Goal: Information Seeking & Learning: Compare options

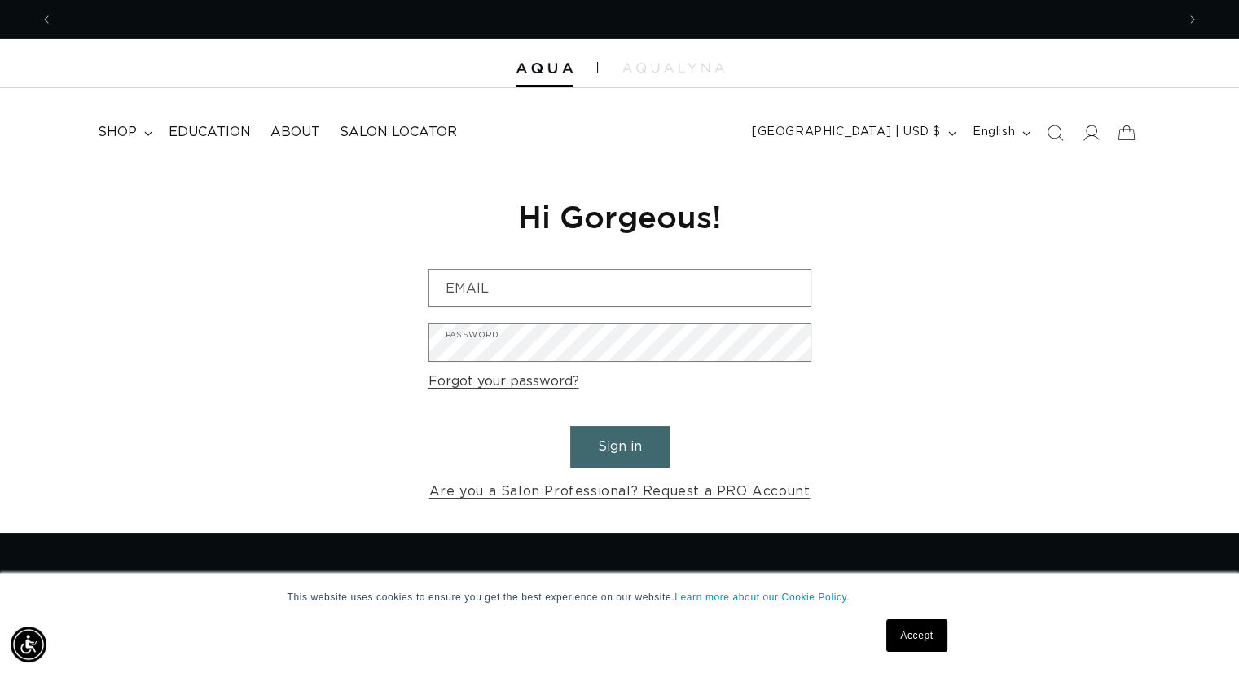
scroll to position [0, 1124]
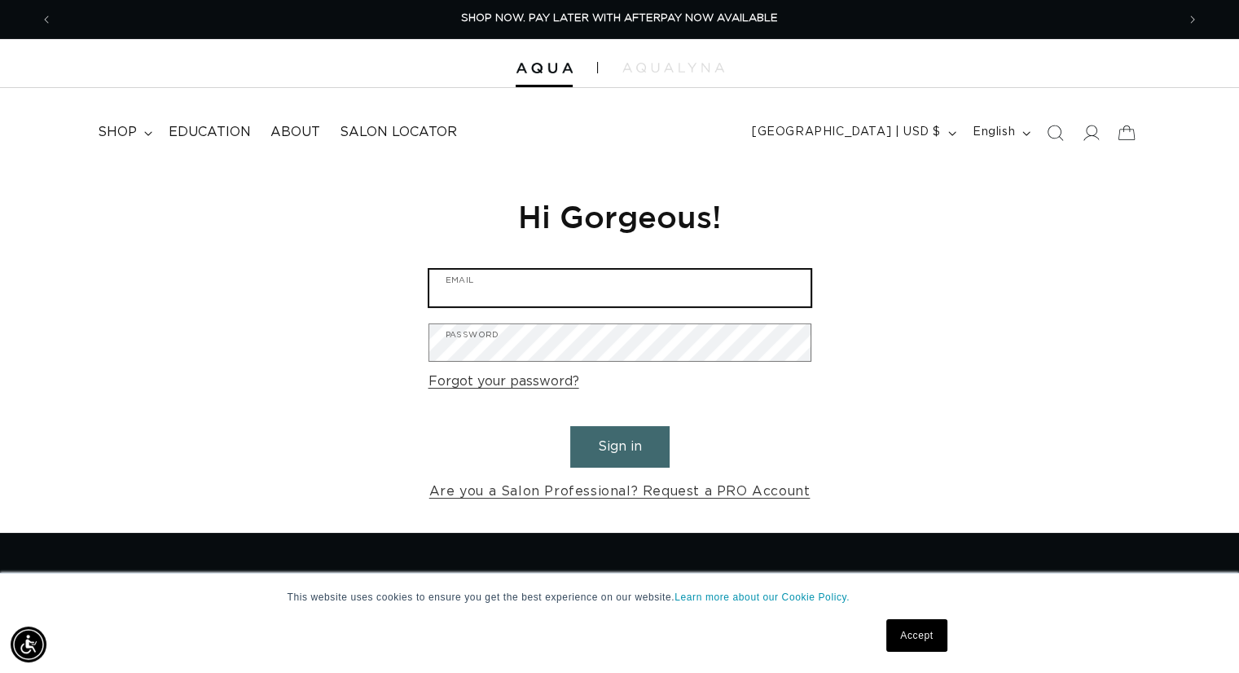
click at [521, 292] on input "Email" at bounding box center [619, 288] width 381 height 37
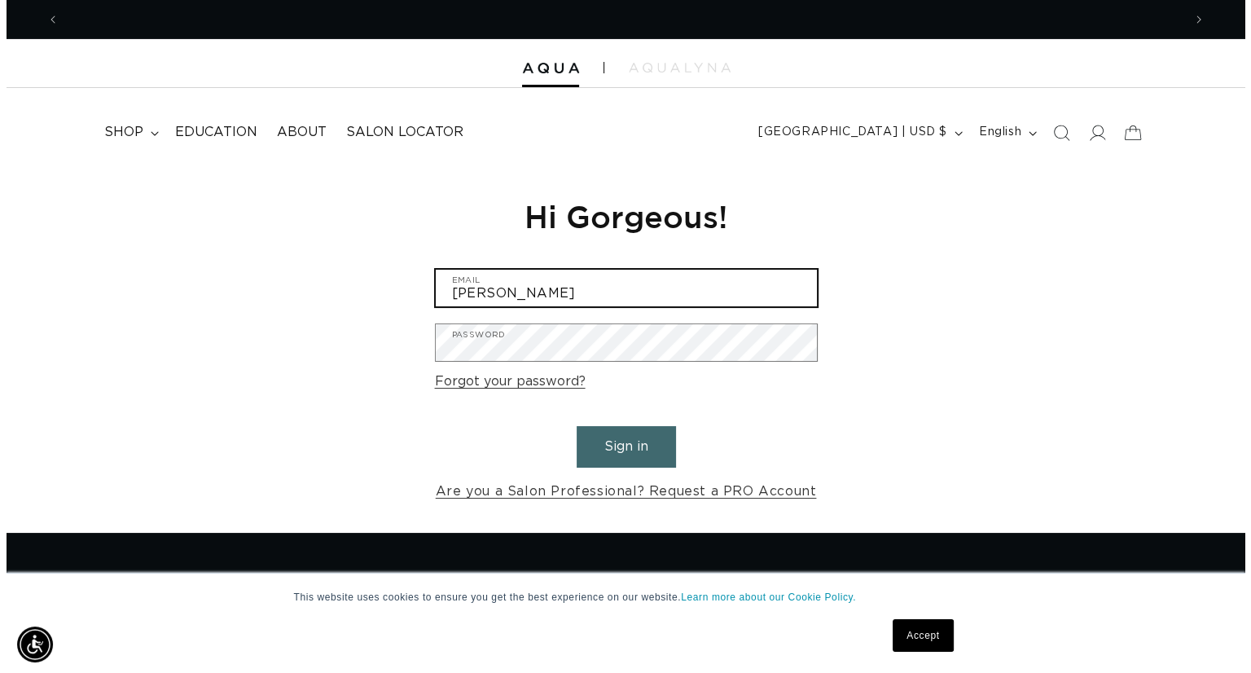
scroll to position [0, 0]
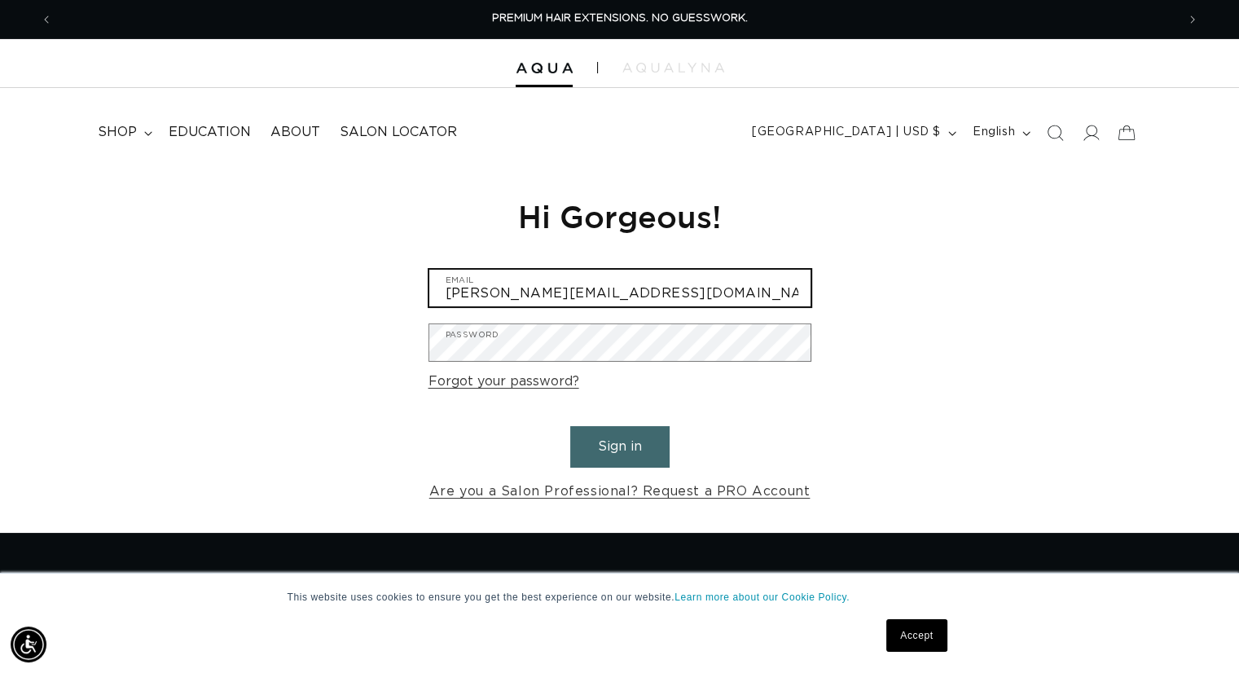
type input "kathryns@blushsalonfargo.com"
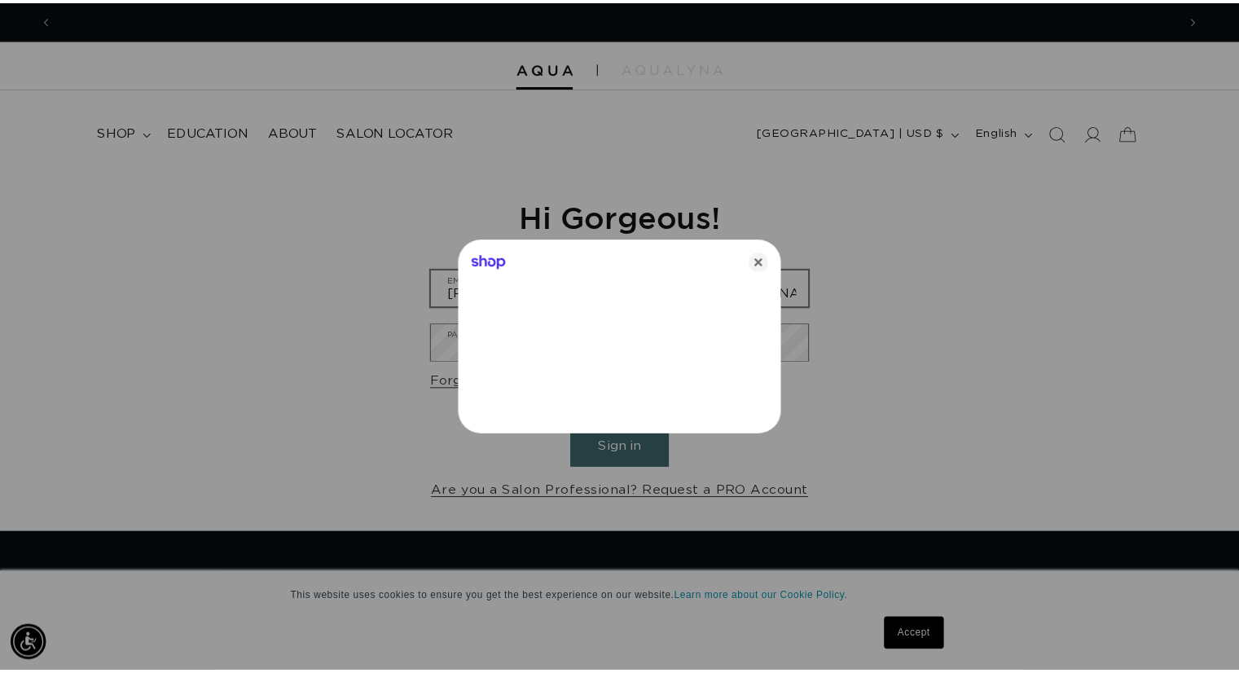
scroll to position [0, 1136]
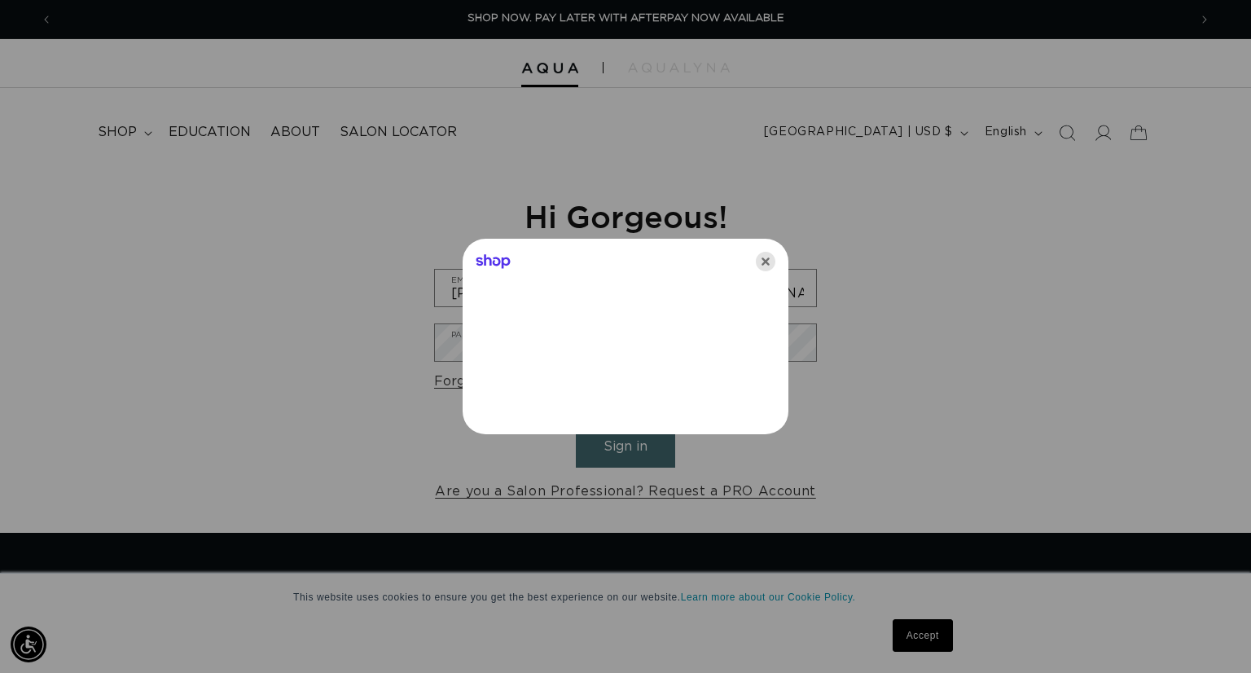
click at [763, 267] on icon "Close" at bounding box center [766, 262] width 20 height 20
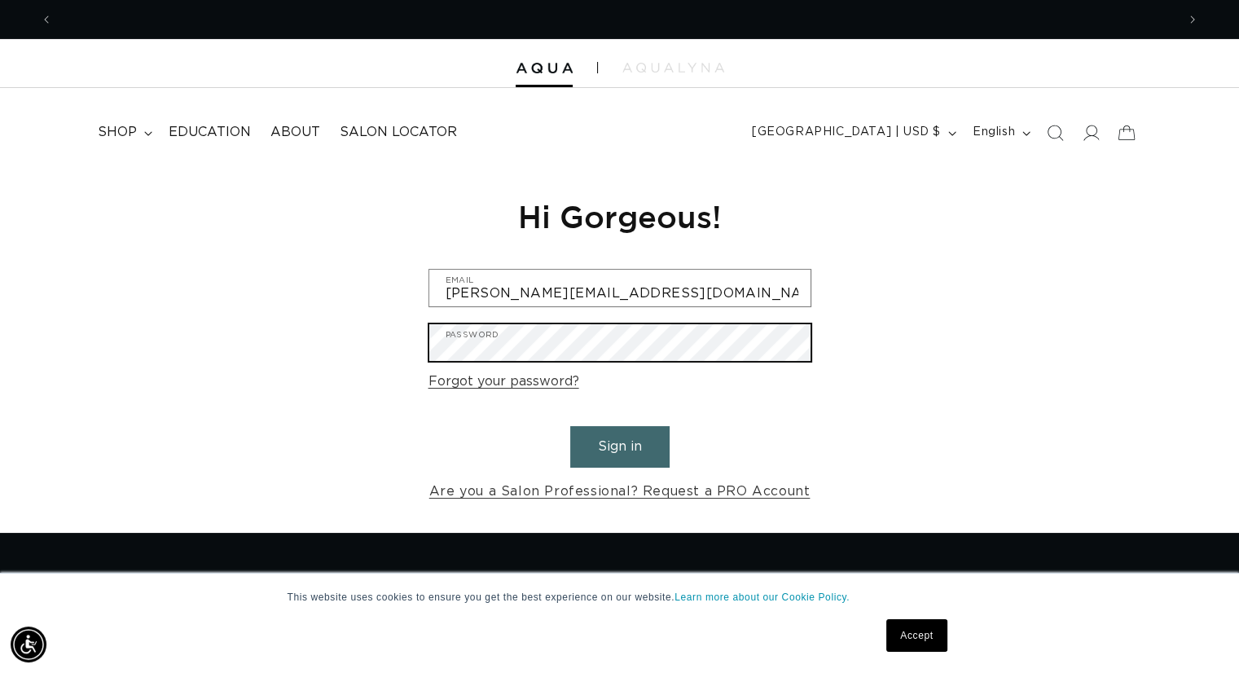
scroll to position [0, 1124]
click at [570, 426] on button "Sign in" at bounding box center [619, 447] width 99 height 42
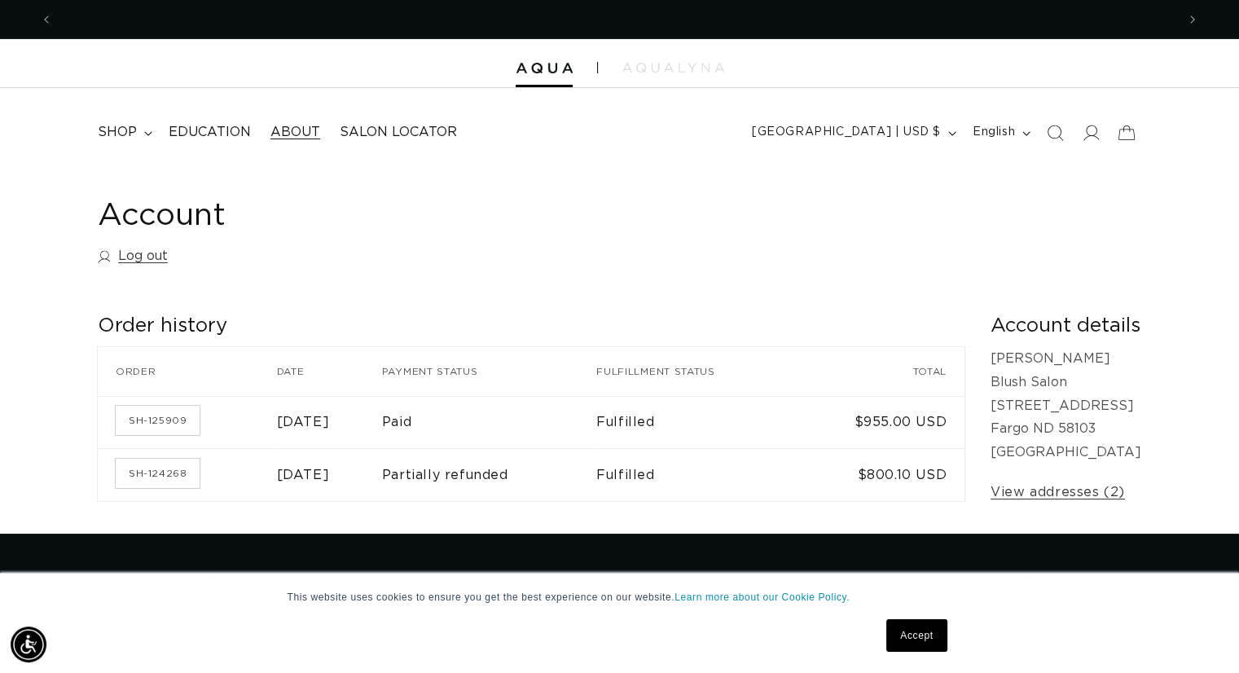
scroll to position [0, 1124]
click at [123, 131] on span "shop" at bounding box center [117, 132] width 39 height 17
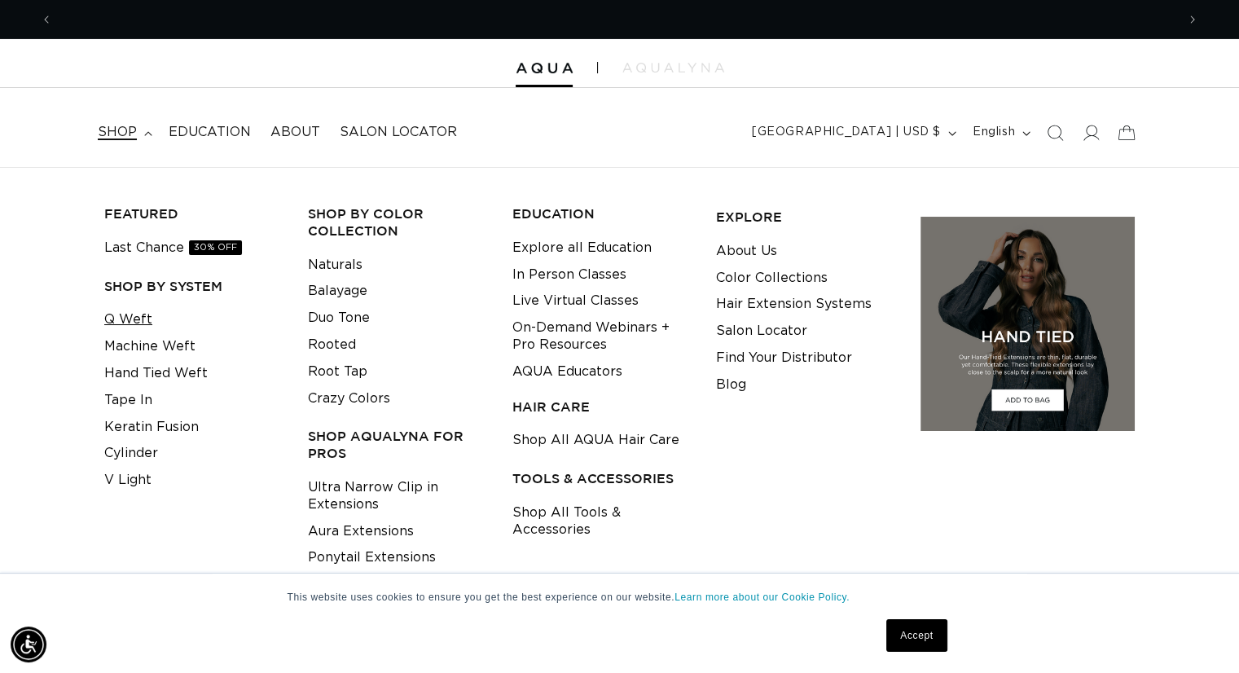
scroll to position [0, 2246]
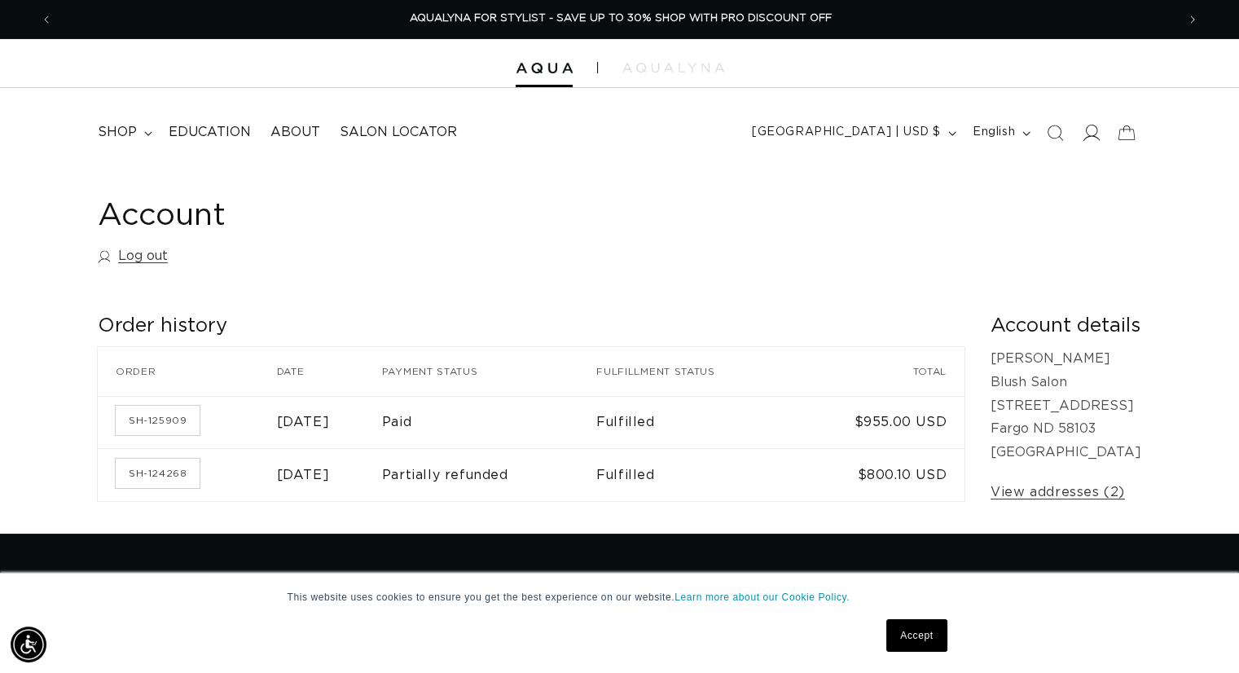
click at [1090, 126] on icon at bounding box center [1090, 132] width 17 height 17
click at [139, 411] on link "SH-125909" at bounding box center [158, 420] width 84 height 29
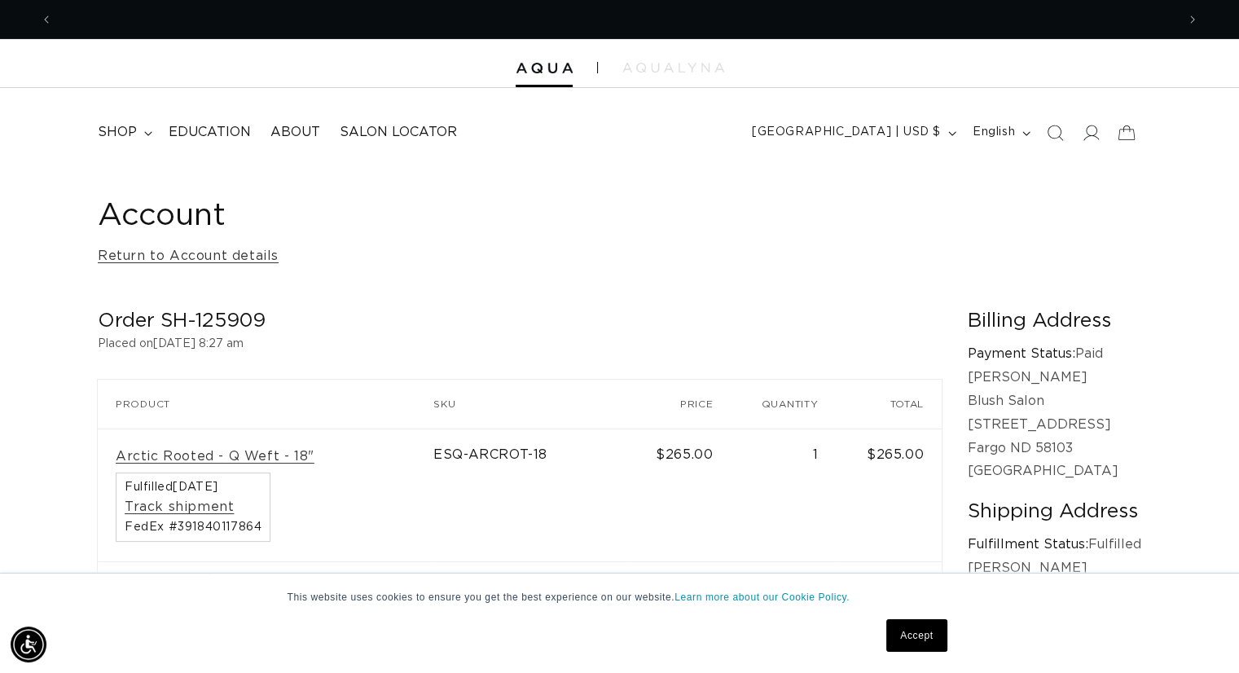
scroll to position [0, 2246]
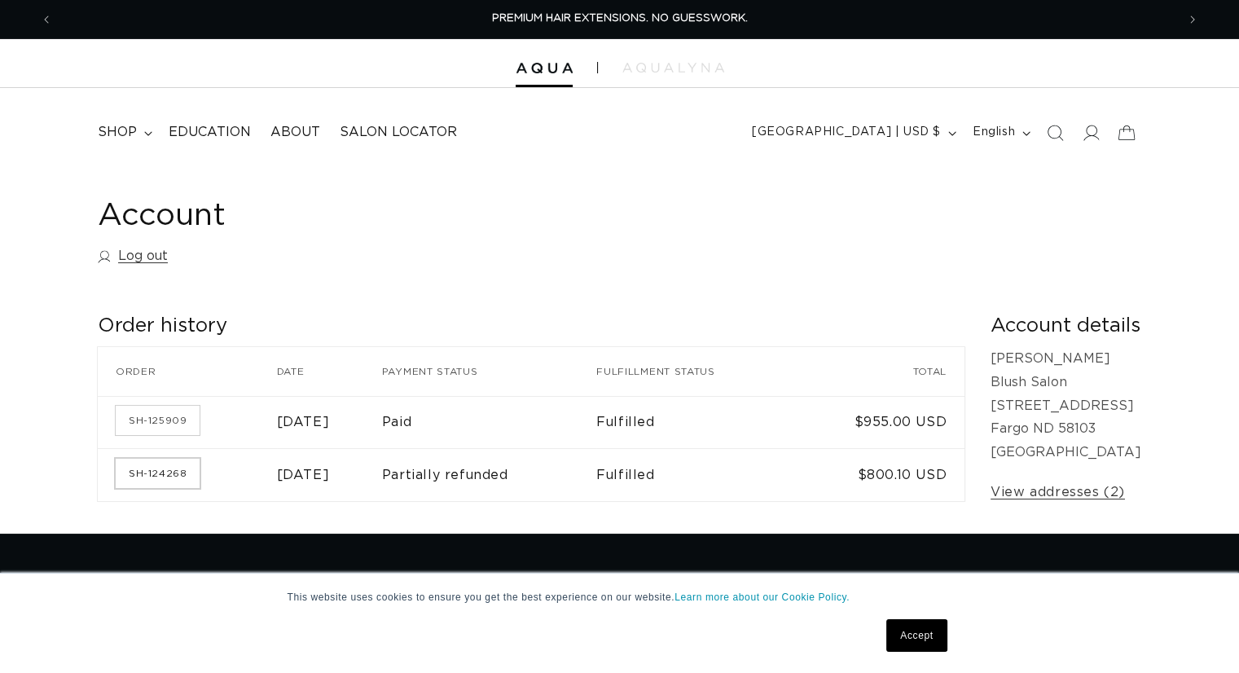
click at [156, 476] on link "SH-124268" at bounding box center [158, 473] width 84 height 29
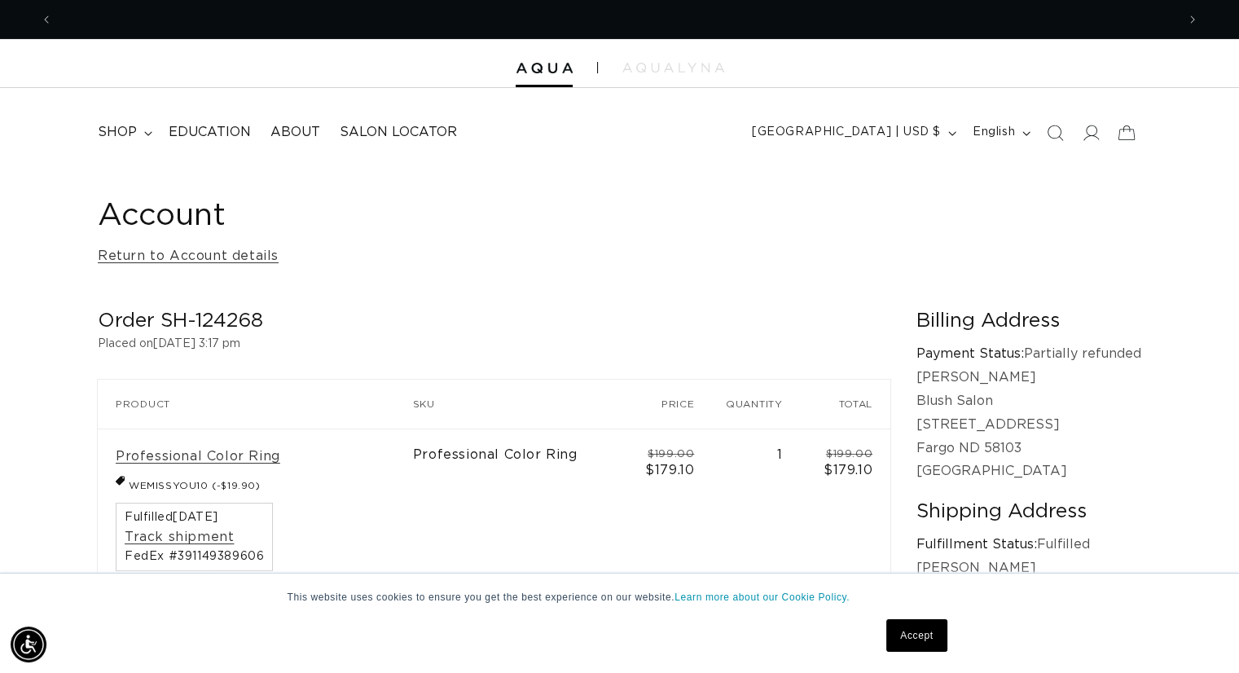
scroll to position [0, 2246]
click at [127, 142] on summary "shop" at bounding box center [123, 132] width 71 height 37
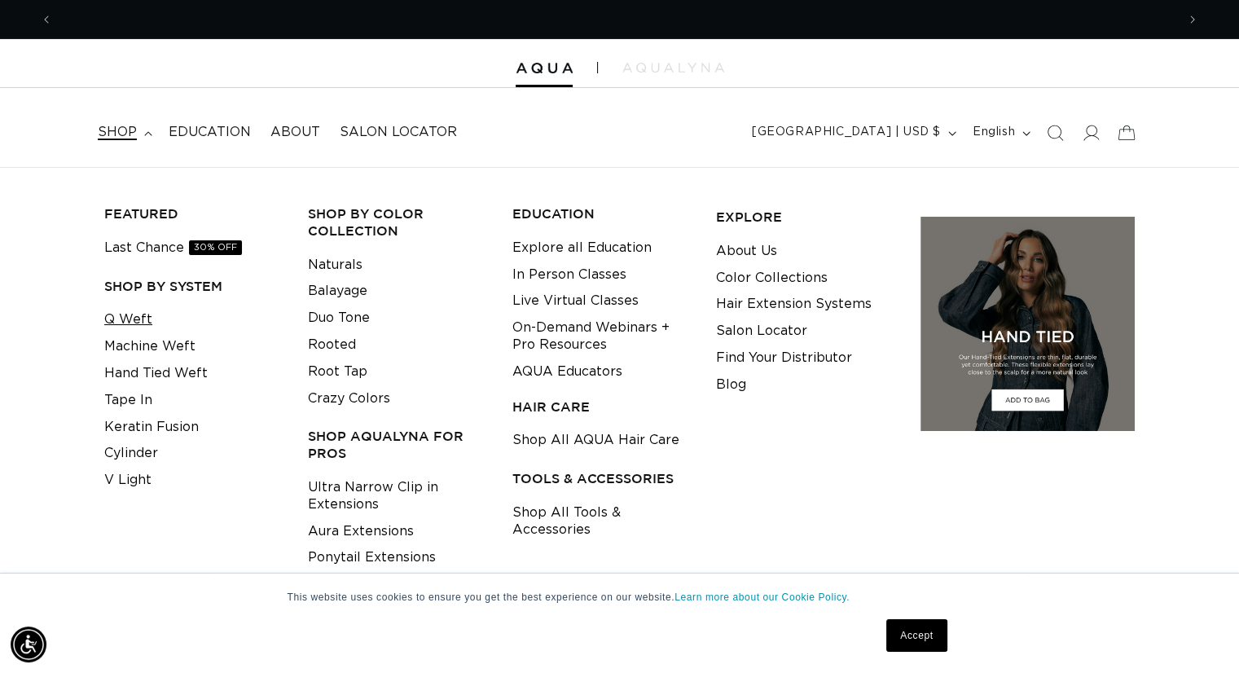
click at [127, 323] on link "Q Weft" at bounding box center [128, 319] width 48 height 27
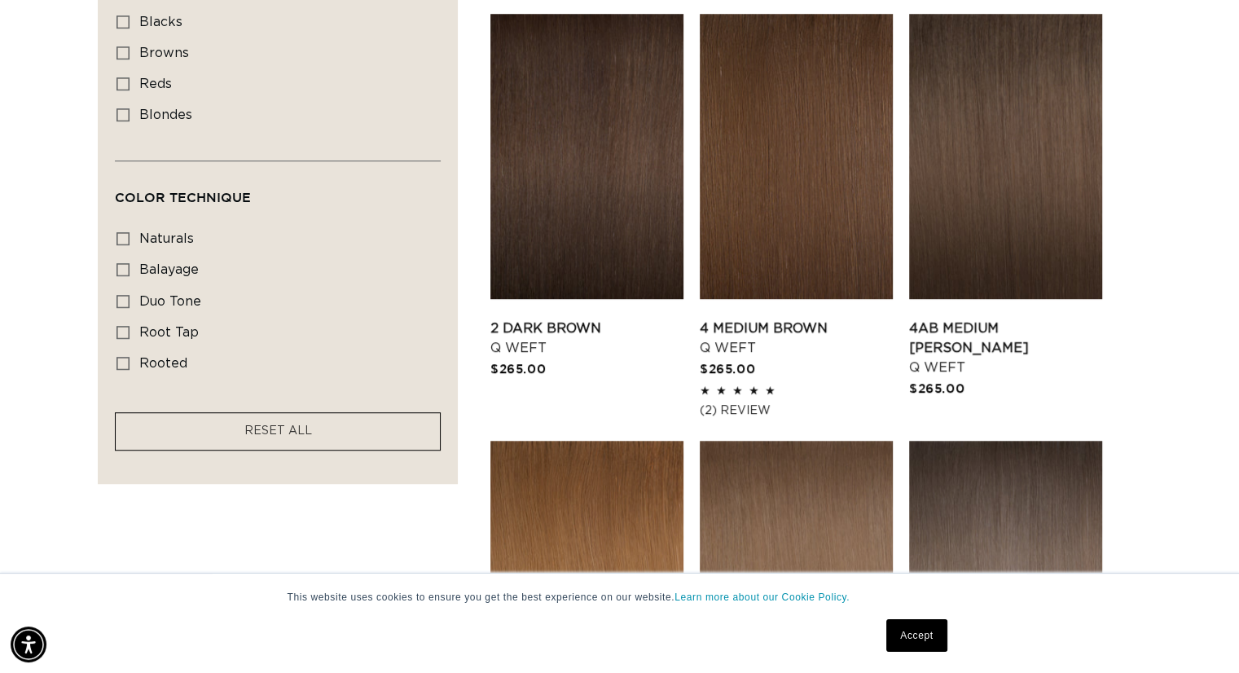
scroll to position [999, 0]
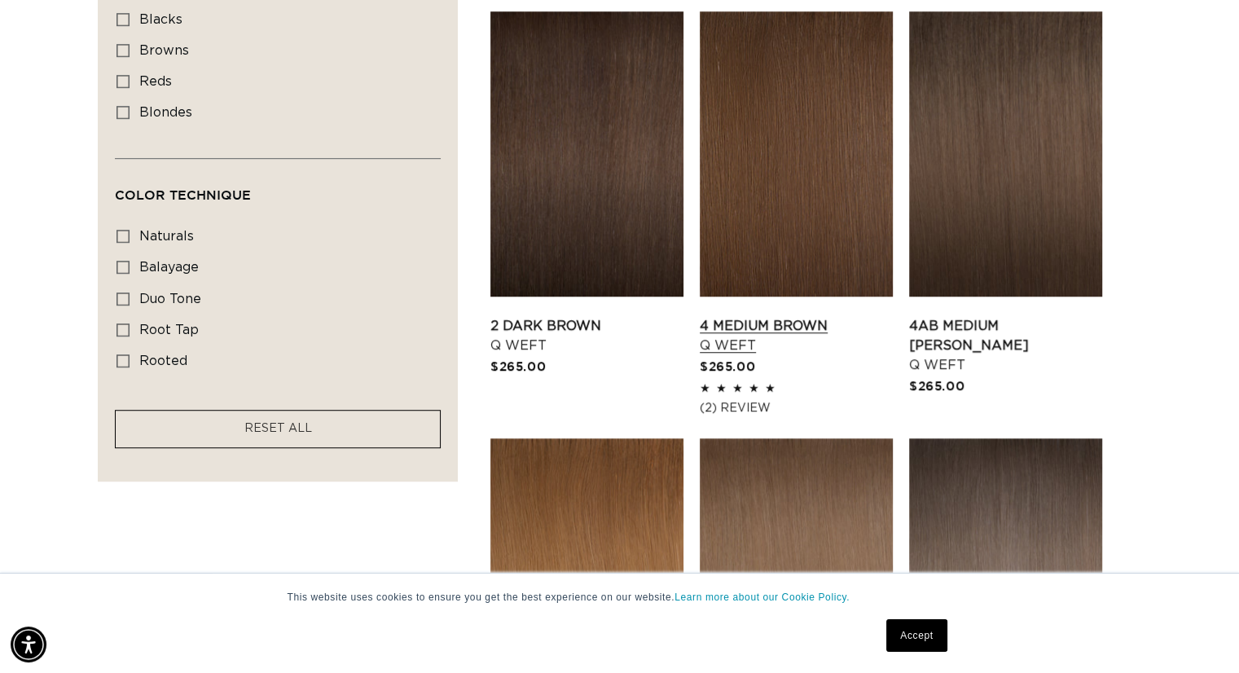
click at [787, 316] on link "4 Medium Brown Q Weft" at bounding box center [796, 335] width 193 height 39
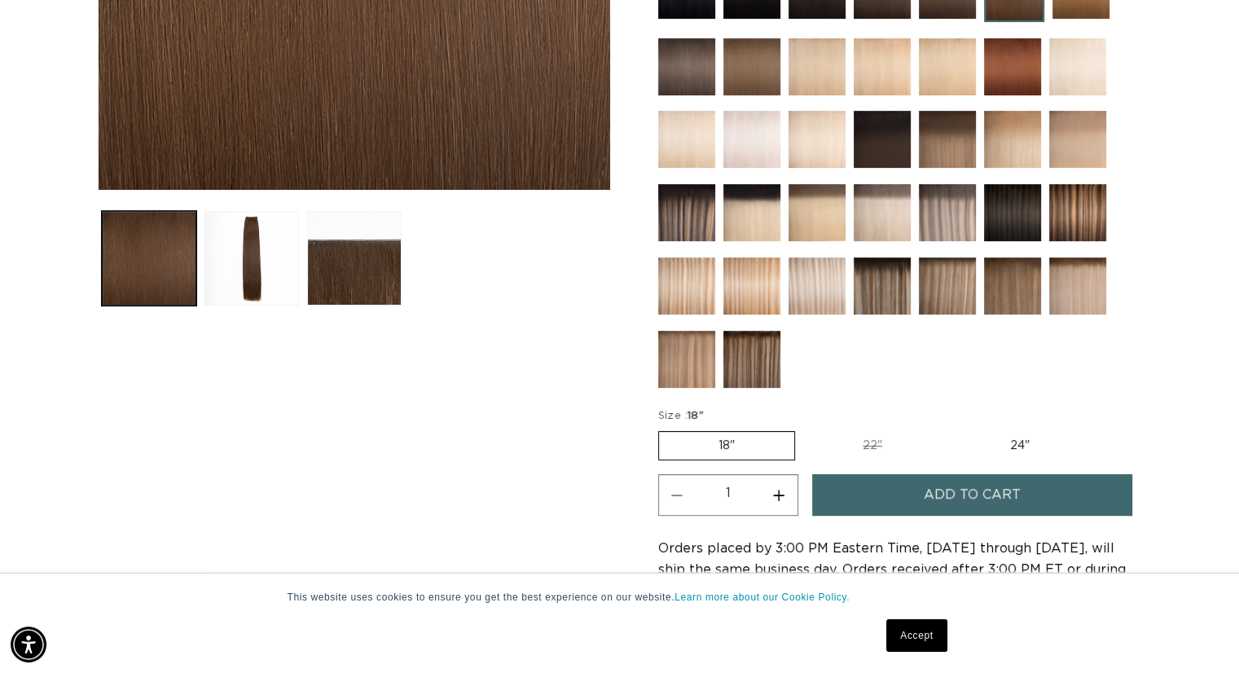
scroll to position [0, 1124]
click at [875, 438] on label "22" Variant sold out or unavailable" at bounding box center [872, 446] width 139 height 28
click at [804, 429] on input "22" Variant sold out or unavailable" at bounding box center [803, 428] width 1 height 1
radio input "true"
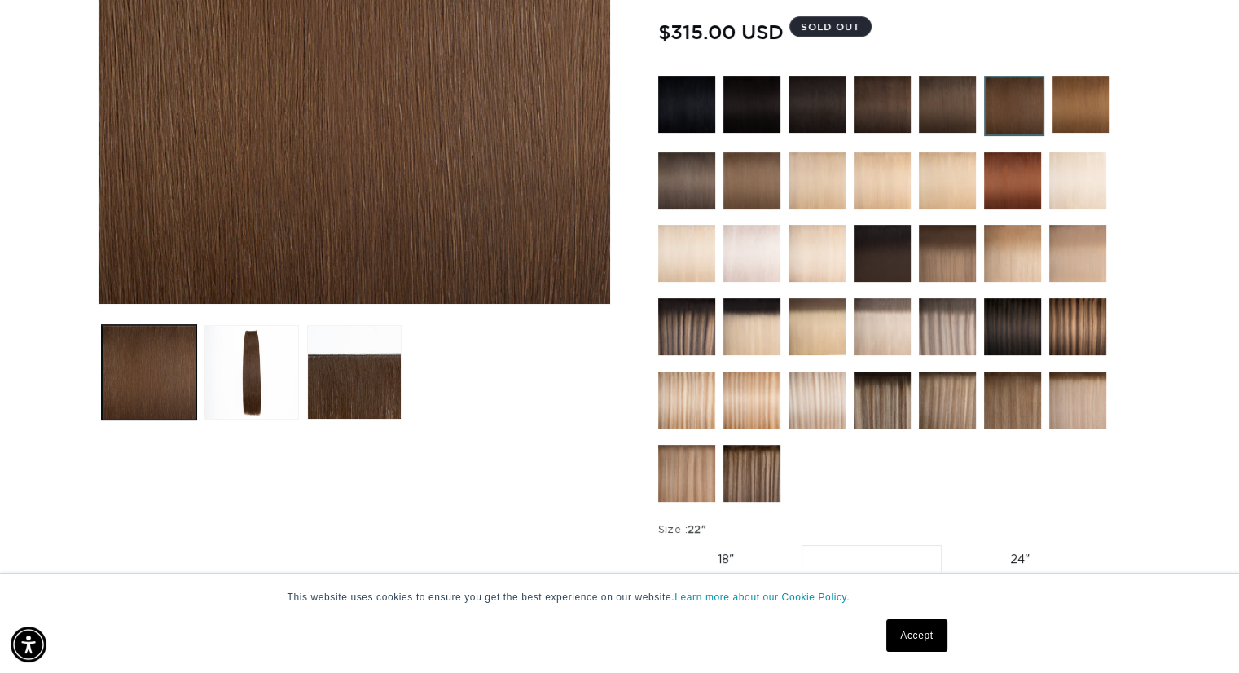
scroll to position [433, 0]
click at [715, 546] on label "18" Variant sold out or unavailable" at bounding box center [725, 560] width 135 height 28
click at [663, 543] on input "18" Variant sold out or unavailable" at bounding box center [662, 542] width 1 height 1
radio input "true"
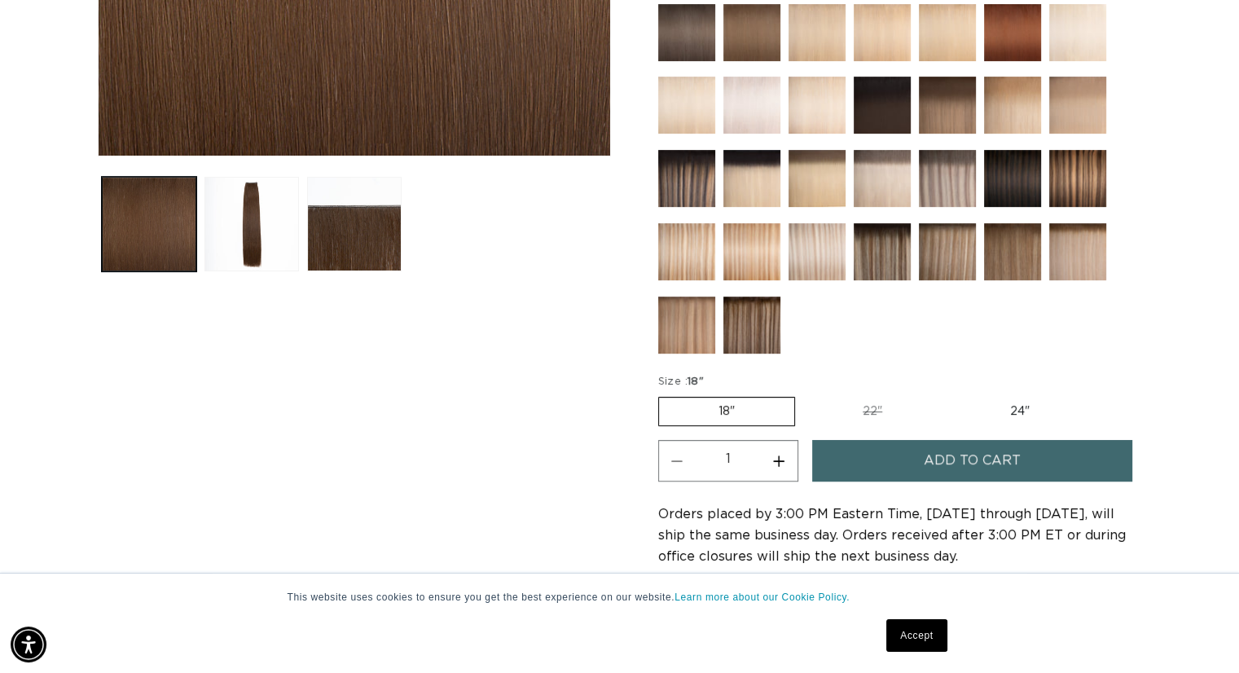
scroll to position [580, 0]
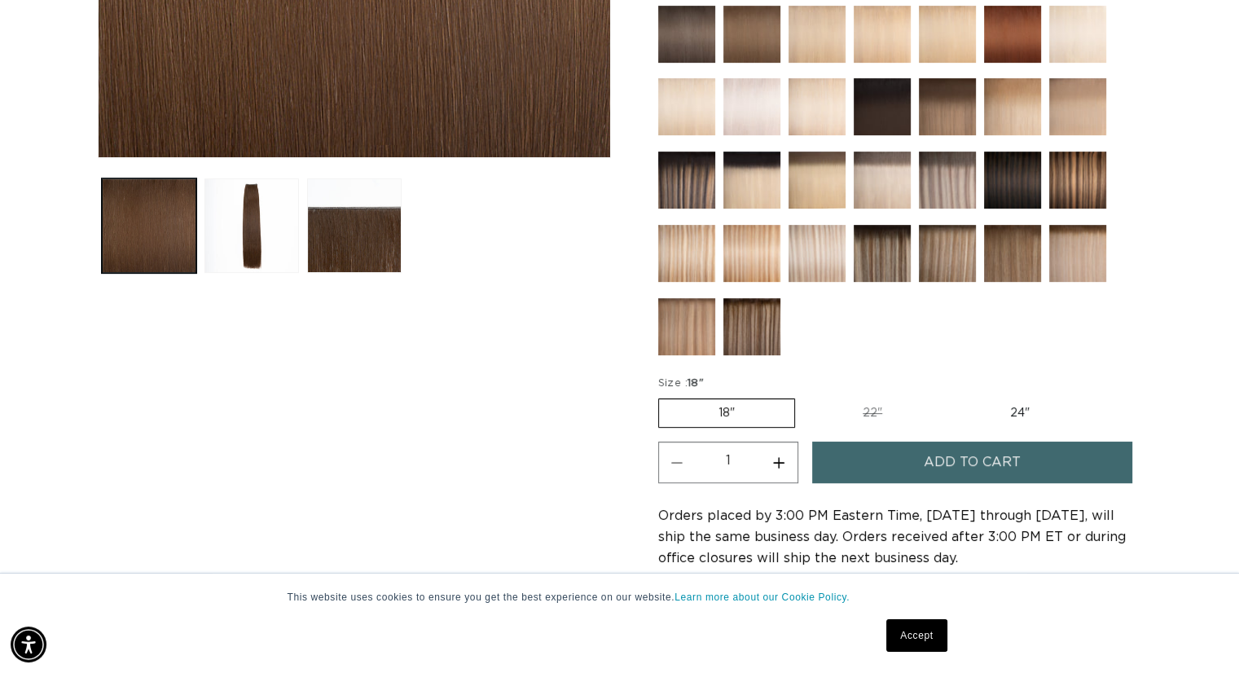
click at [1032, 399] on label "24" Variant sold out or unavailable" at bounding box center [1020, 413] width 139 height 28
click at [951, 395] on input "24" Variant sold out or unavailable" at bounding box center [950, 395] width 1 height 1
radio input "true"
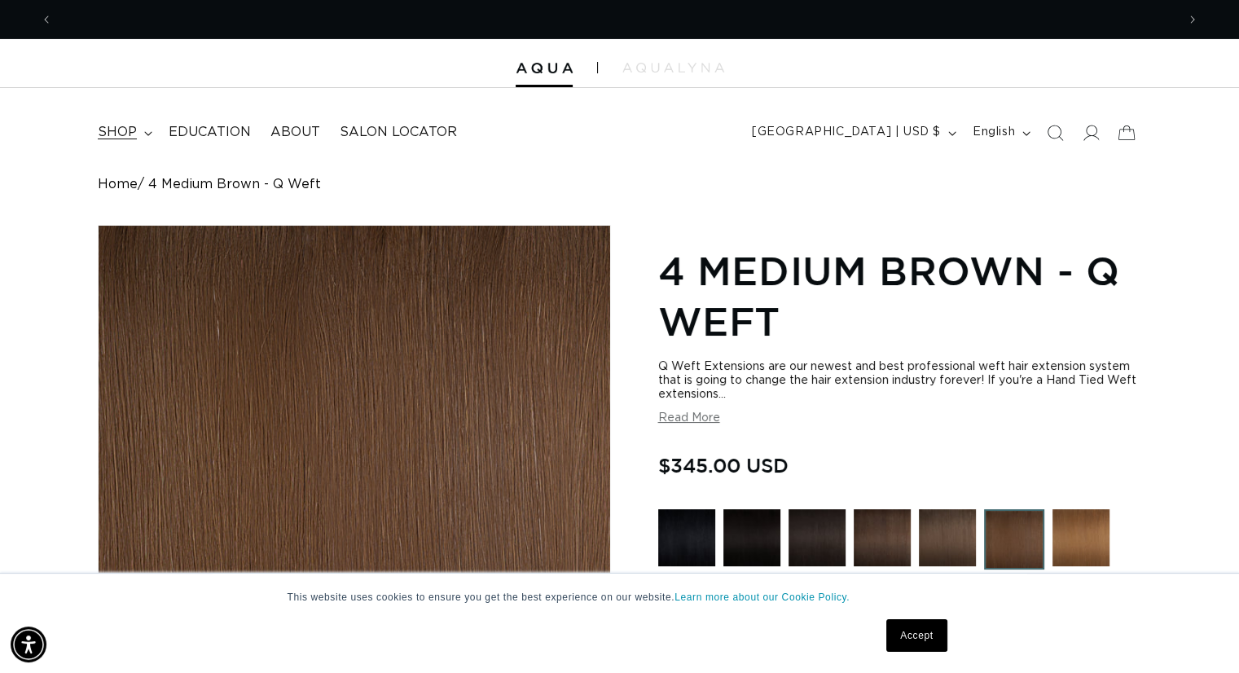
scroll to position [0, 2246]
drag, startPoint x: 145, startPoint y: 146, endPoint x: 148, endPoint y: 133, distance: 13.4
click at [146, 147] on summary "shop" at bounding box center [123, 132] width 71 height 37
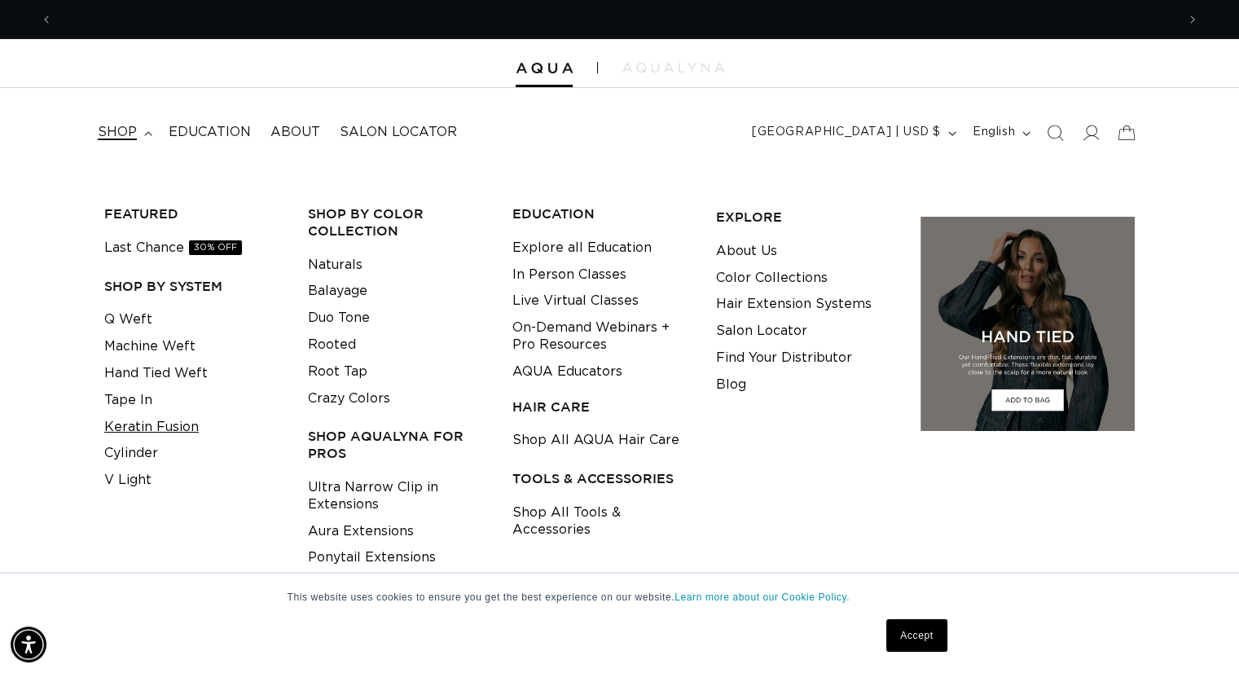
scroll to position [0, 0]
click at [131, 428] on link "Keratin Fusion" at bounding box center [151, 427] width 95 height 27
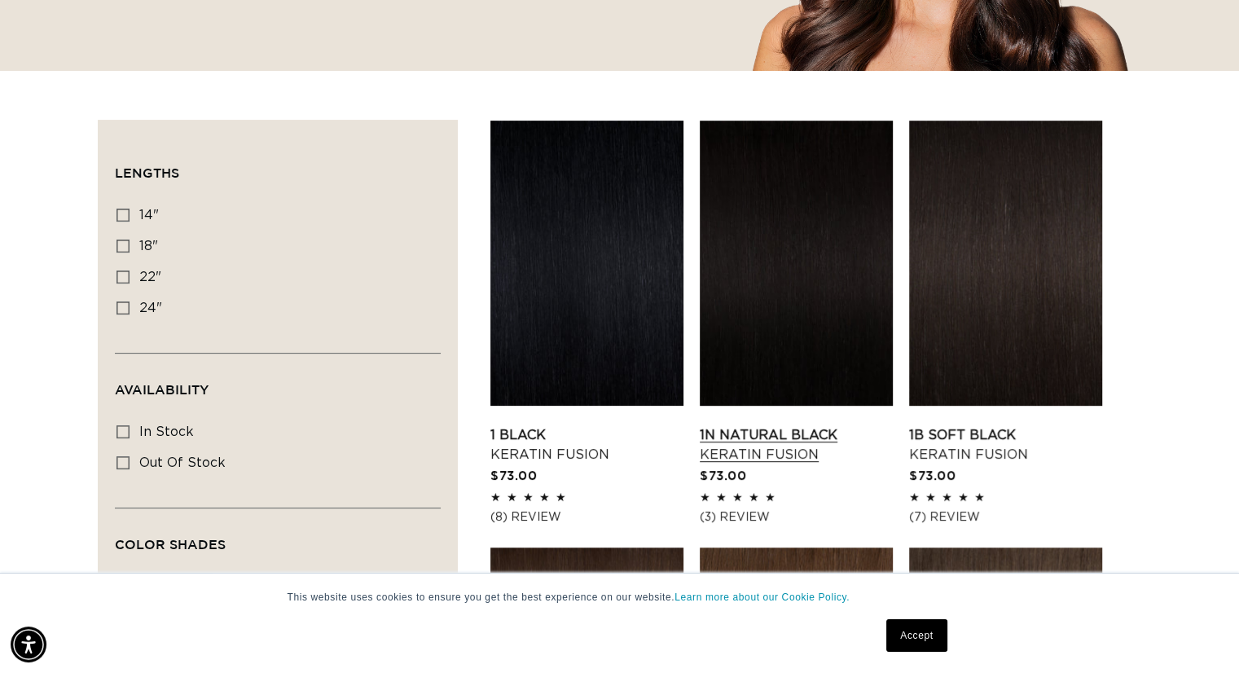
scroll to position [0, 2246]
click at [805, 425] on link "1N Natural Black Keratin Fusion" at bounding box center [796, 444] width 193 height 39
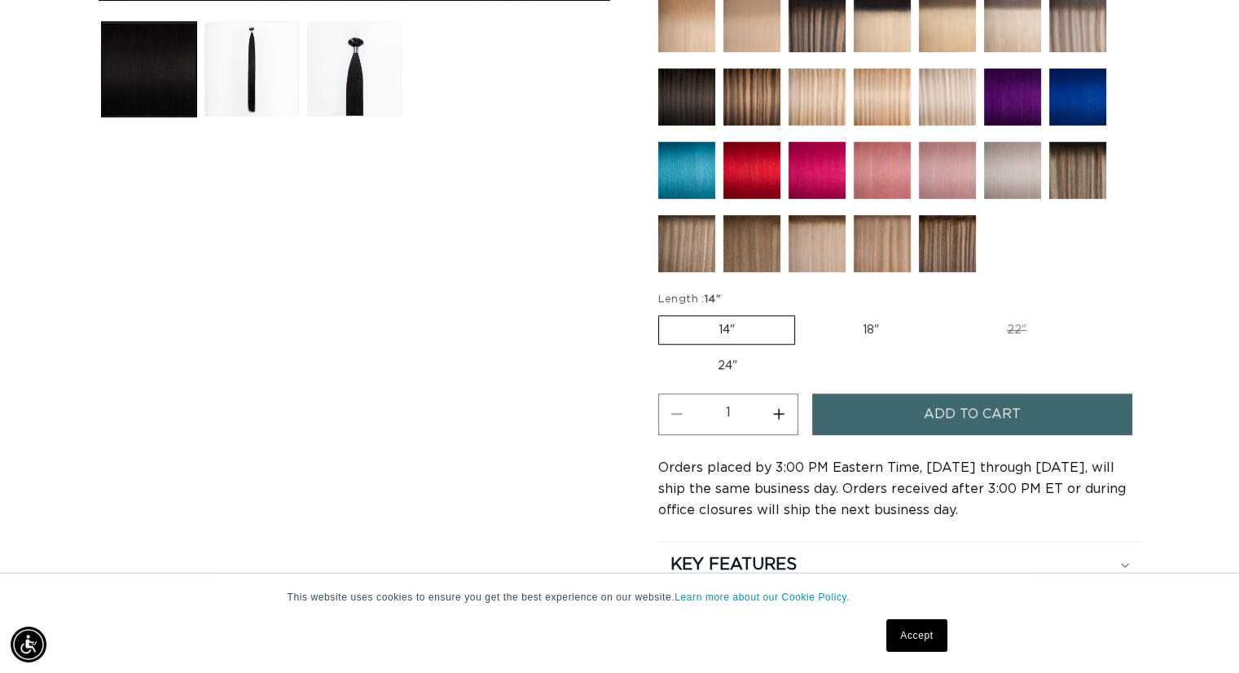
scroll to position [0, 2246]
drag, startPoint x: 903, startPoint y: 408, endPoint x: 865, endPoint y: 318, distance: 97.9
click at [865, 318] on label "18" Variant sold out or unavailable" at bounding box center [870, 330] width 135 height 28
click at [865, 327] on label "18" Variant sold out or unavailable" at bounding box center [870, 330] width 135 height 28
click at [804, 313] on input "18" Variant sold out or unavailable" at bounding box center [803, 312] width 1 height 1
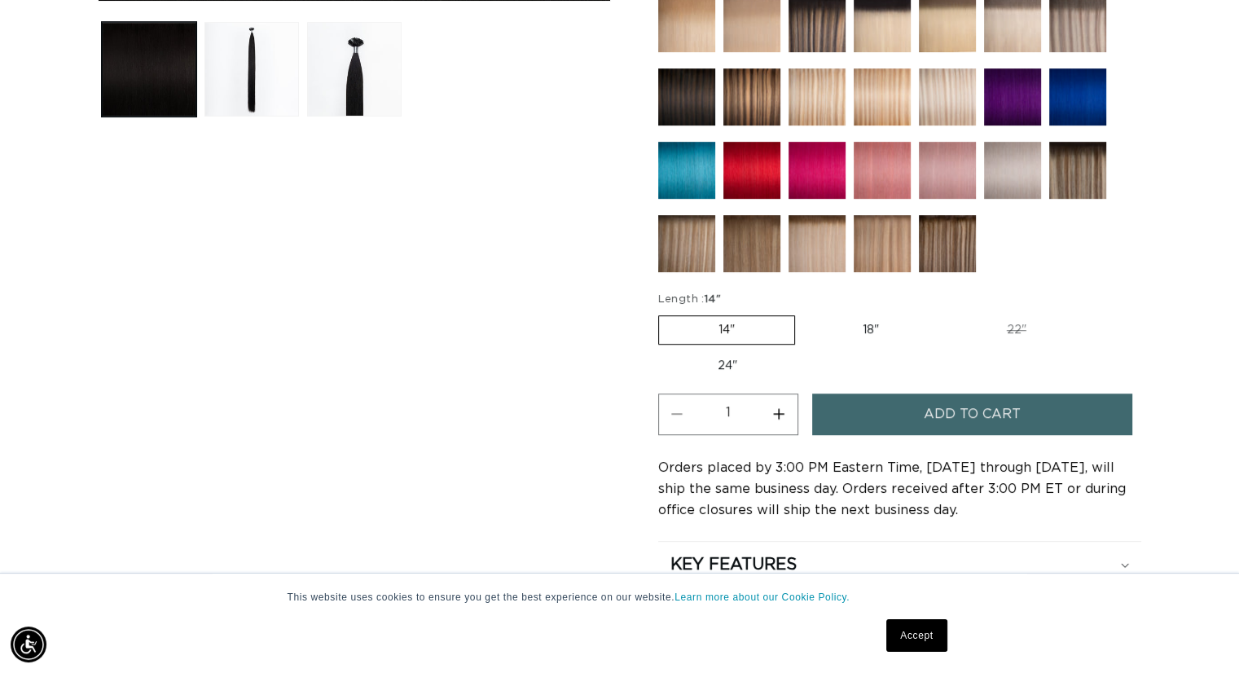
radio input "true"
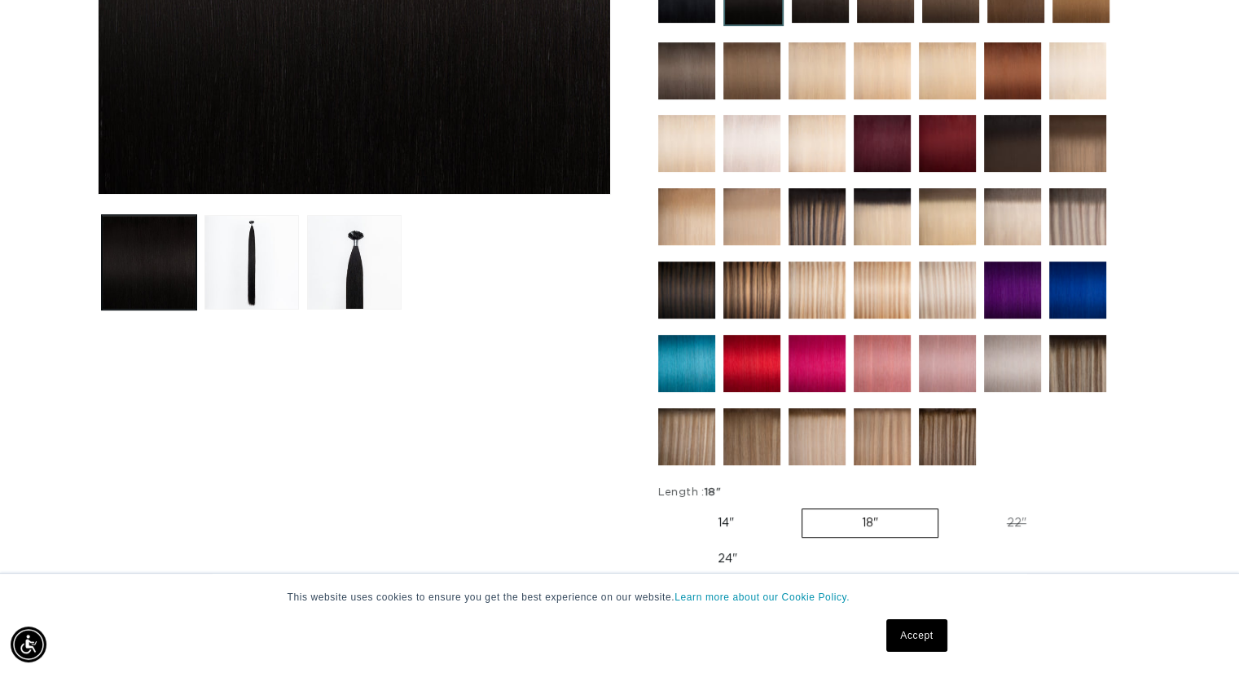
scroll to position [0, 2246]
click at [1040, 509] on label "22" Variant sold out or unavailable" at bounding box center [1017, 523] width 139 height 28
click at [948, 506] on input "22" Variant sold out or unavailable" at bounding box center [947, 505] width 1 height 1
radio input "true"
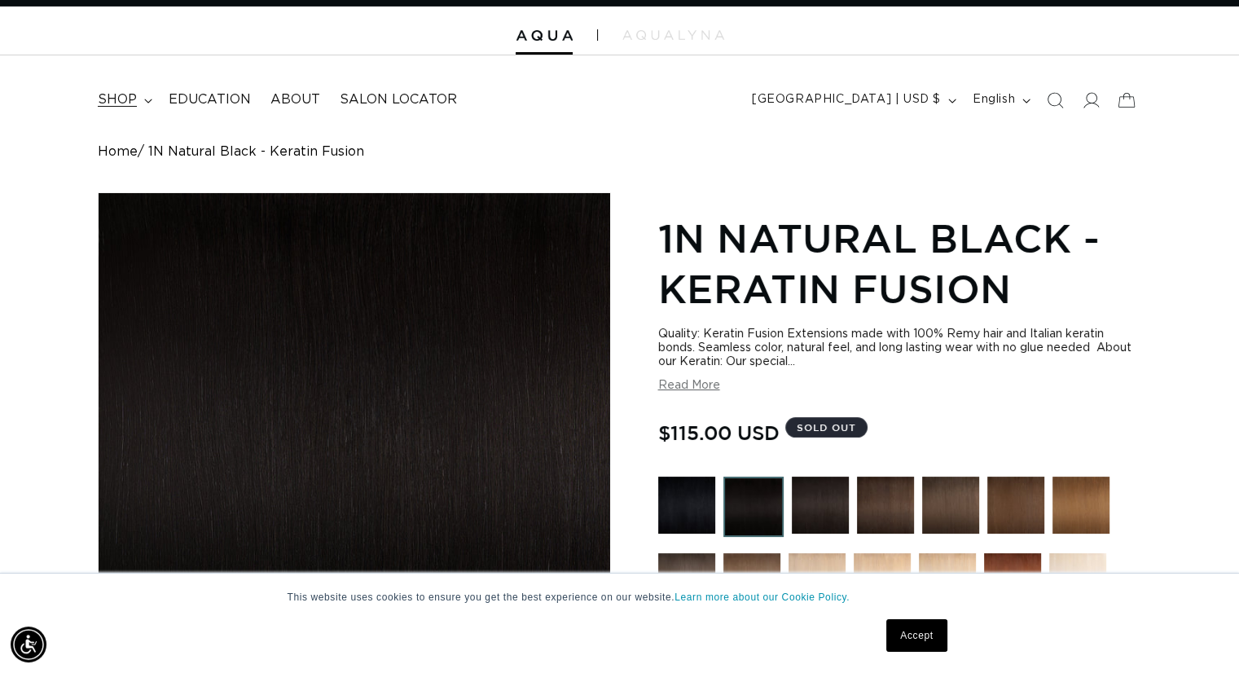
click at [123, 99] on span "shop" at bounding box center [117, 99] width 39 height 17
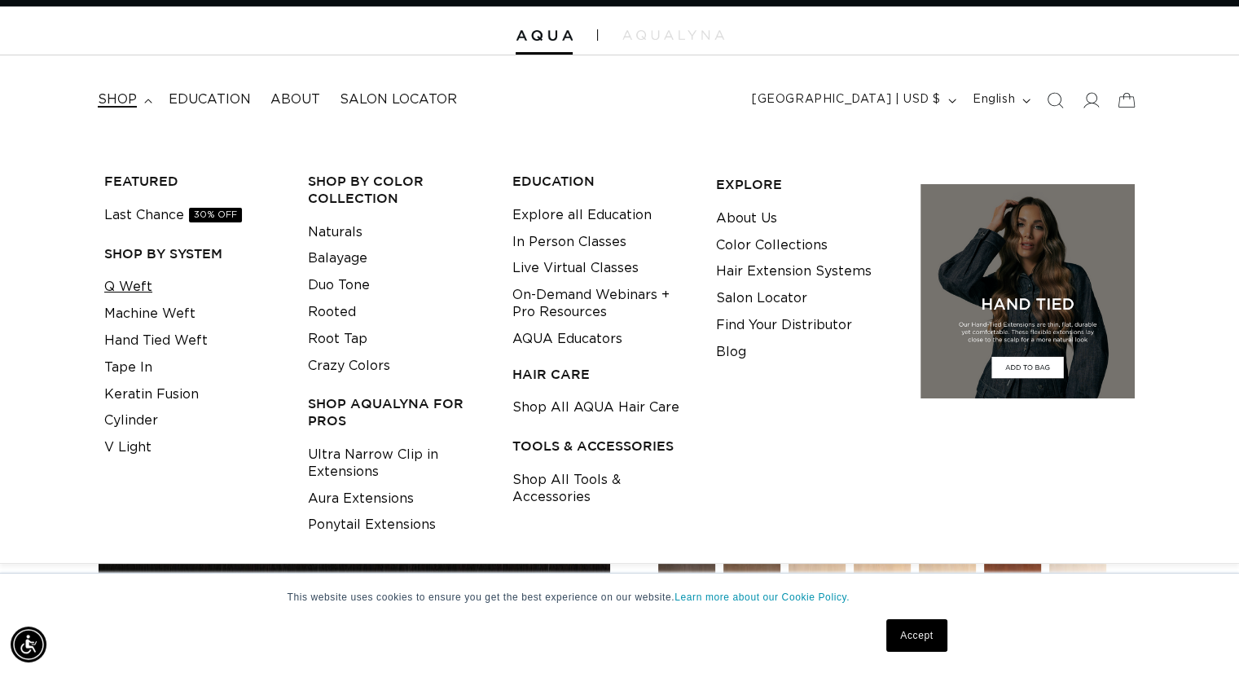
scroll to position [0, 1124]
click at [83, 25] on div at bounding box center [619, 31] width 1239 height 49
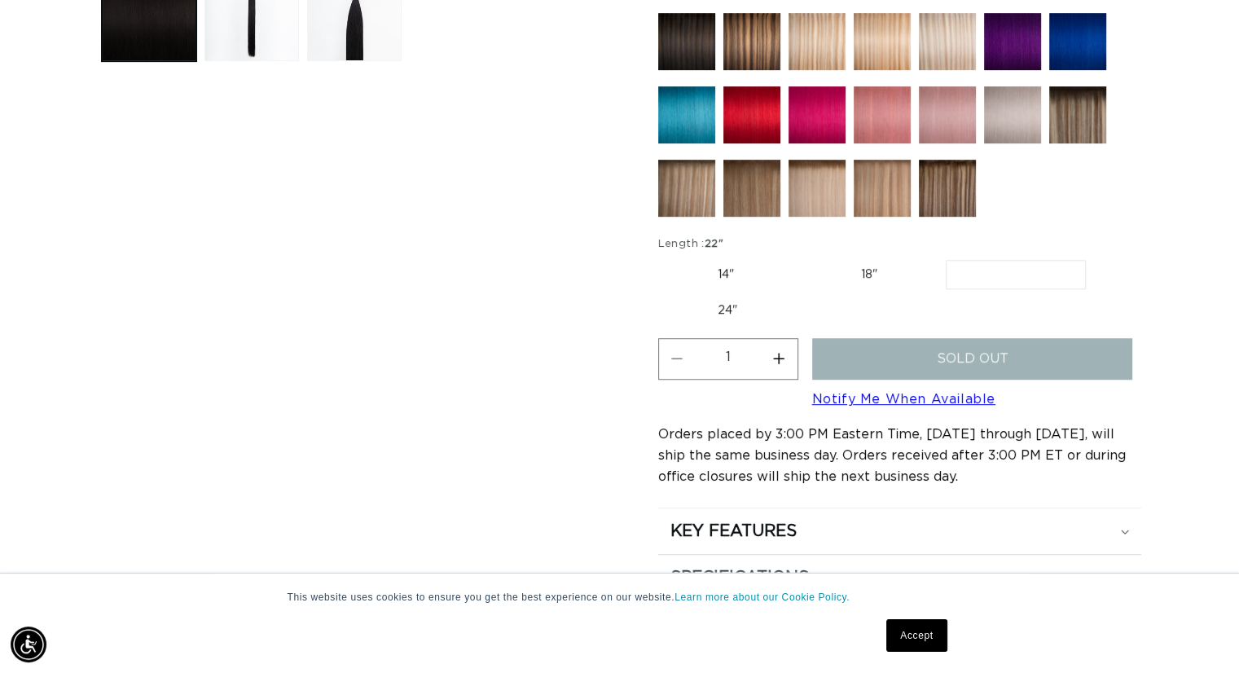
click at [720, 301] on label "24" Variant sold out or unavailable" at bounding box center [727, 311] width 139 height 28
click at [1094, 257] on input "24" Variant sold out or unavailable" at bounding box center [1094, 257] width 1 height 1
radio input "true"
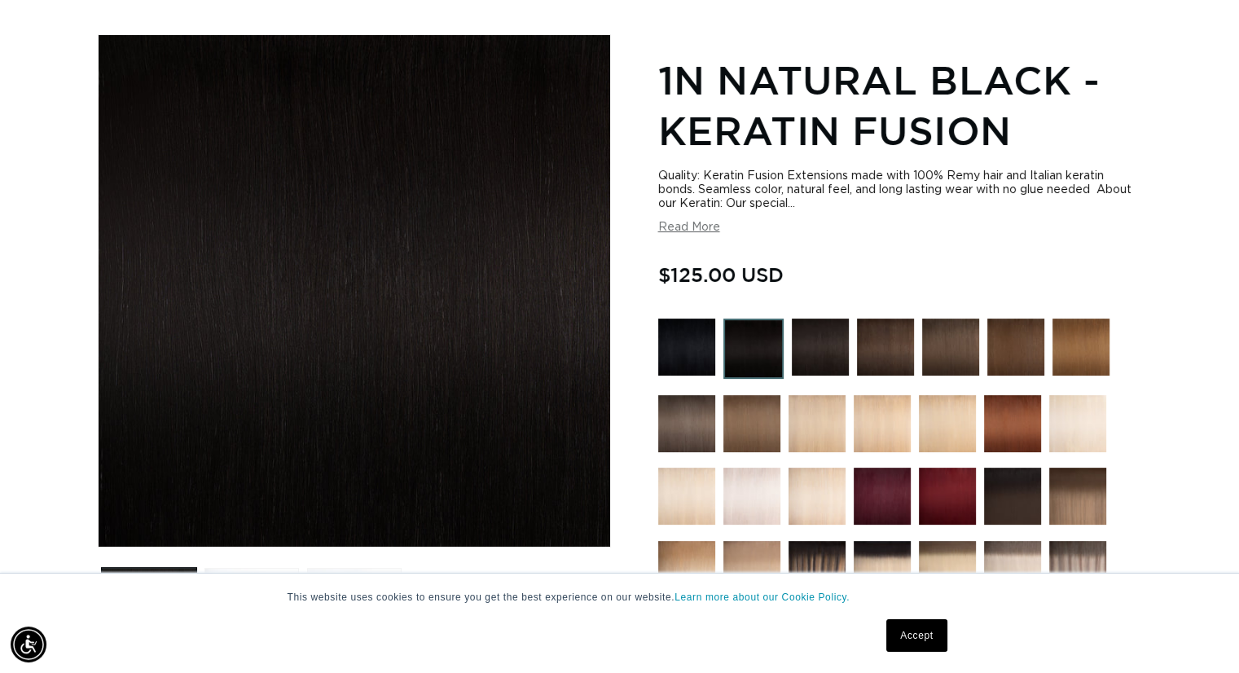
click at [813, 268] on div "Regular price $125.00 USD Regular price Sale price $125.00 USD Unit price / per…" at bounding box center [899, 276] width 483 height 35
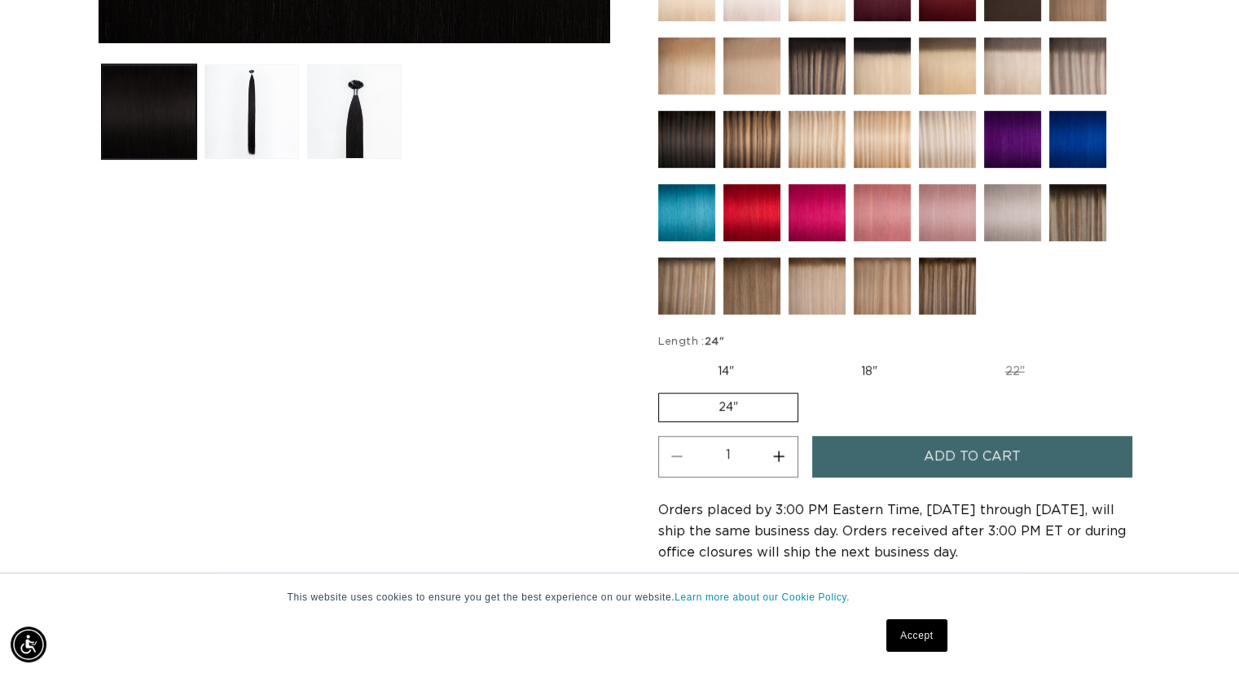
scroll to position [0, 1124]
click at [873, 364] on label "18" Variant sold out or unavailable" at bounding box center [869, 372] width 135 height 28
click at [803, 355] on input "18" Variant sold out or unavailable" at bounding box center [802, 354] width 1 height 1
radio input "true"
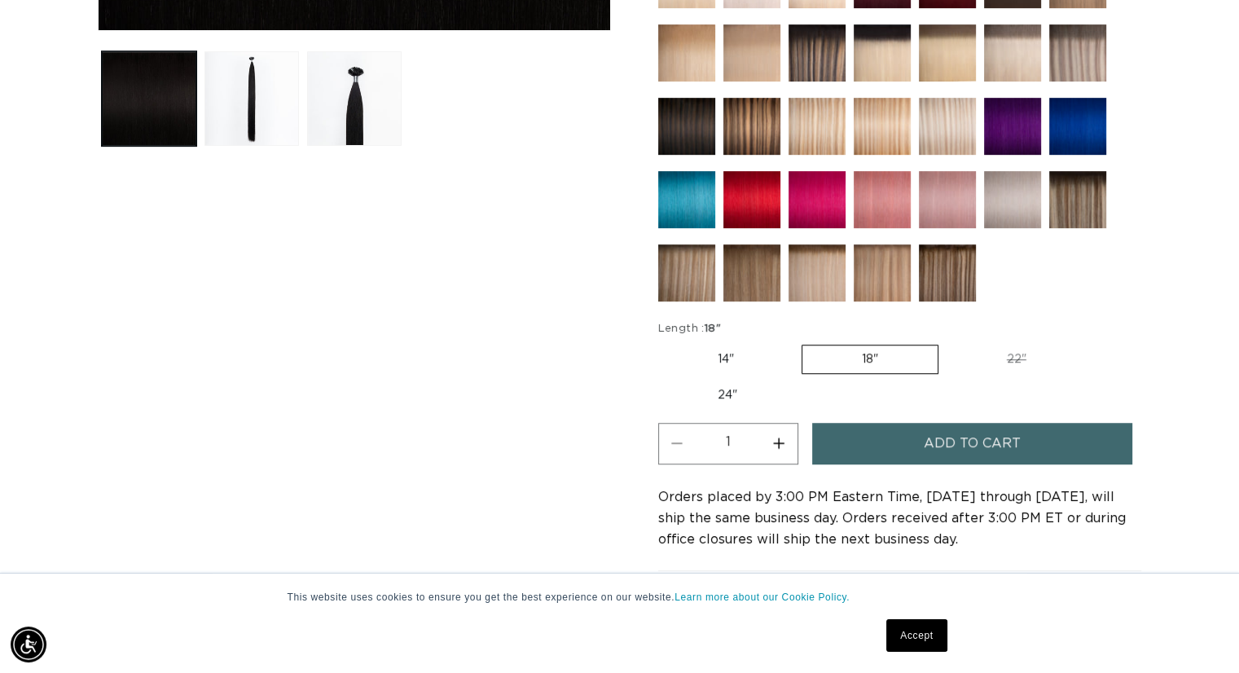
scroll to position [0, 2246]
click at [1023, 351] on label "22" Variant sold out or unavailable" at bounding box center [1017, 359] width 139 height 28
click at [948, 342] on input "22" Variant sold out or unavailable" at bounding box center [947, 341] width 1 height 1
radio input "true"
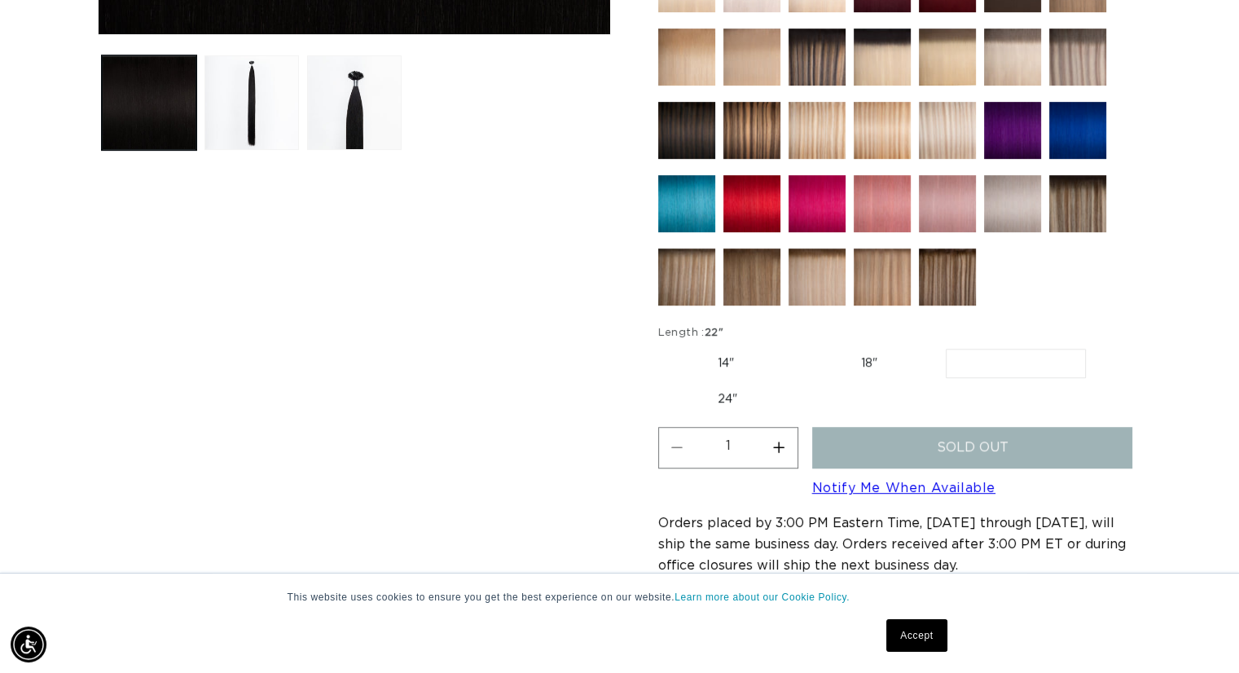
scroll to position [707, 0]
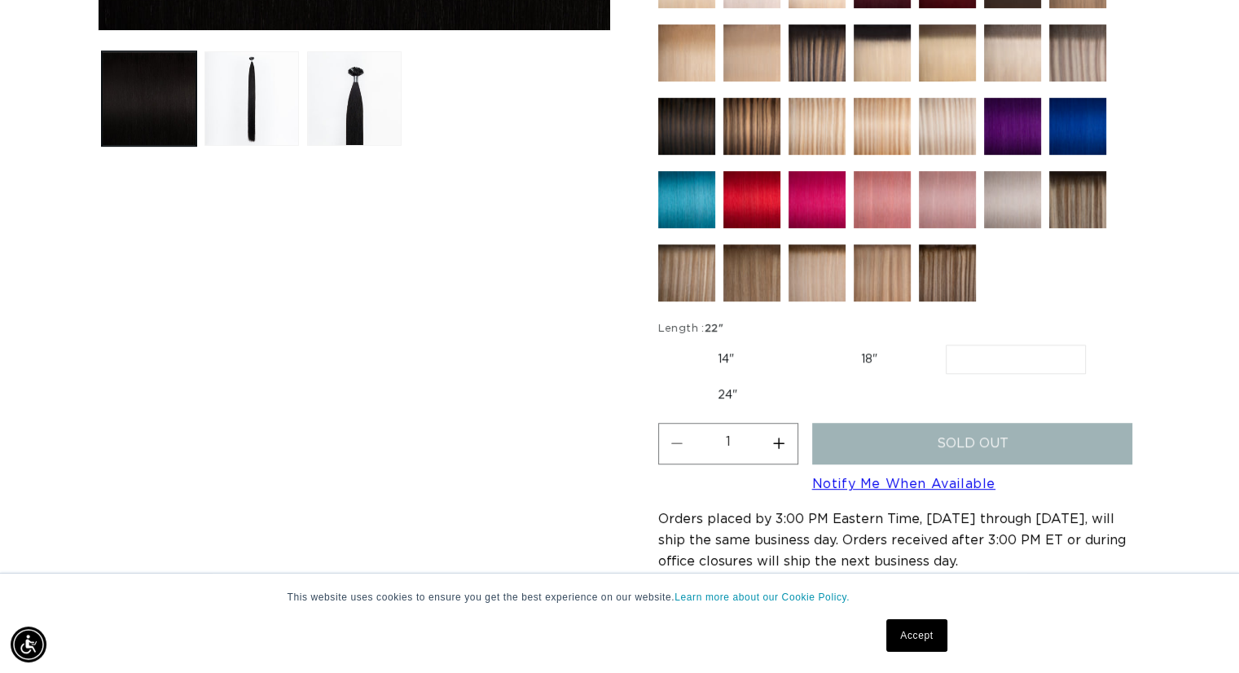
click at [734, 395] on label "24" Variant sold out or unavailable" at bounding box center [727, 395] width 139 height 28
click at [1094, 342] on input "24" Variant sold out or unavailable" at bounding box center [1094, 341] width 1 height 1
radio input "true"
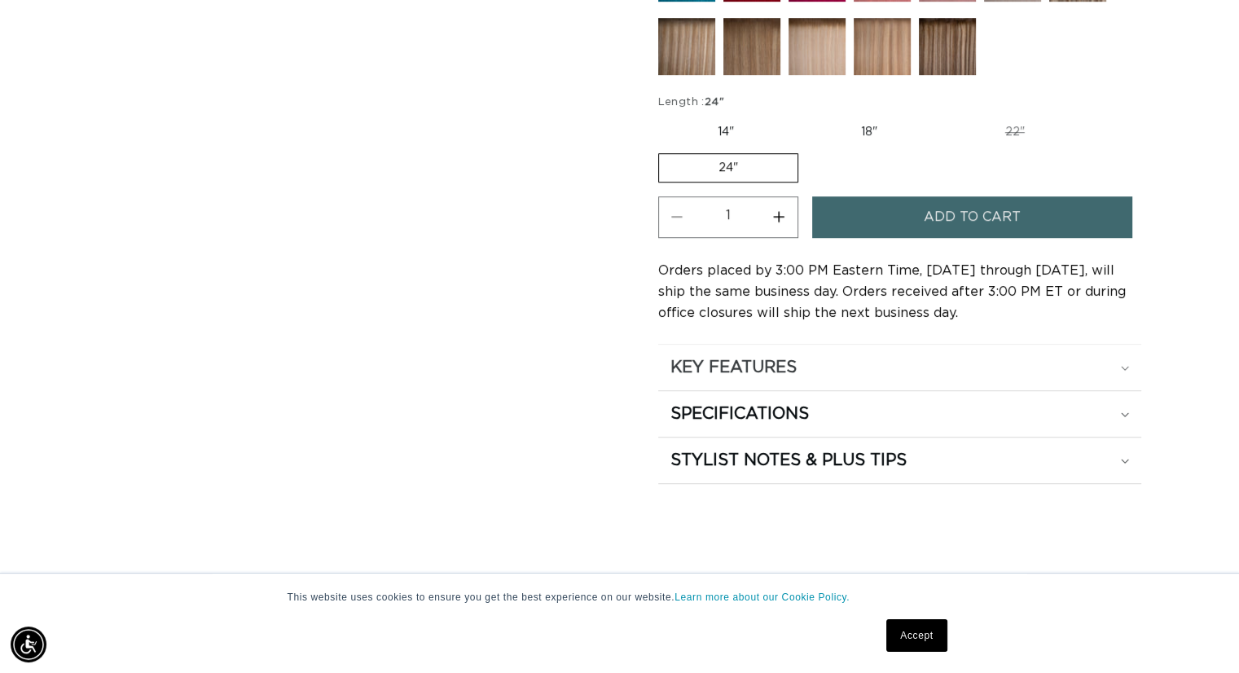
scroll to position [935, 0]
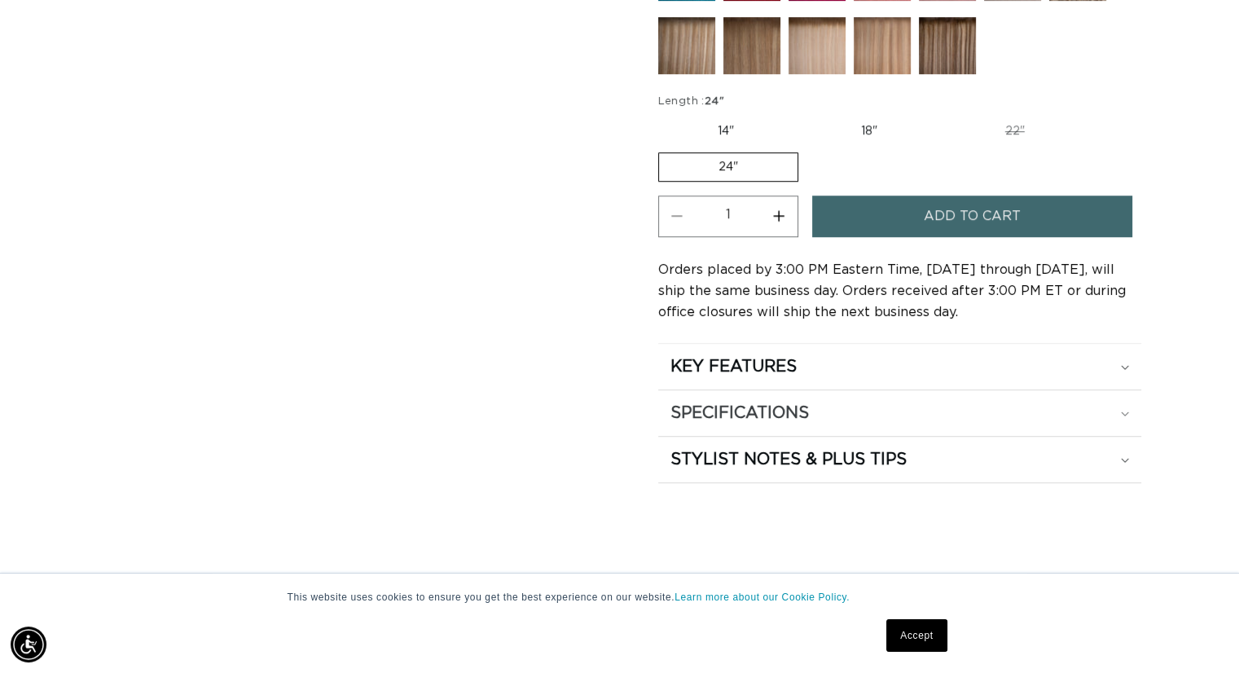
click at [873, 402] on div "SPECIFICATIONS" at bounding box center [900, 412] width 459 height 21
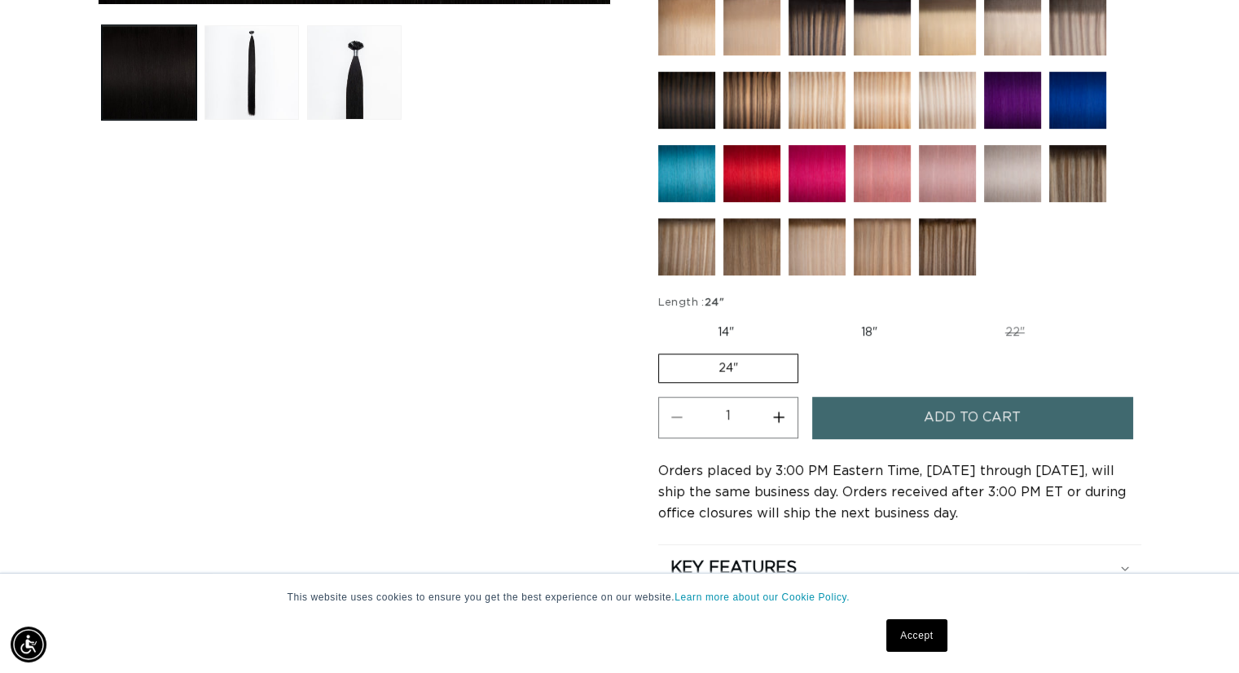
scroll to position [730, 0]
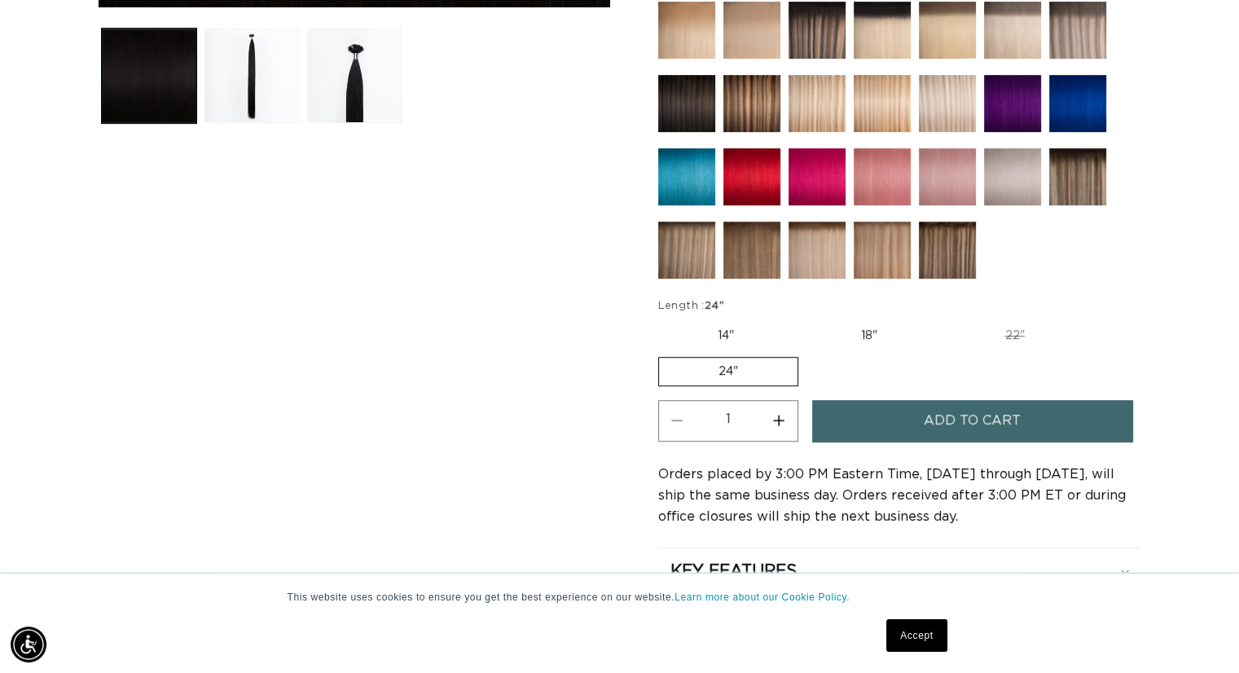
click at [709, 327] on label "14" Variant sold out or unavailable" at bounding box center [725, 336] width 135 height 28
click at [663, 319] on input "14" Variant sold out or unavailable" at bounding box center [662, 319] width 1 height 1
radio input "true"
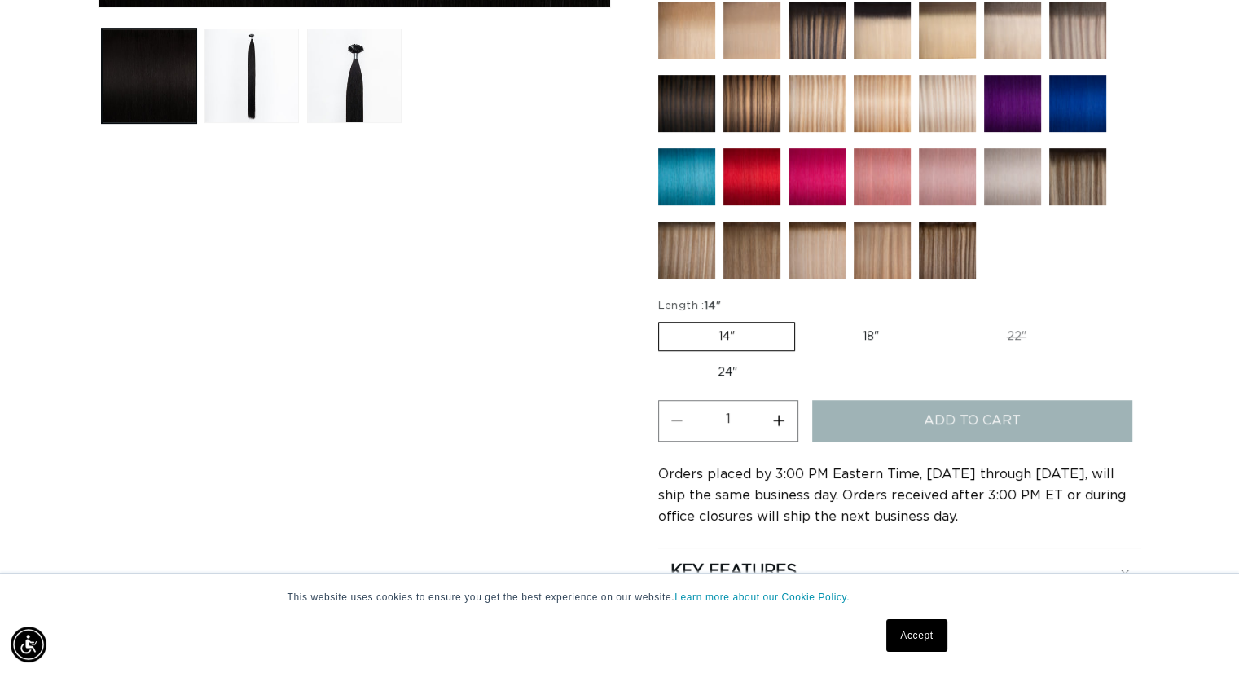
scroll to position [0, 2246]
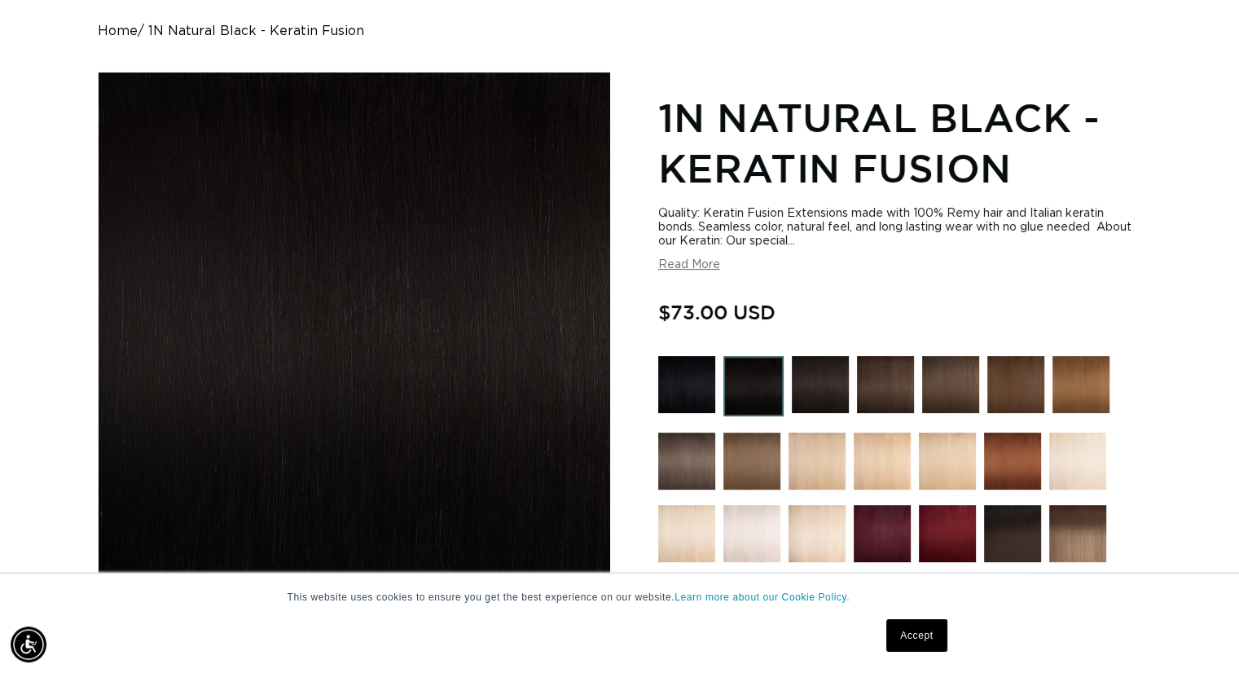
click at [802, 218] on div "Quality: Keratin Fusion Extensions made with 100% Remy hair and Italian keratin…" at bounding box center [899, 228] width 483 height 42
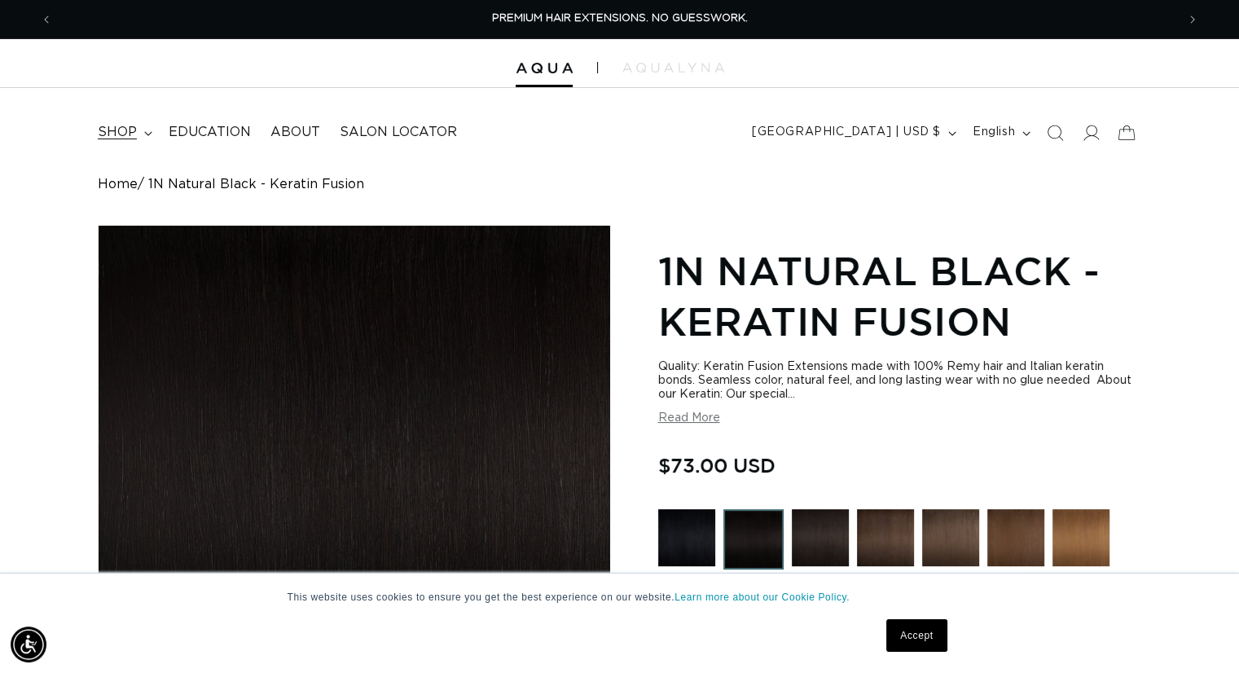
click at [139, 134] on summary "shop" at bounding box center [123, 132] width 71 height 37
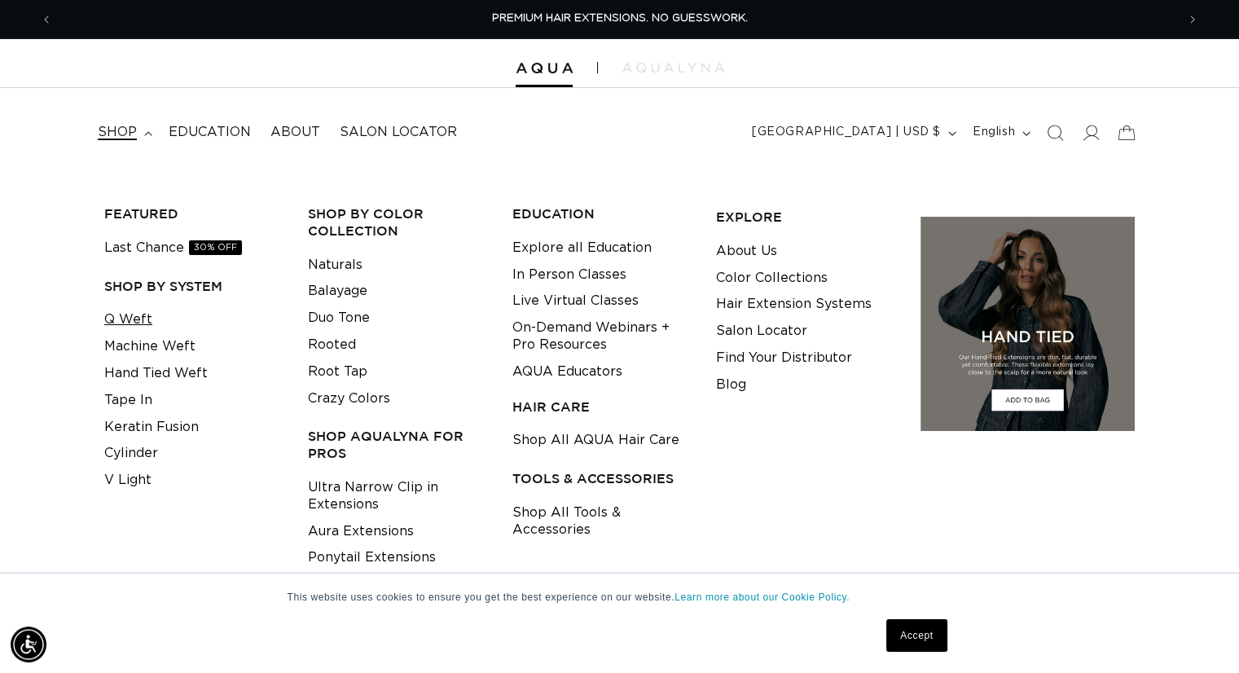
click at [133, 316] on link "Q Weft" at bounding box center [128, 319] width 48 height 27
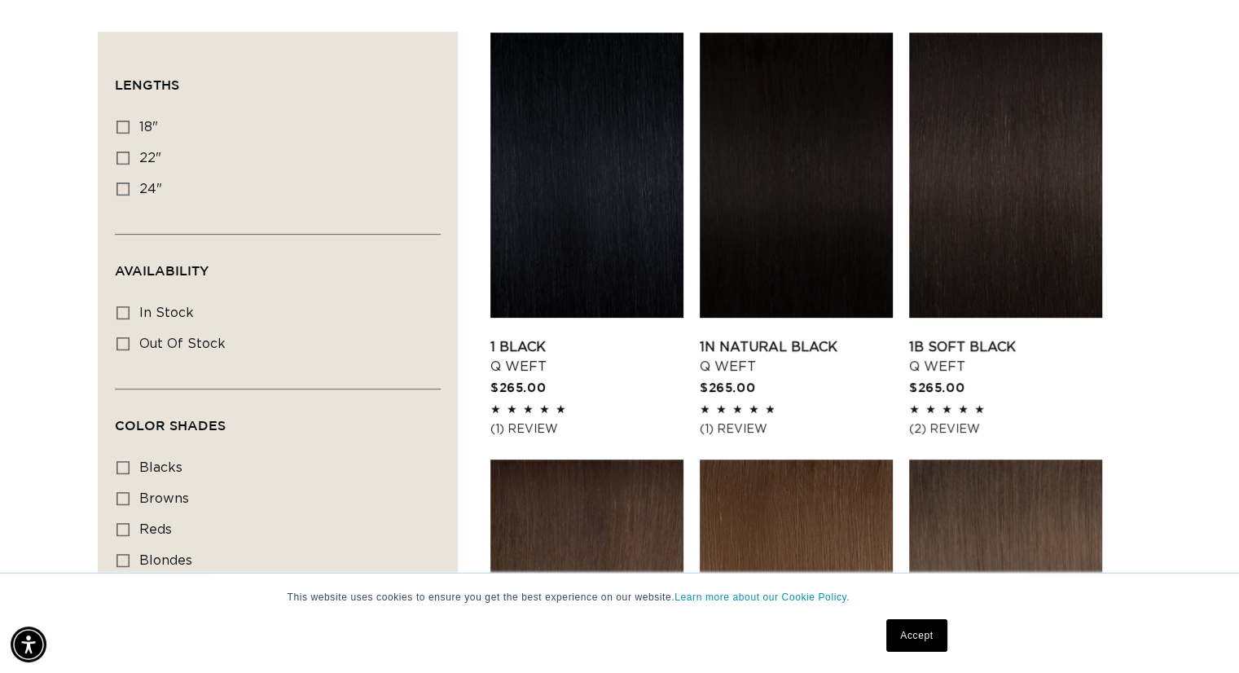
scroll to position [491, 0]
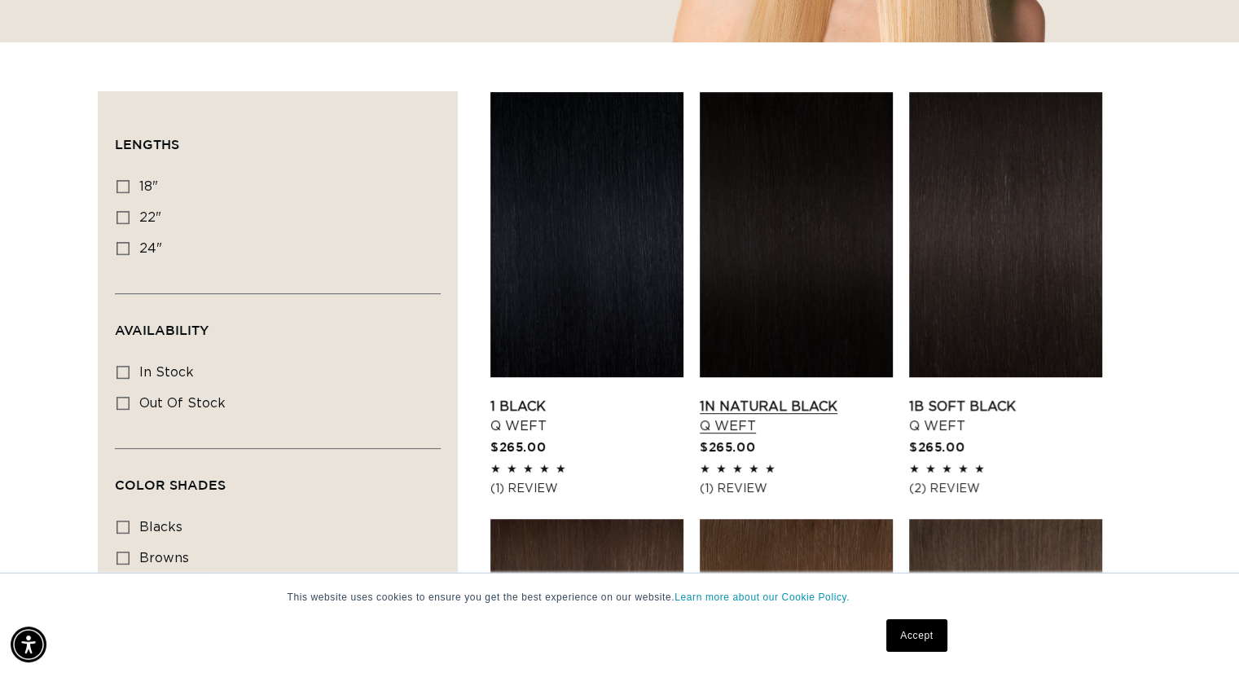
click at [781, 397] on link "1N Natural Black Q Weft" at bounding box center [796, 416] width 193 height 39
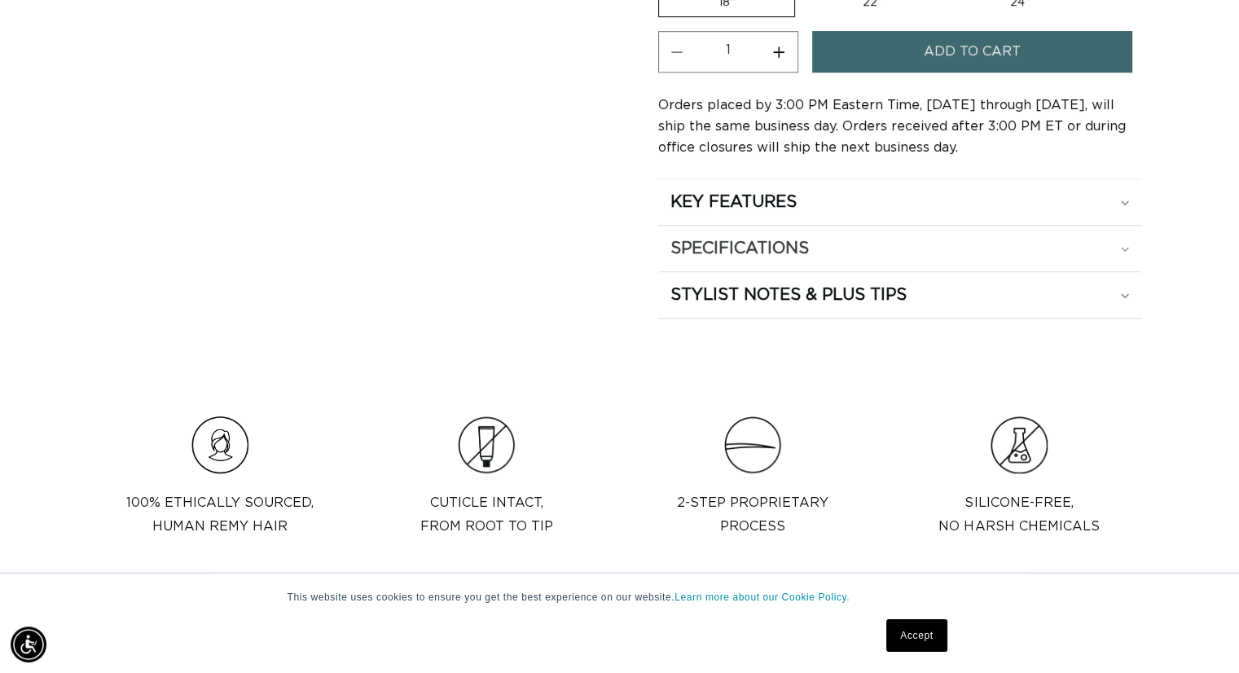
scroll to position [0, 1124]
click at [816, 249] on div "SPECIFICATIONS" at bounding box center [900, 248] width 459 height 21
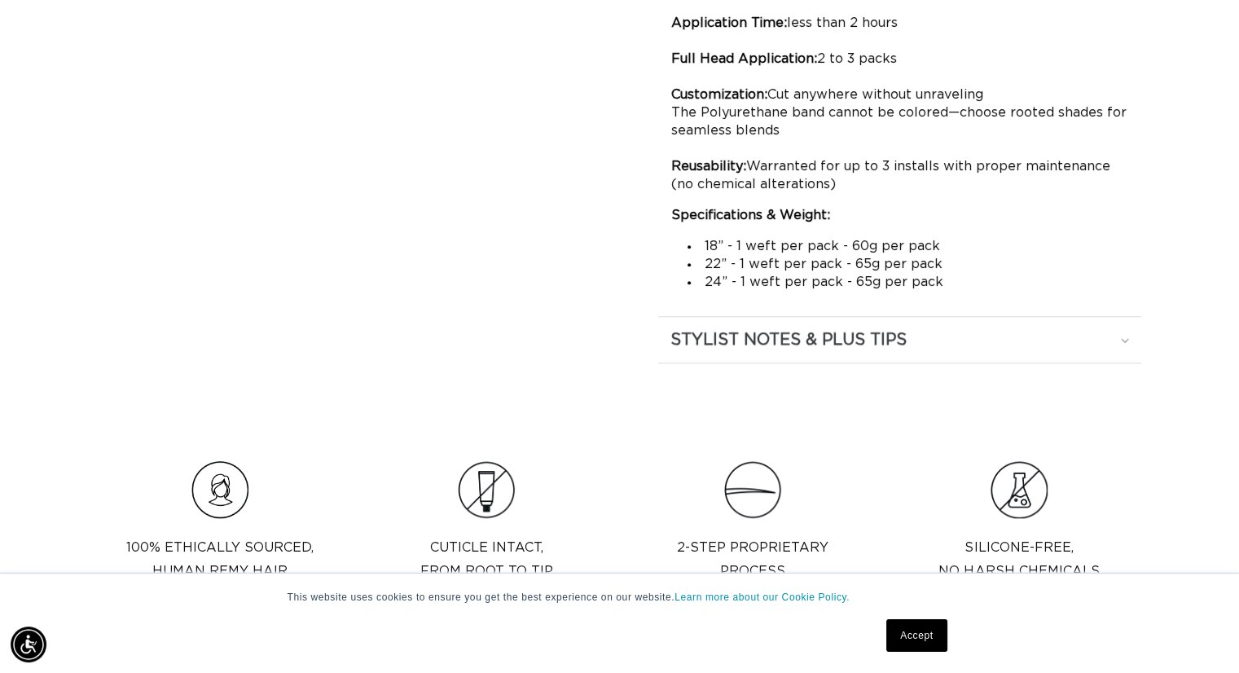
click at [827, 341] on h2 "STYLIST NOTES & PLUS TIPS" at bounding box center [789, 339] width 236 height 21
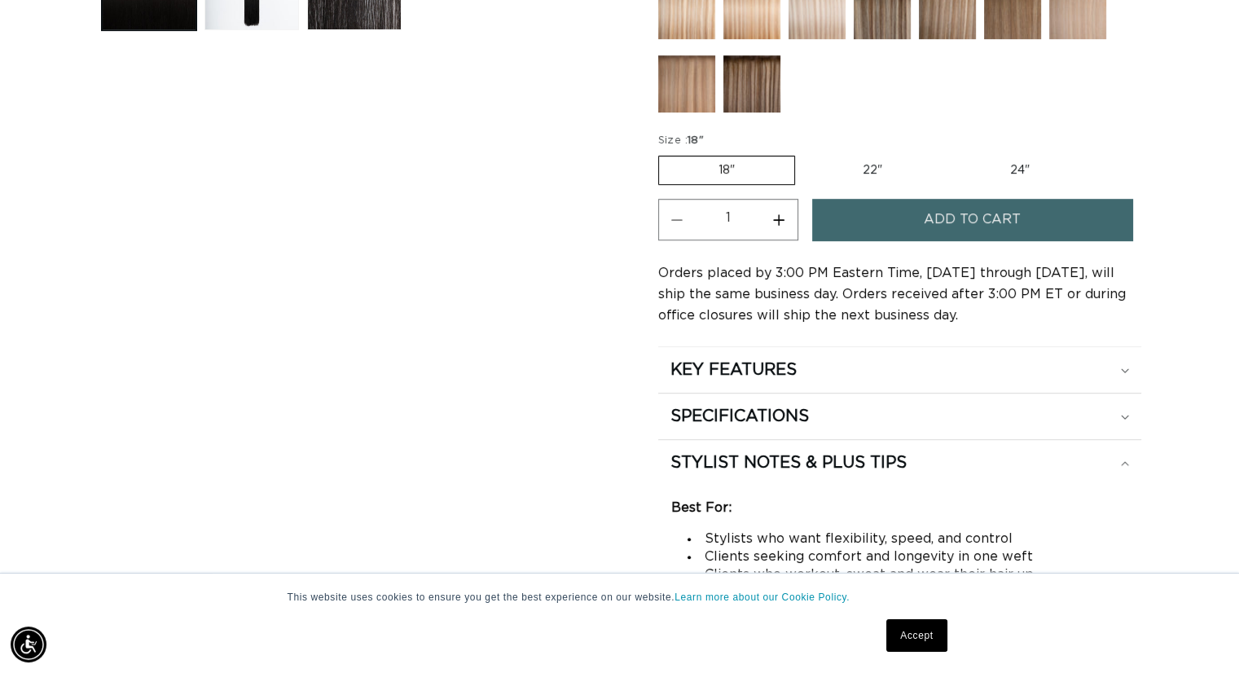
scroll to position [821, 0]
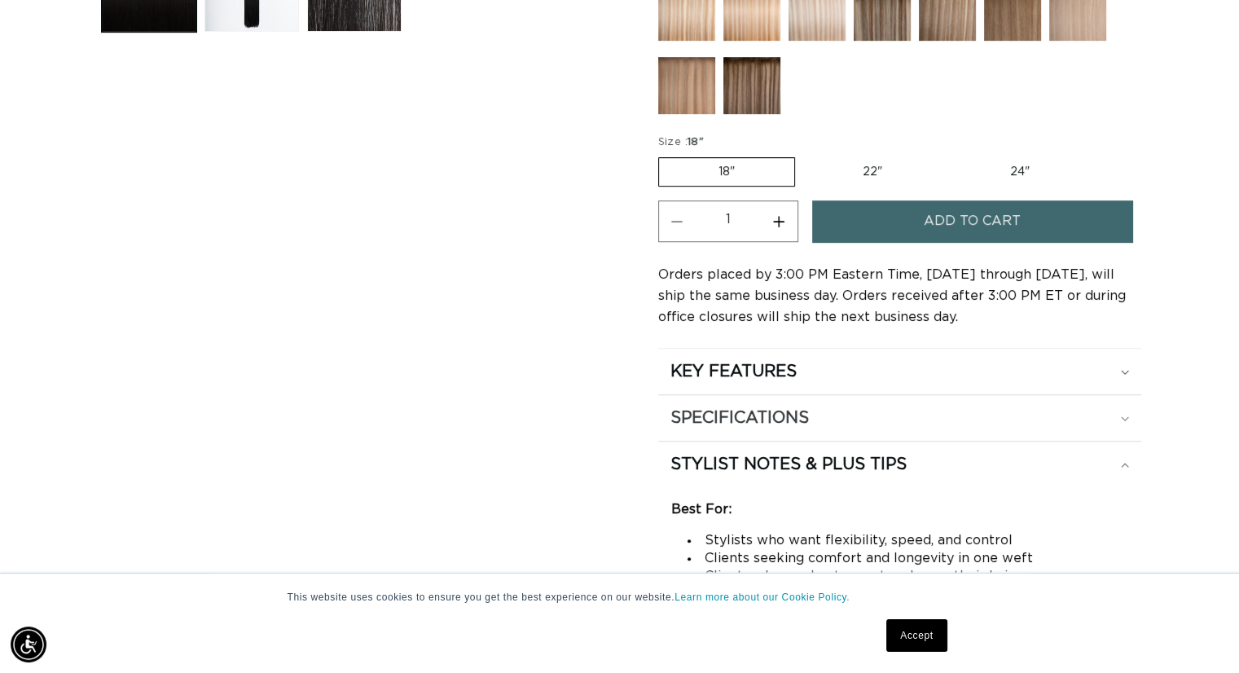
click at [840, 407] on div "SPECIFICATIONS" at bounding box center [900, 417] width 459 height 21
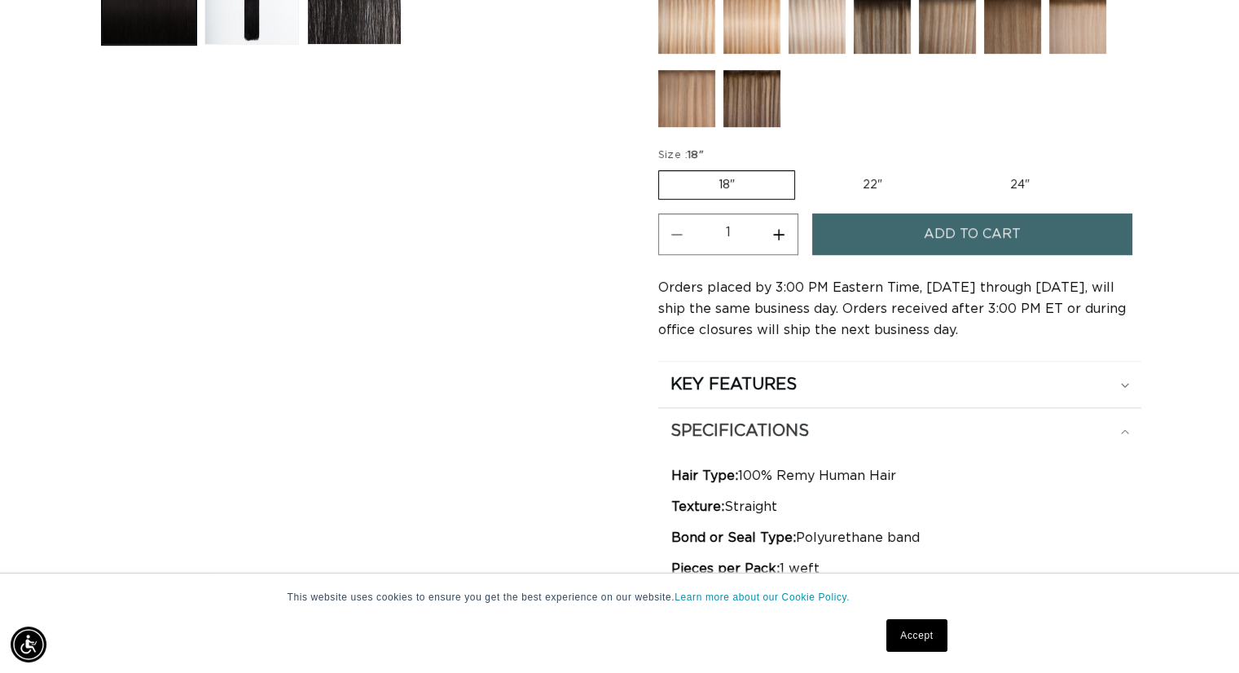
scroll to position [807, 0]
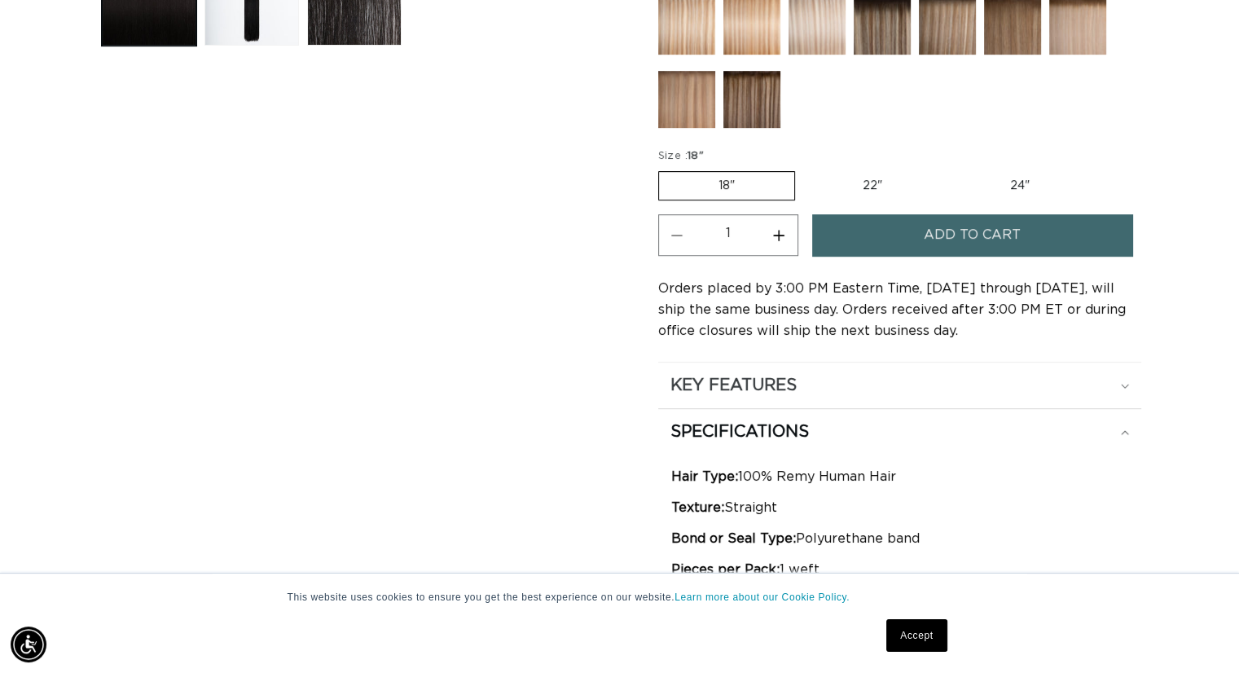
click at [877, 376] on div "KEY FEATURES" at bounding box center [900, 385] width 459 height 21
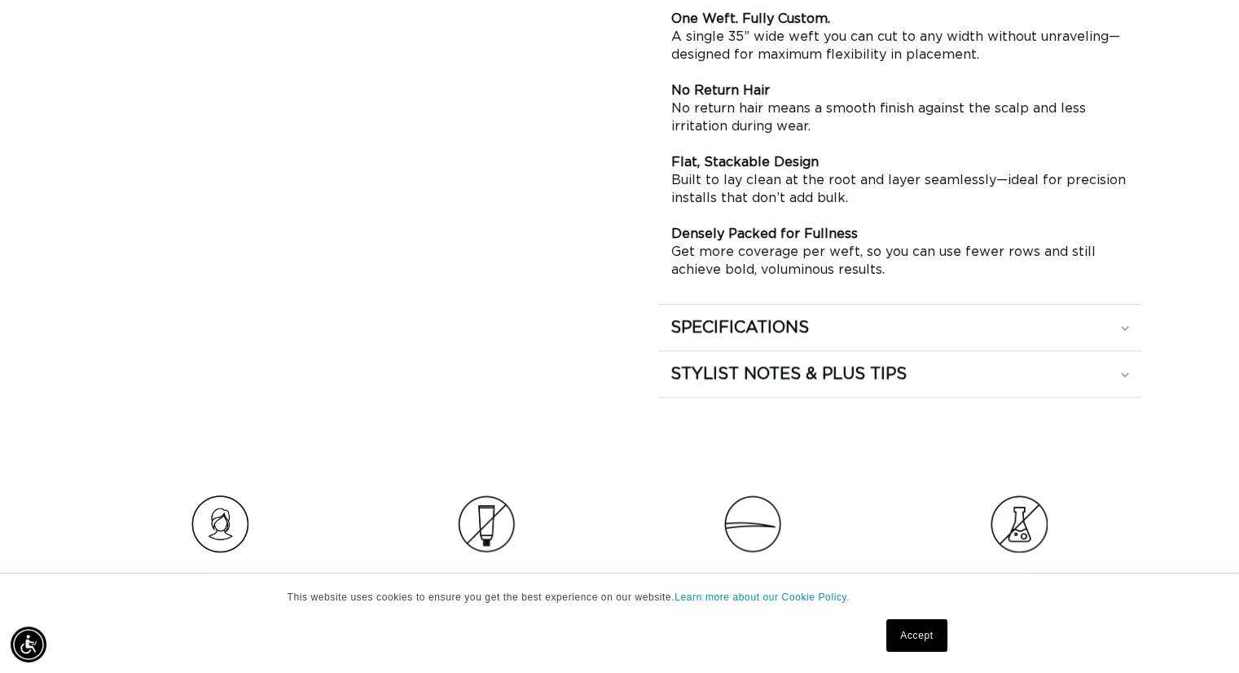
scroll to position [1221, 0]
click at [846, 315] on div "SPECIFICATIONS" at bounding box center [900, 325] width 459 height 21
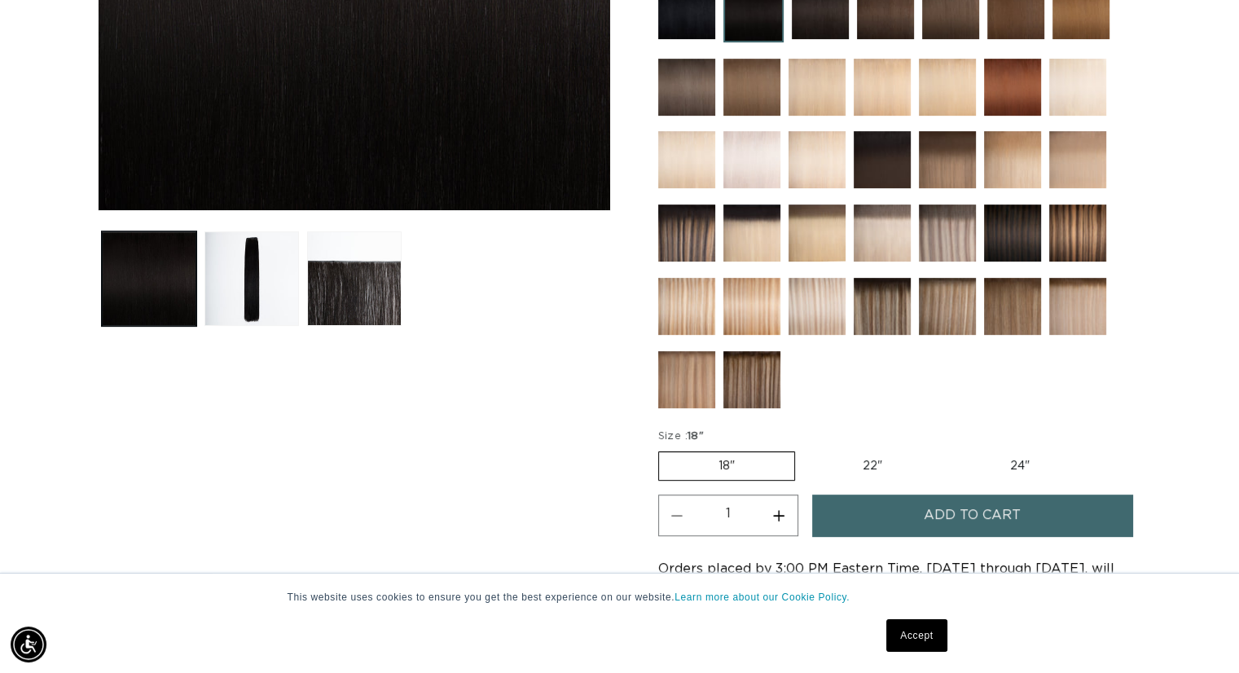
scroll to position [0, 0]
click at [873, 458] on label "22" Variant sold out or unavailable" at bounding box center [872, 466] width 139 height 28
click at [804, 449] on input "22" Variant sold out or unavailable" at bounding box center [803, 448] width 1 height 1
radio input "true"
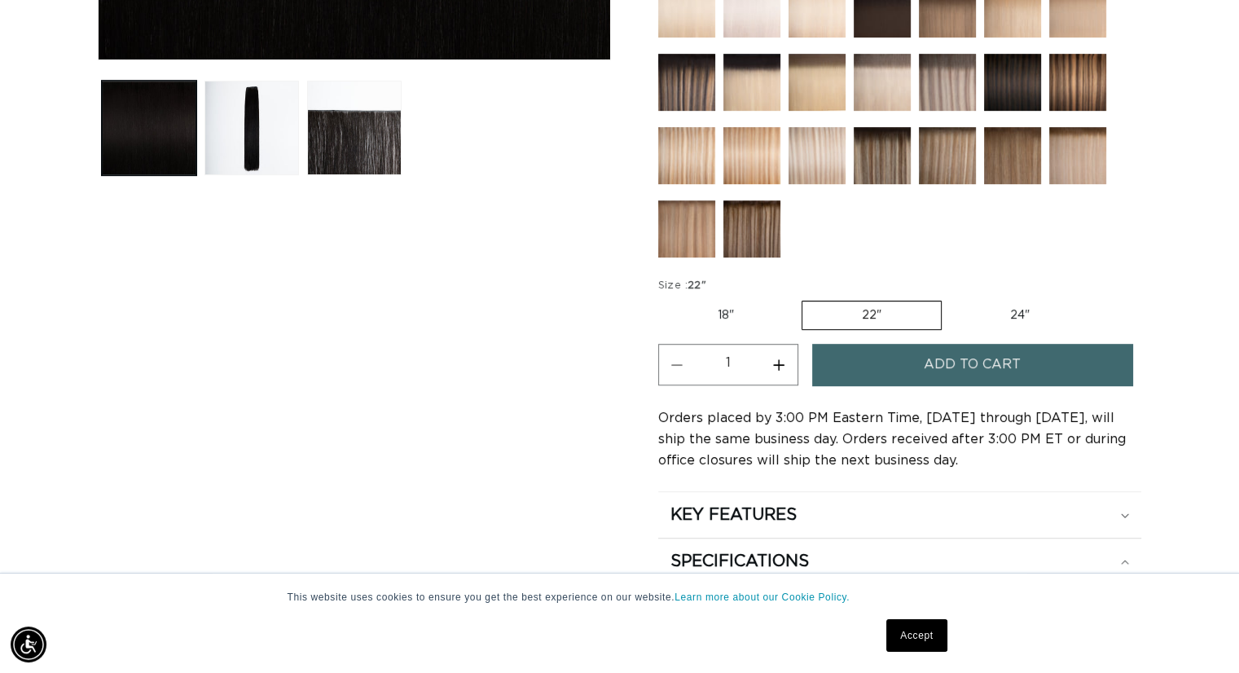
click at [756, 304] on label "18" Variant sold out or unavailable" at bounding box center [725, 315] width 135 height 28
click at [663, 298] on input "18" Variant sold out or unavailable" at bounding box center [662, 297] width 1 height 1
radio input "true"
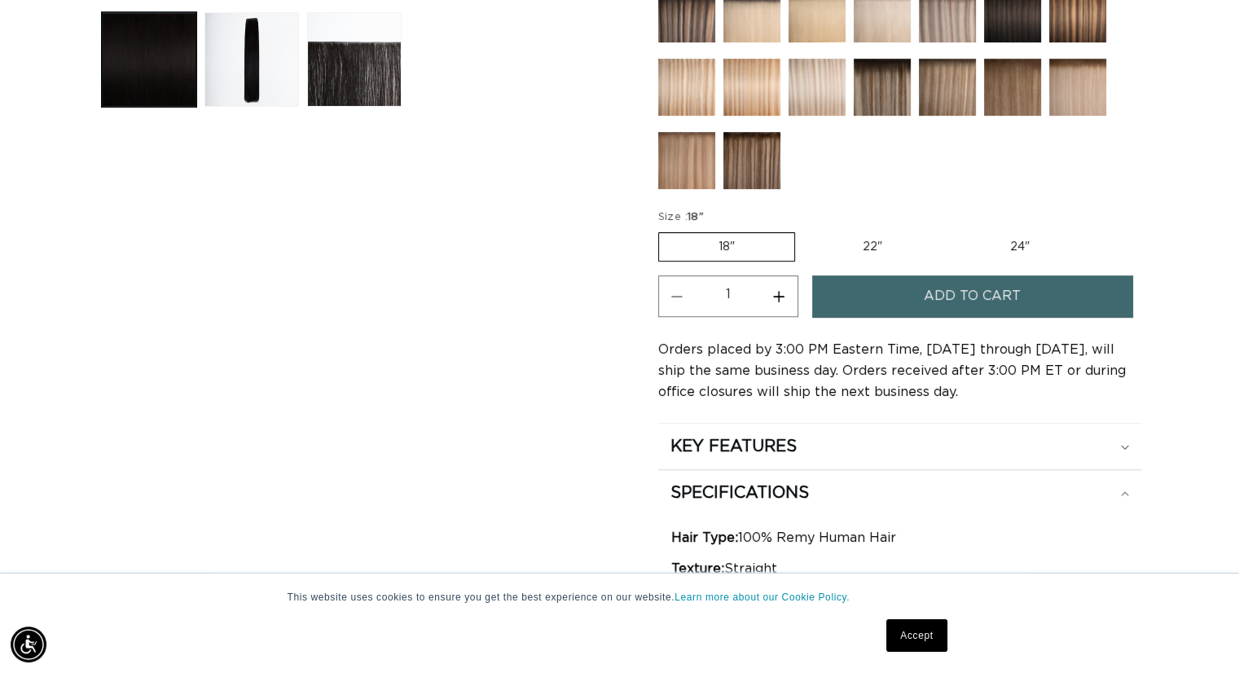
click at [847, 233] on label "22" Variant sold out or unavailable" at bounding box center [872, 247] width 139 height 28
click at [804, 230] on input "22" Variant sold out or unavailable" at bounding box center [803, 229] width 1 height 1
radio input "true"
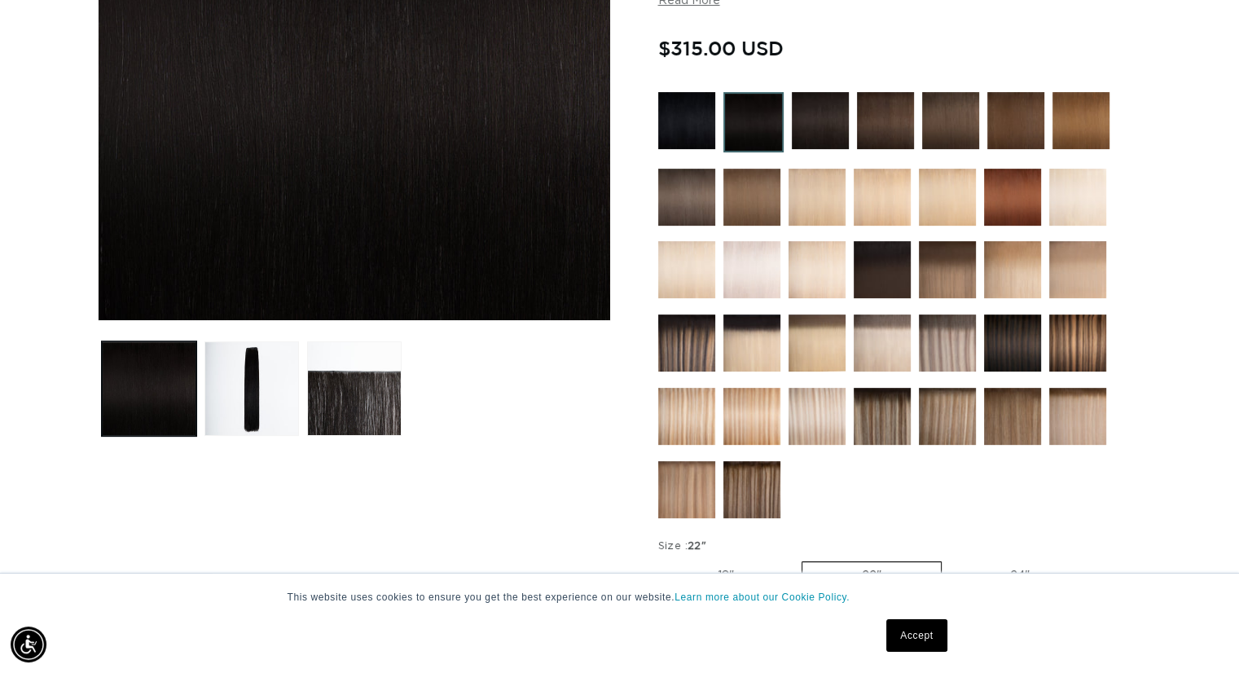
click at [737, 555] on fieldset "Size : 22" 18" Variant sold out or unavailable 22" Variant sold out or unavaila…" at bounding box center [875, 566] width 435 height 55
click at [739, 562] on label "18" Variant sold out or unavailable" at bounding box center [725, 576] width 135 height 28
click at [663, 559] on input "18" Variant sold out or unavailable" at bounding box center [662, 558] width 1 height 1
radio input "true"
click at [868, 571] on label "22" Variant sold out or unavailable" at bounding box center [872, 576] width 139 height 28
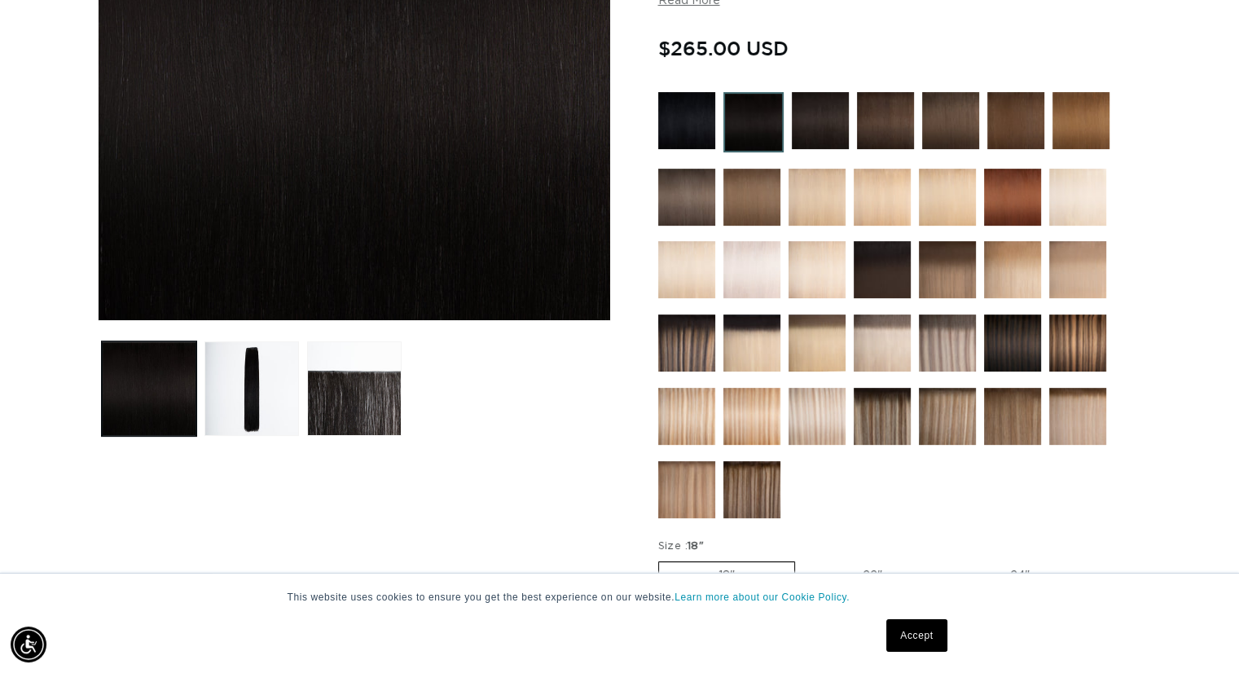
click at [804, 559] on input "22" Variant sold out or unavailable" at bounding box center [803, 558] width 1 height 1
radio input "true"
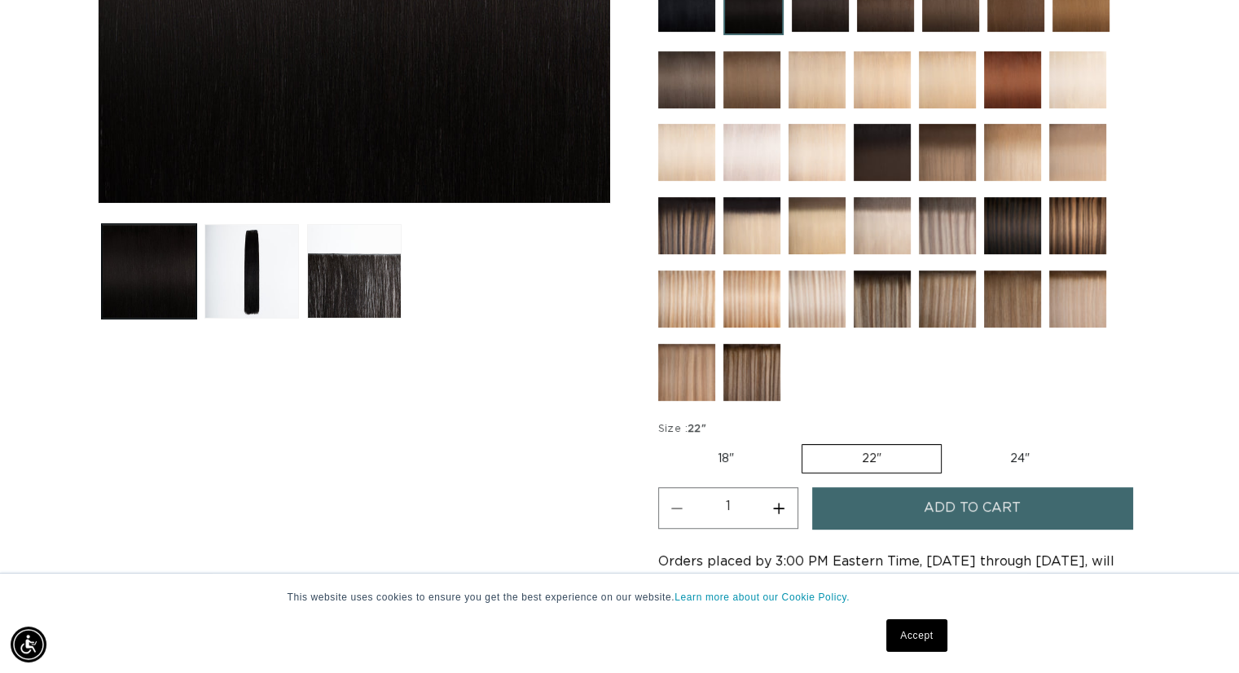
scroll to position [0, 1124]
click at [1027, 462] on label "24" Variant sold out or unavailable" at bounding box center [1020, 459] width 139 height 28
click at [951, 442] on input "24" Variant sold out or unavailable" at bounding box center [950, 441] width 1 height 1
radio input "true"
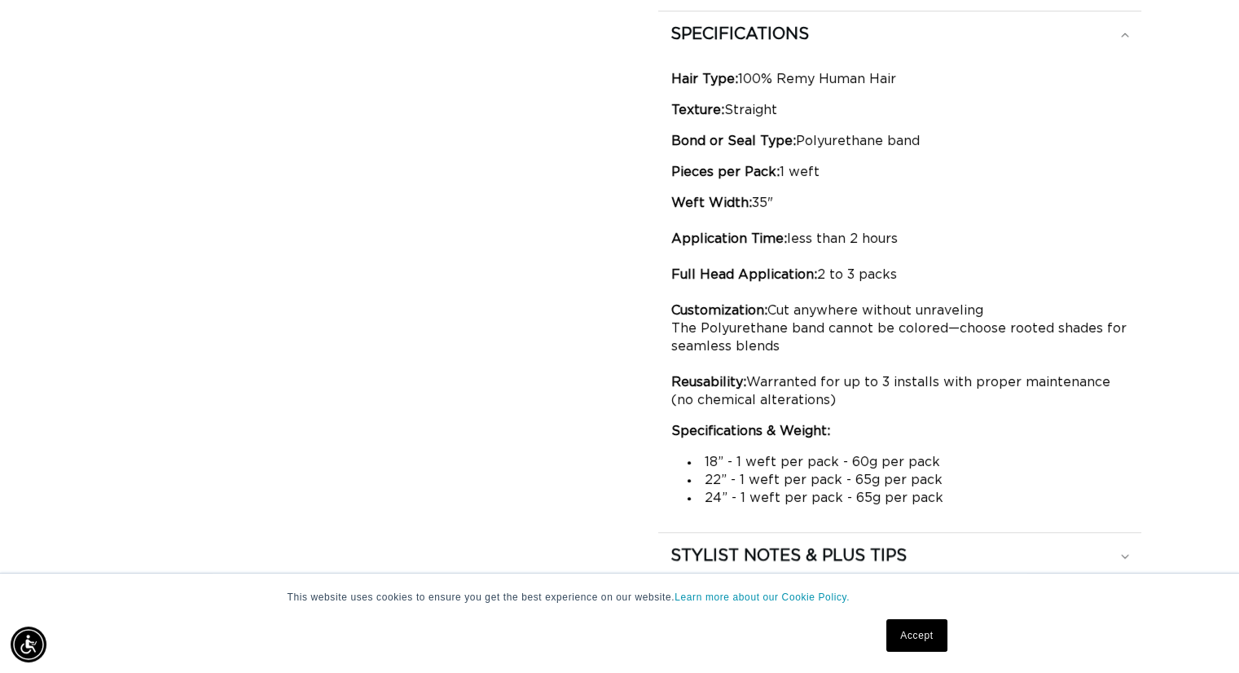
scroll to position [0, 2246]
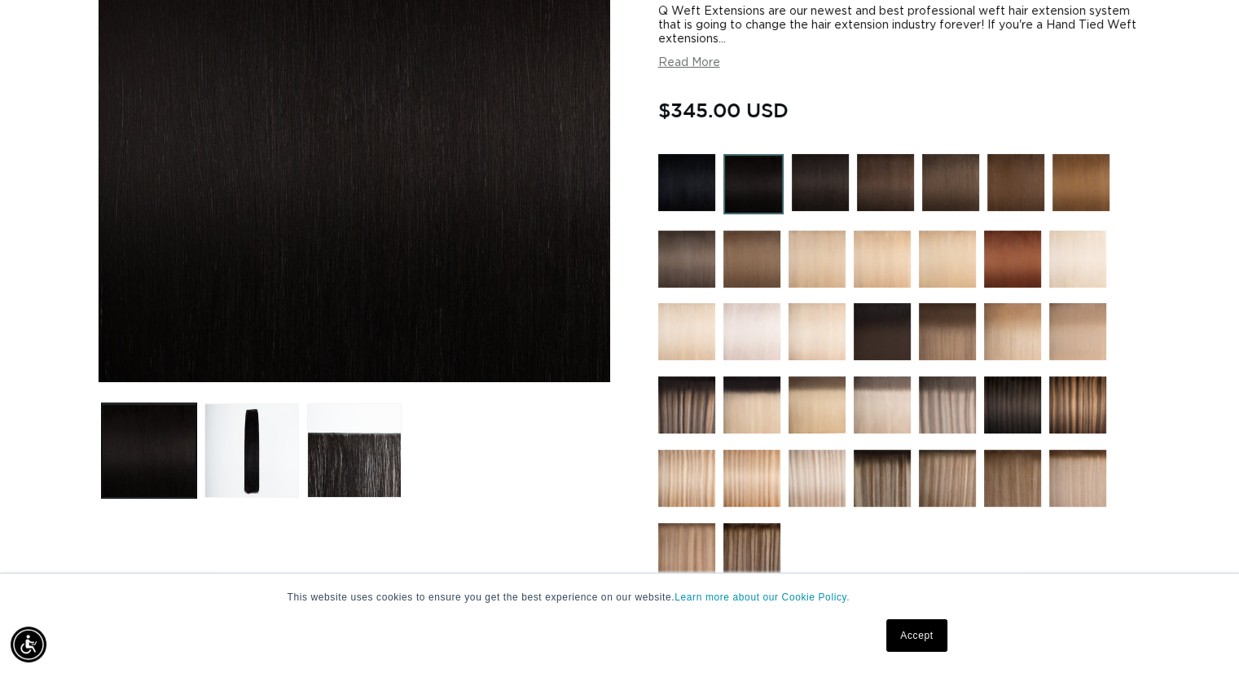
scroll to position [0, 0]
click at [31, 428] on div "Home 1N Natural Black - Q Weft Skip to product information Open media 1 in moda…" at bounding box center [619, 626] width 1239 height 1608
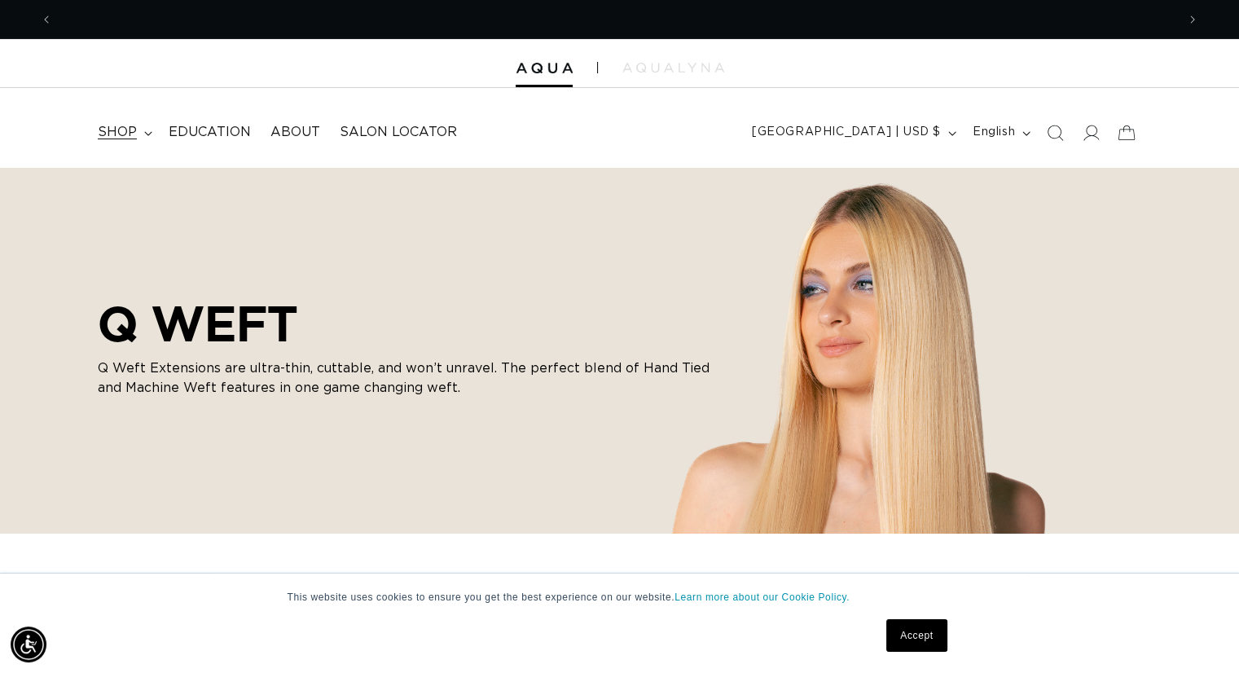
click at [129, 135] on span "shop" at bounding box center [117, 132] width 39 height 17
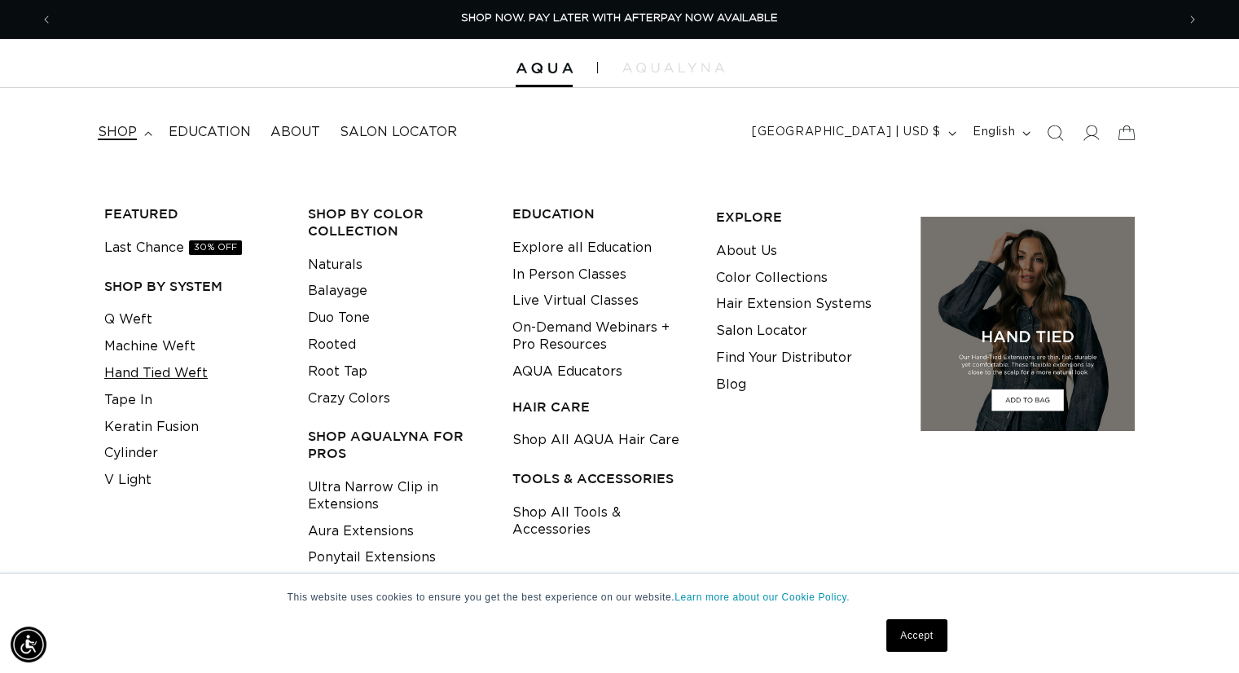
click at [139, 374] on link "Hand Tied Weft" at bounding box center [155, 373] width 103 height 27
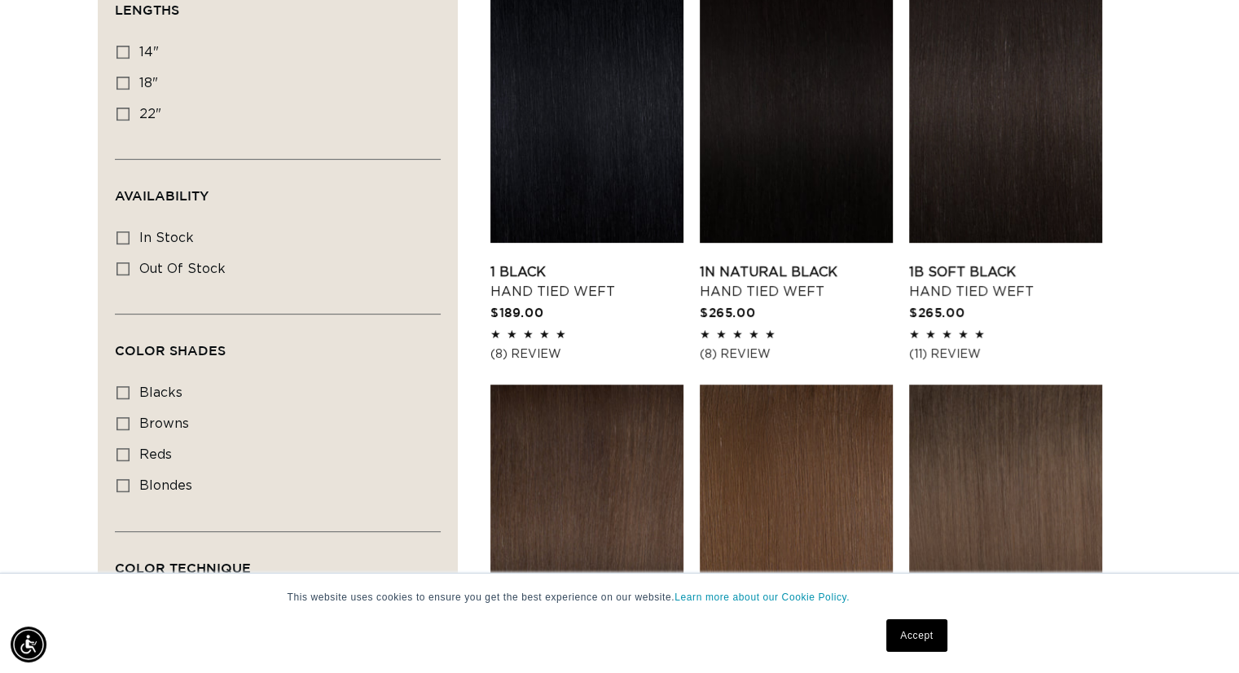
scroll to position [0, 1124]
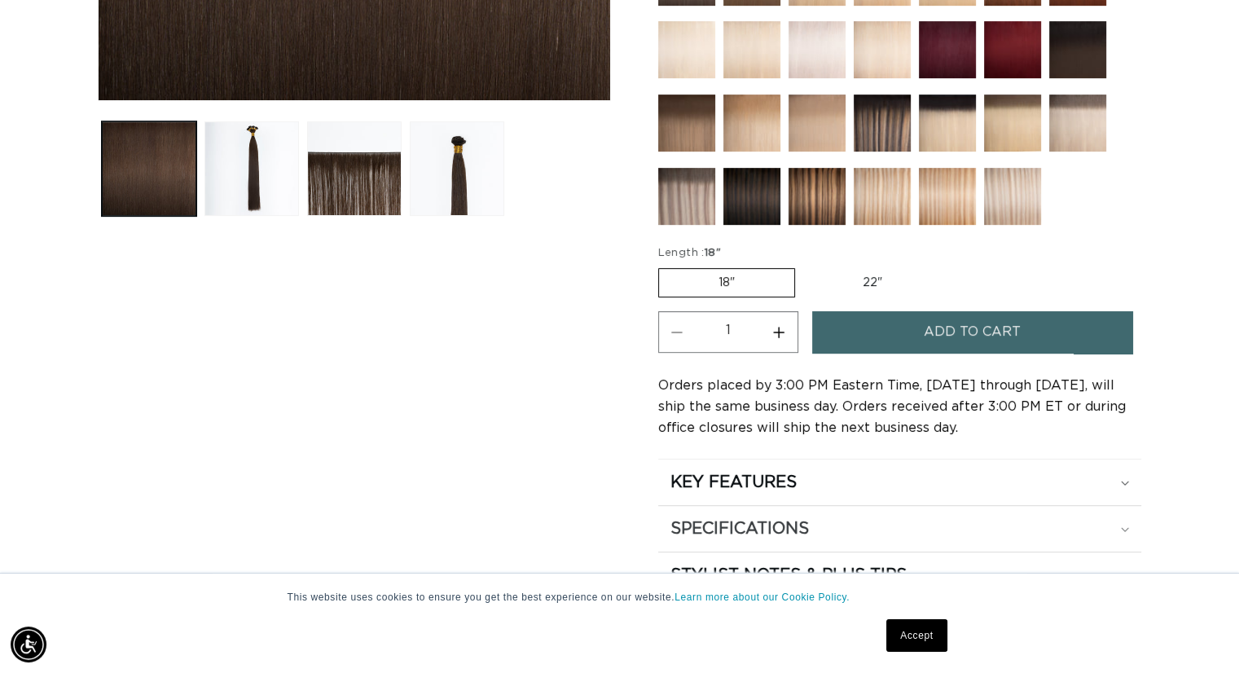
scroll to position [0, 1124]
click at [829, 506] on summary "SPECIFICATIONS" at bounding box center [899, 529] width 483 height 46
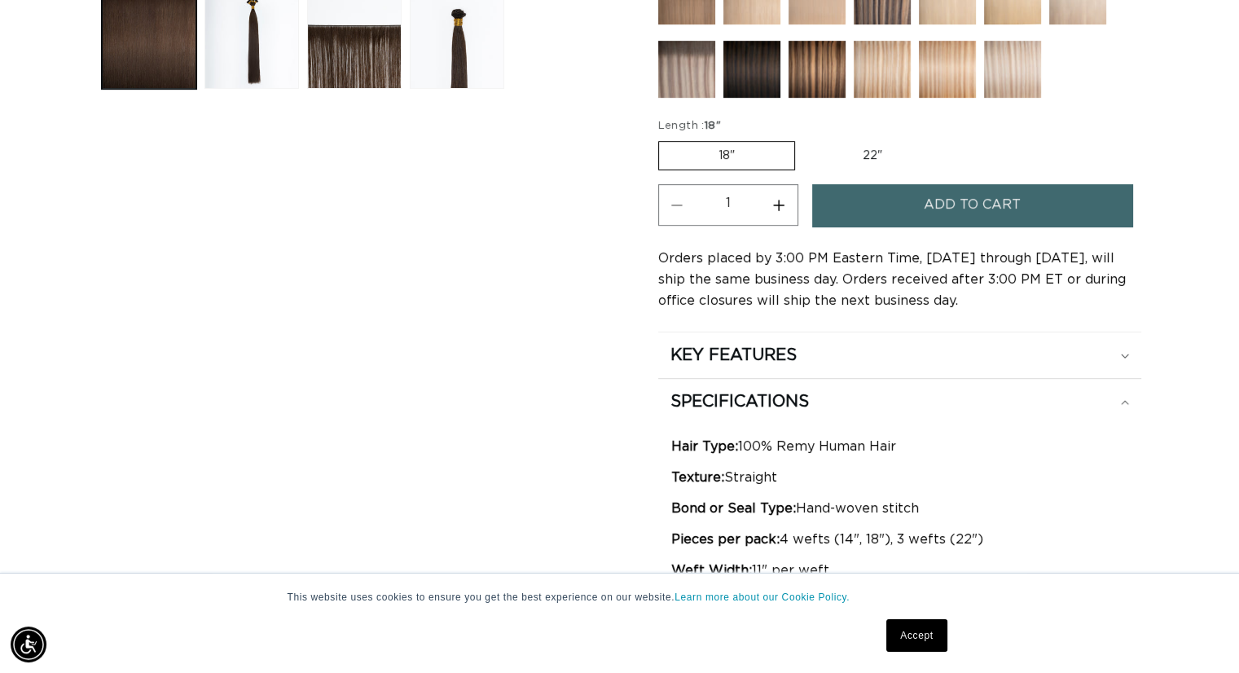
scroll to position [753, 0]
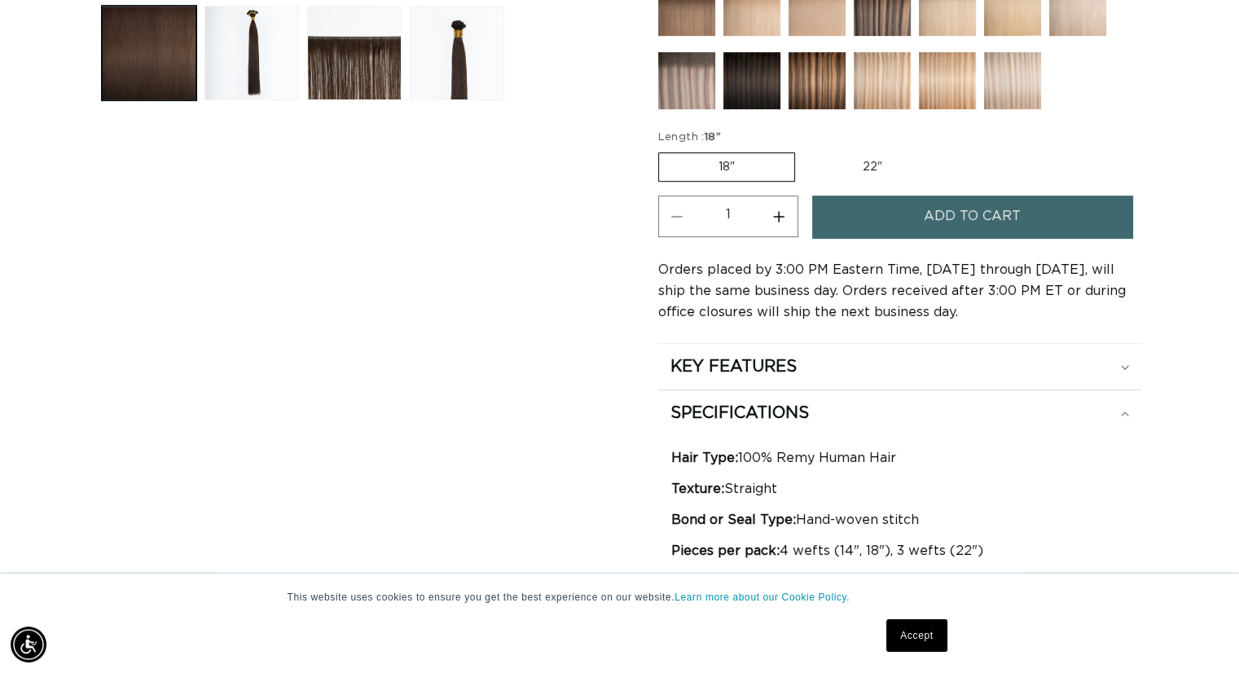
click at [847, 156] on label "22" Variant sold out or unavailable" at bounding box center [872, 167] width 139 height 28
click at [804, 150] on input "22" Variant sold out or unavailable" at bounding box center [803, 149] width 1 height 1
radio input "true"
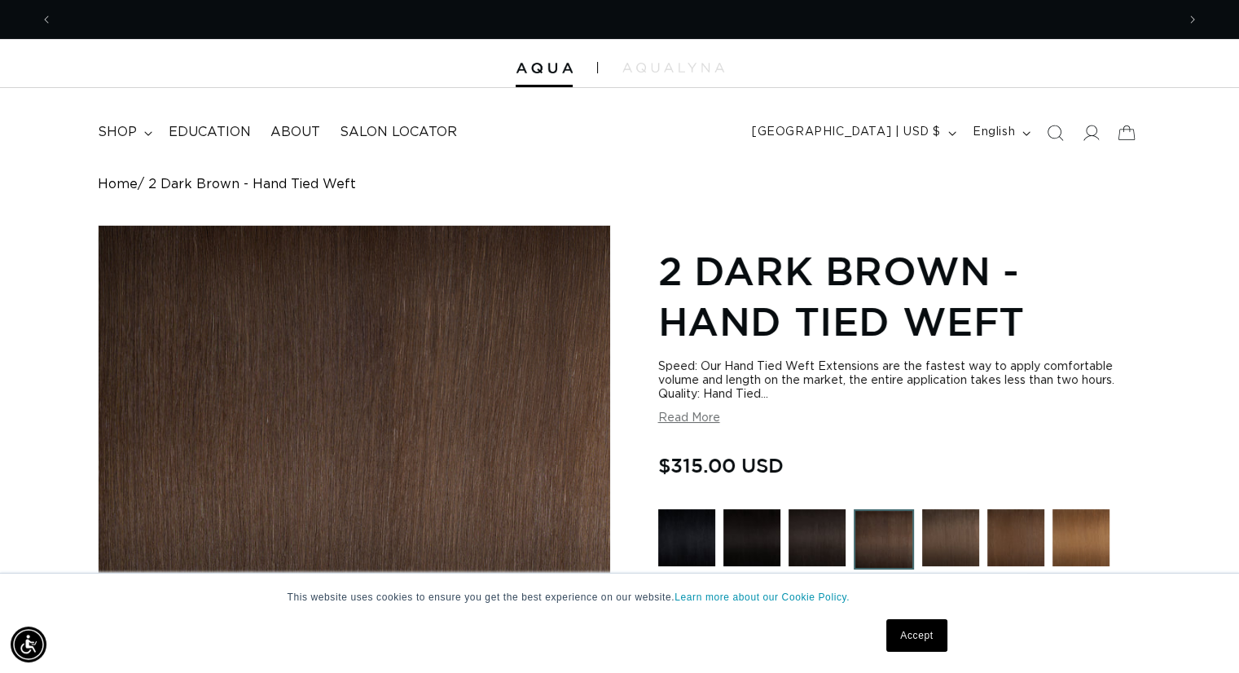
scroll to position [0, 2246]
click at [141, 138] on summary "shop" at bounding box center [123, 132] width 71 height 37
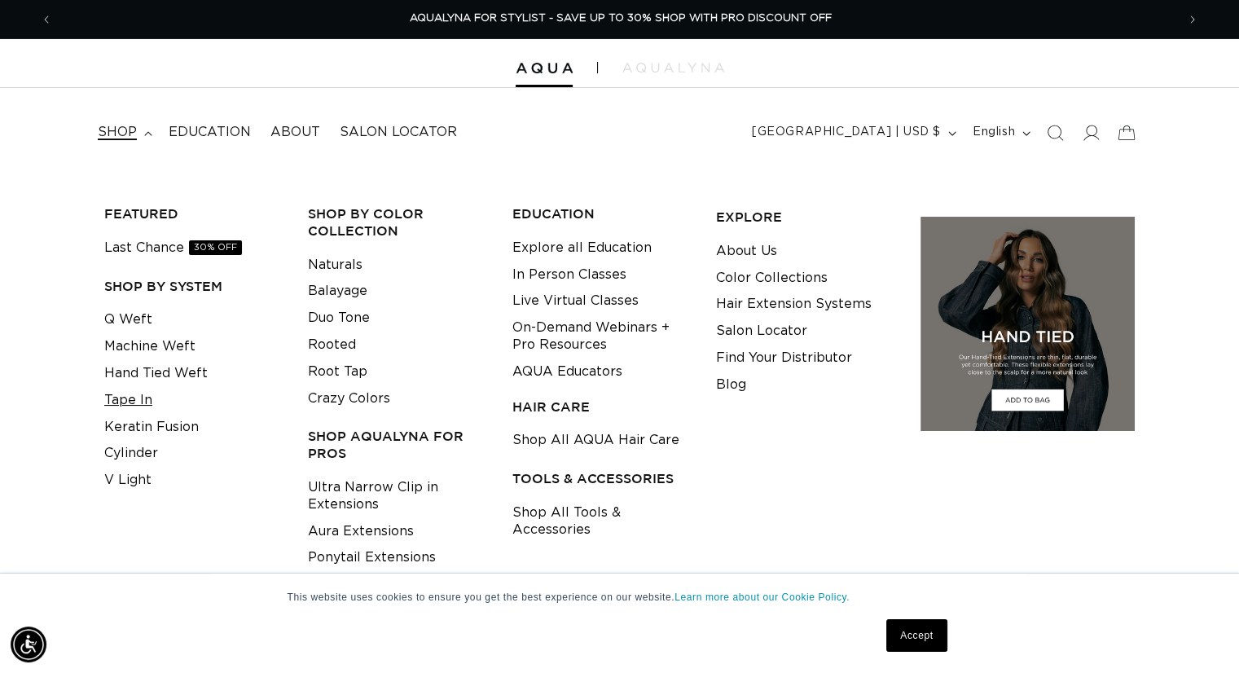
click at [121, 395] on link "Tape In" at bounding box center [128, 400] width 48 height 27
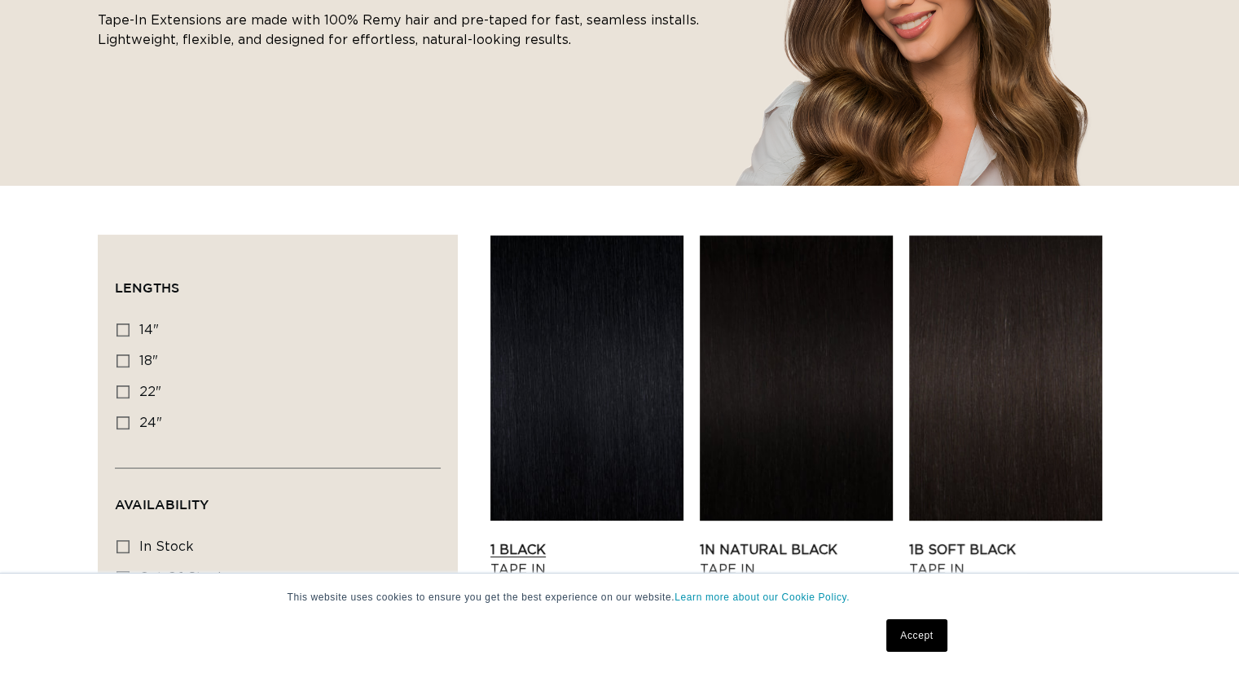
scroll to position [349, 0]
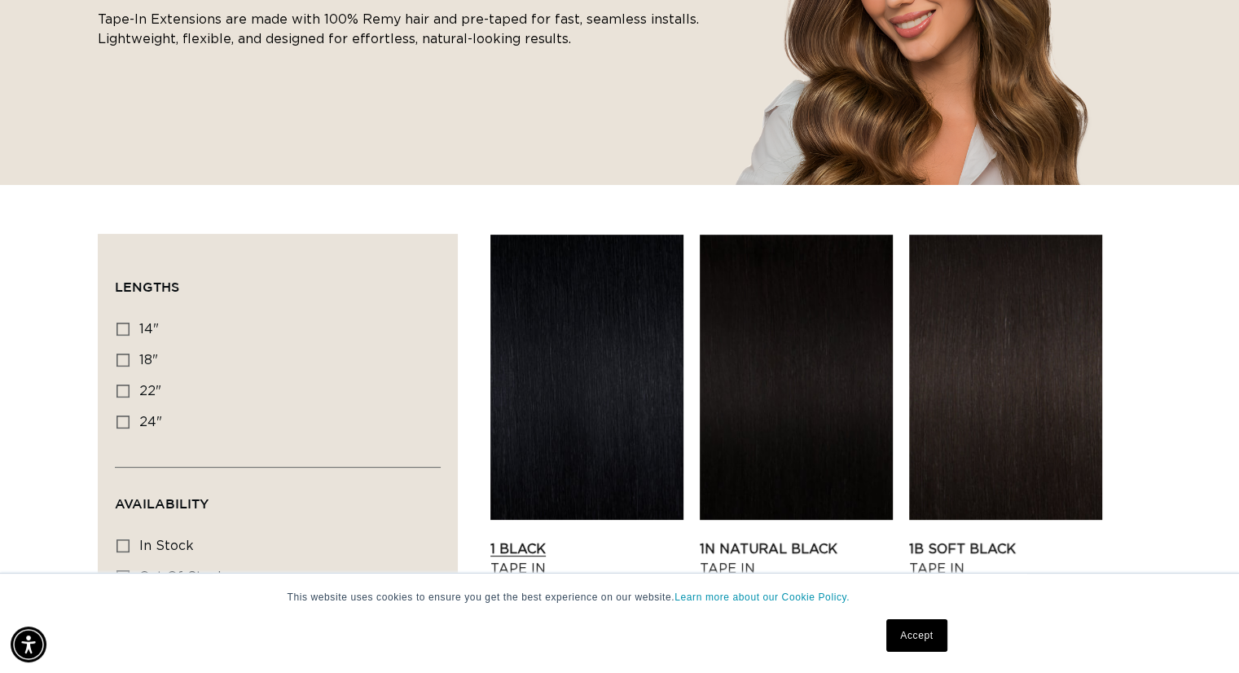
click at [668, 539] on link "1 Black Tape In" at bounding box center [586, 558] width 193 height 39
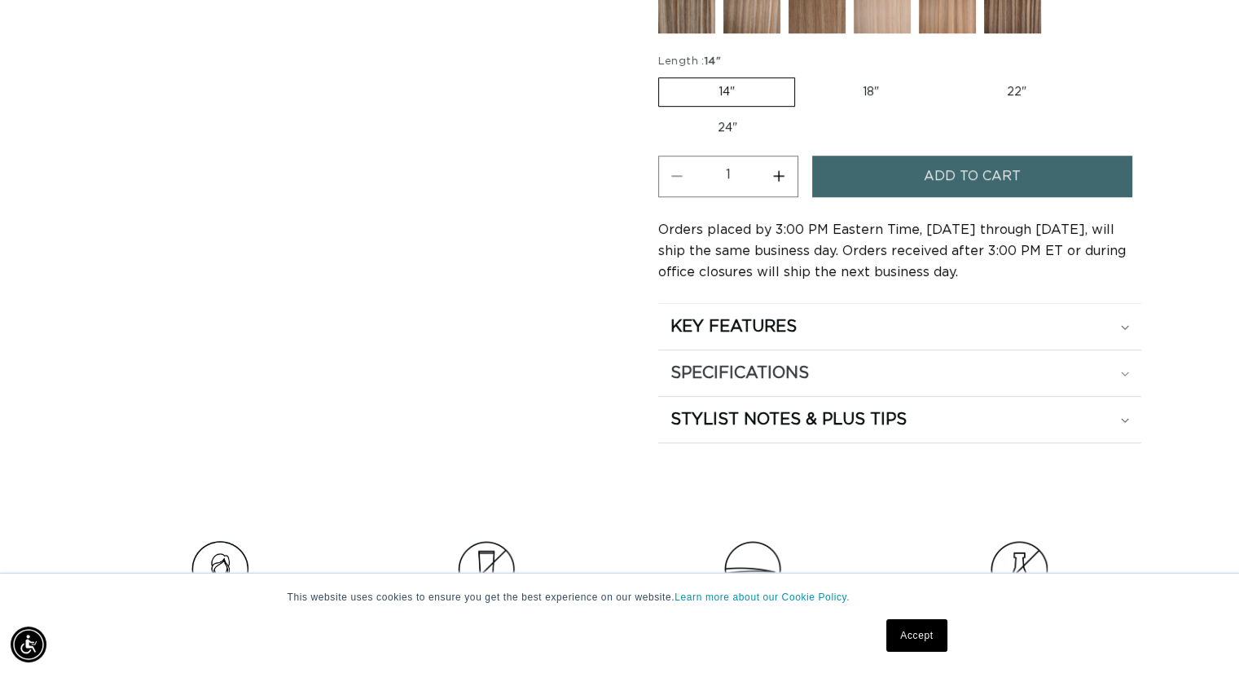
scroll to position [0, 1124]
click at [731, 368] on h2 "SPECIFICATIONS" at bounding box center [740, 373] width 139 height 21
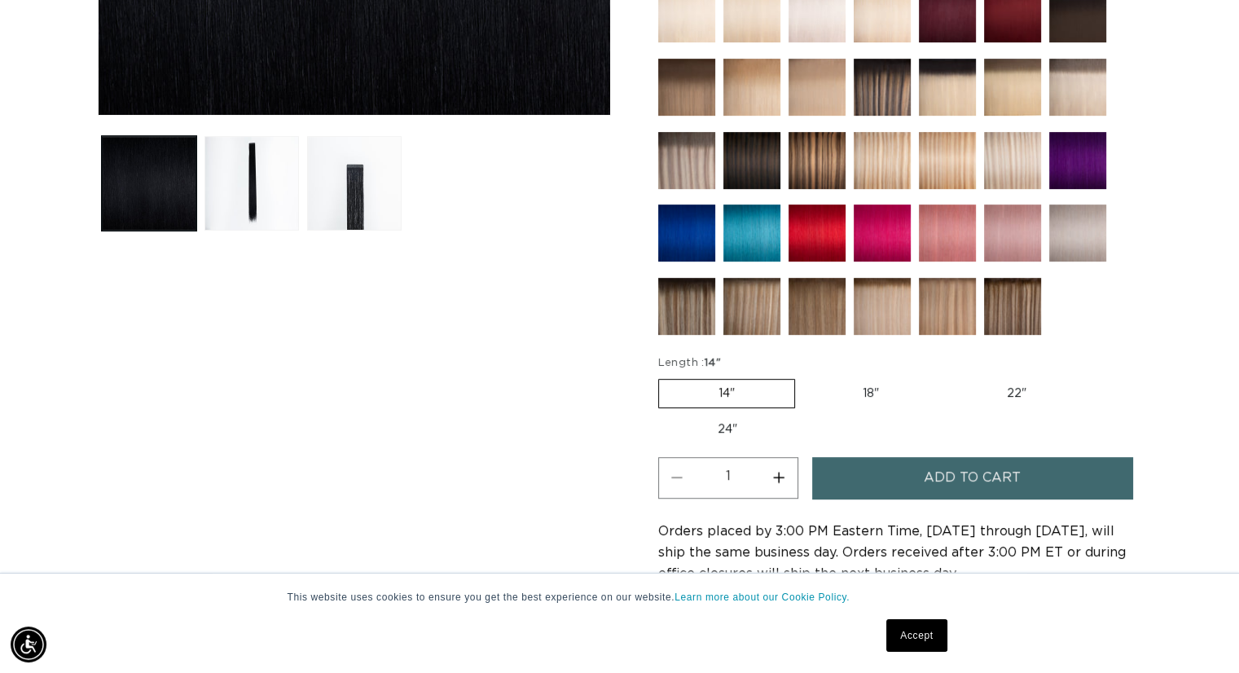
scroll to position [625, 0]
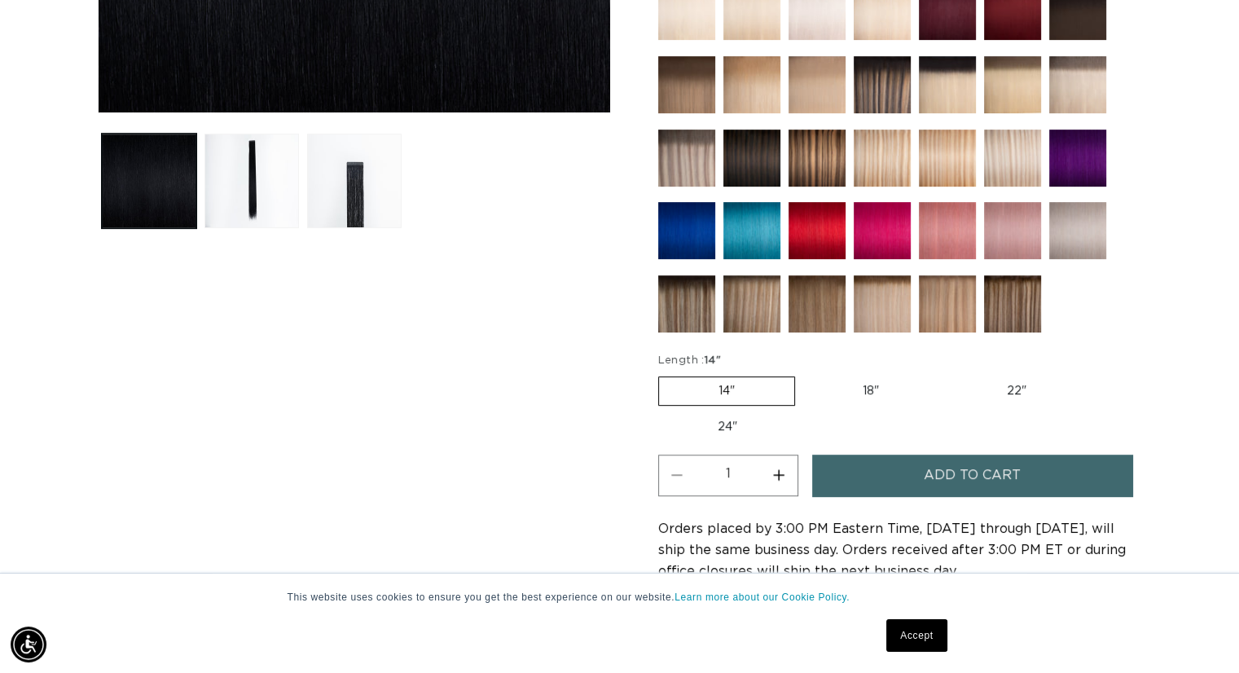
click at [851, 382] on label "18" Variant sold out or unavailable" at bounding box center [870, 391] width 135 height 28
click at [804, 374] on input "18" Variant sold out or unavailable" at bounding box center [803, 373] width 1 height 1
radio input "true"
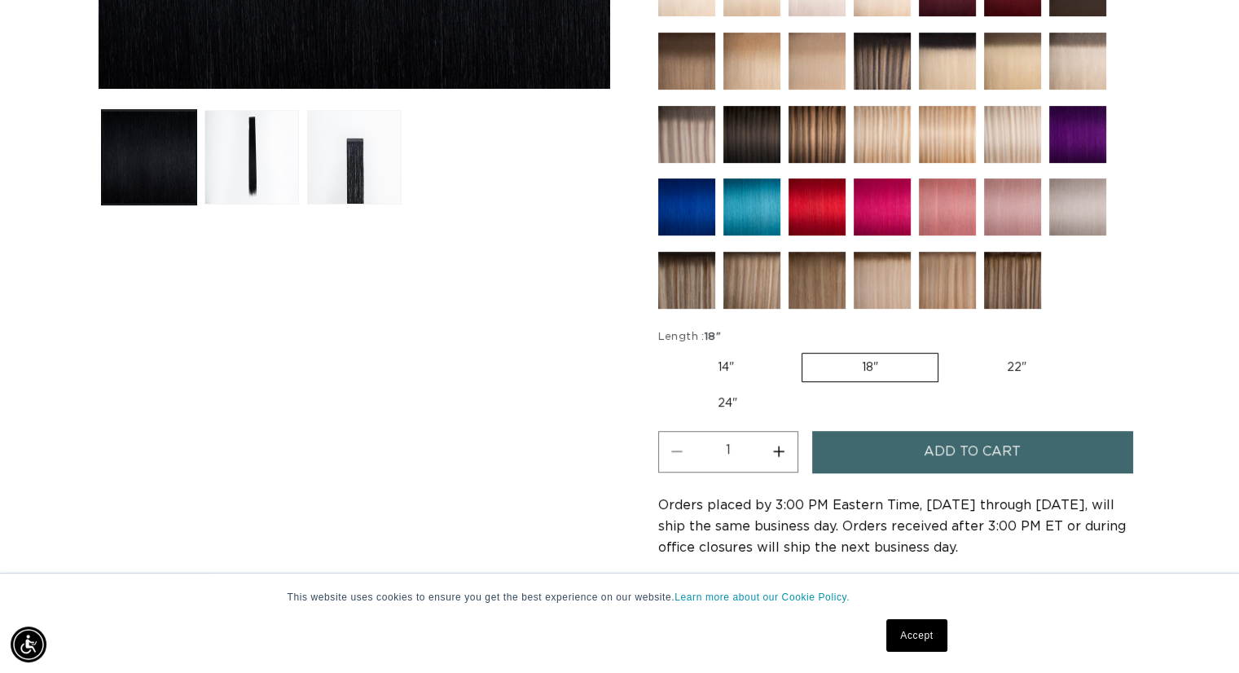
click at [999, 366] on label "22" Variant sold out or unavailable" at bounding box center [1017, 368] width 139 height 28
click at [948, 350] on input "22" Variant sold out or unavailable" at bounding box center [947, 350] width 1 height 1
radio input "true"
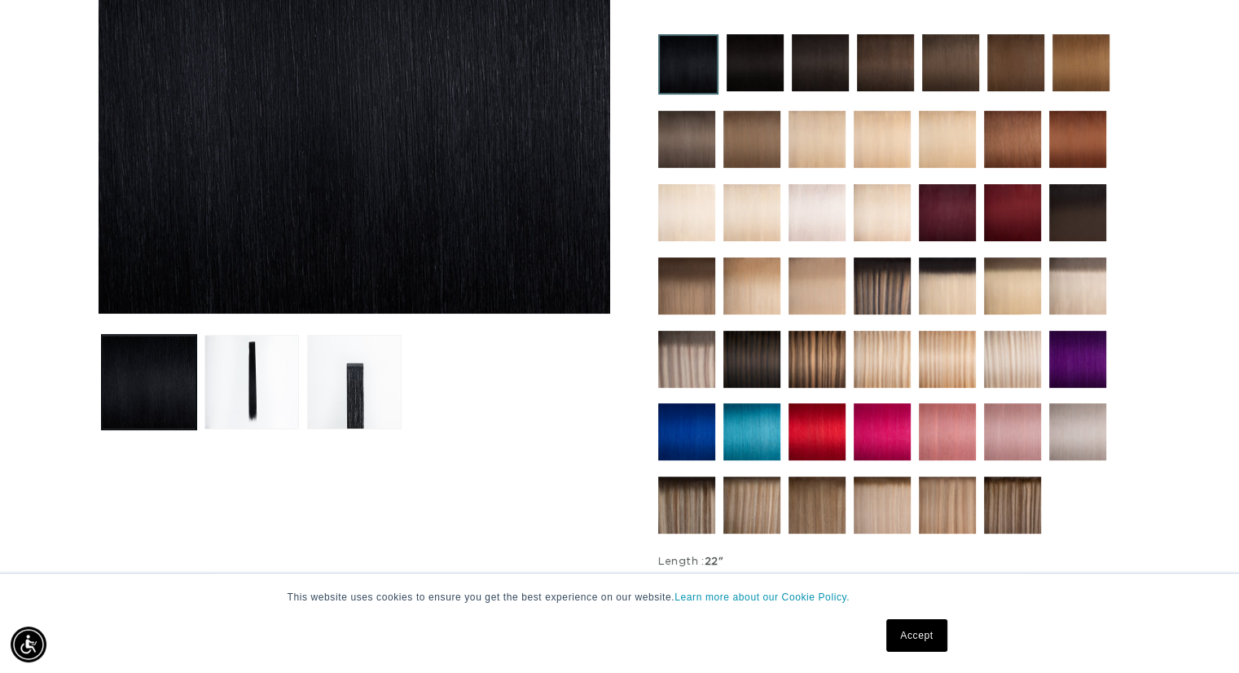
scroll to position [486, 0]
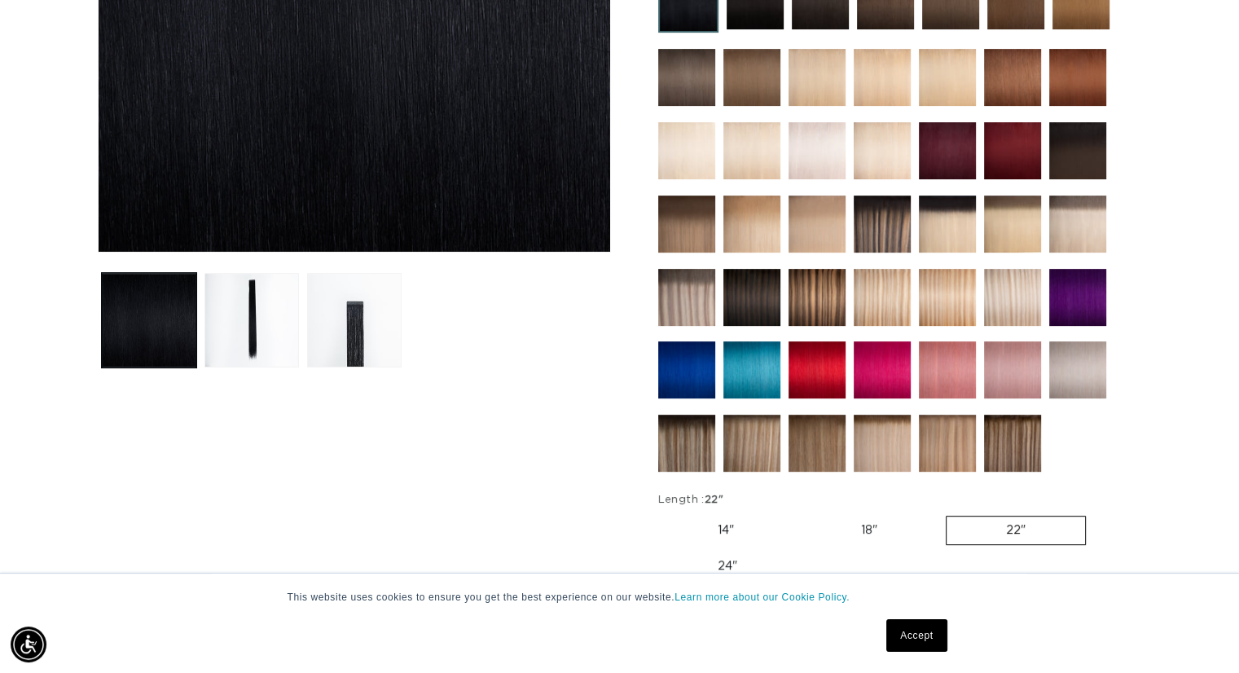
click at [706, 555] on label "24" Variant sold out or unavailable" at bounding box center [727, 566] width 139 height 28
click at [1094, 513] on input "24" Variant sold out or unavailable" at bounding box center [1094, 512] width 1 height 1
radio input "true"
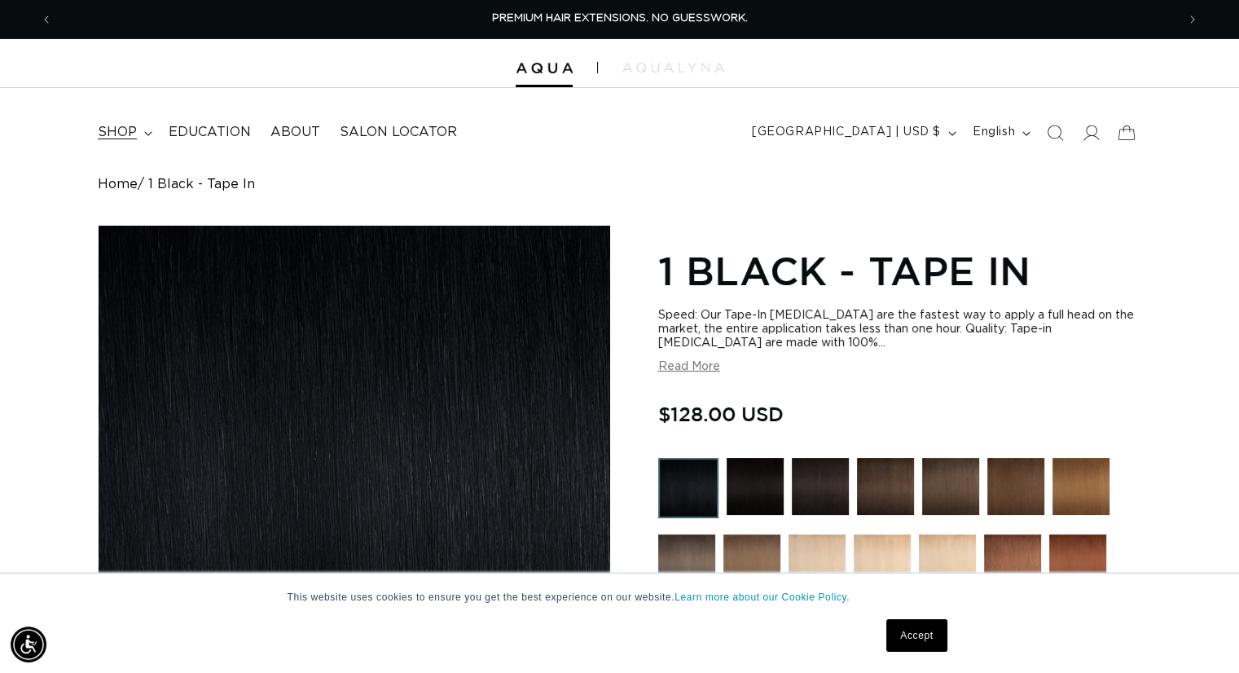
click at [144, 138] on summary "shop" at bounding box center [123, 132] width 71 height 37
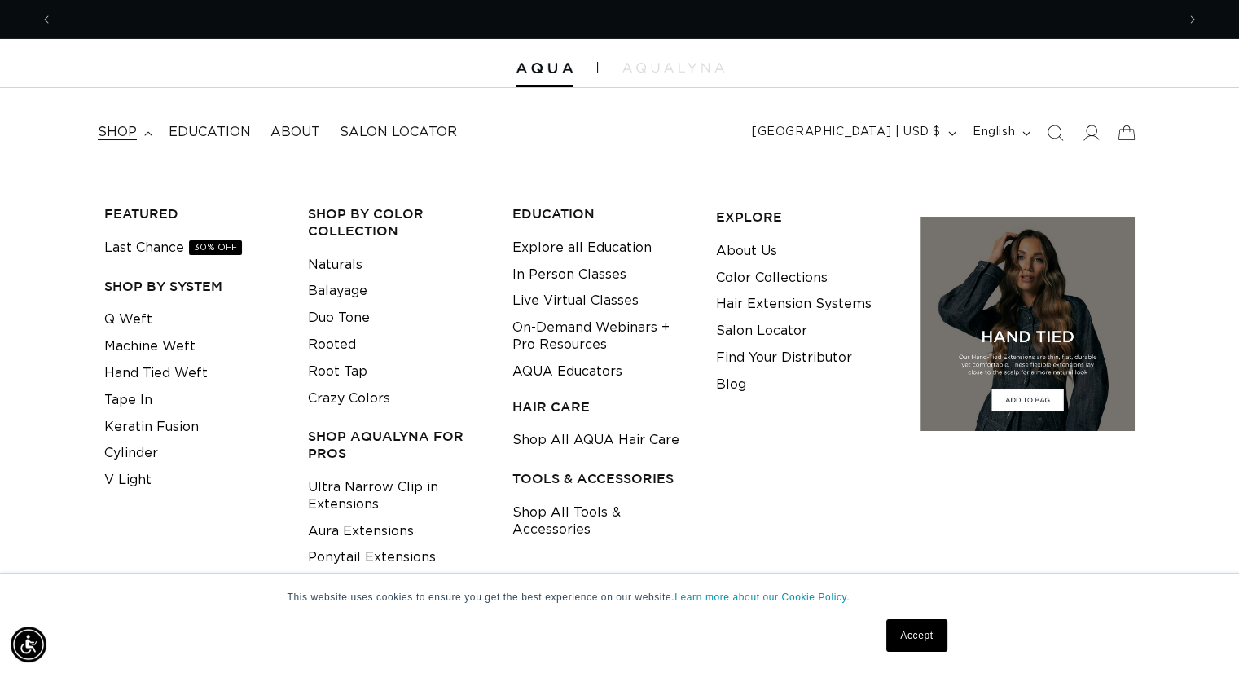
scroll to position [0, 1124]
click at [145, 317] on link "Q Weft" at bounding box center [128, 319] width 48 height 27
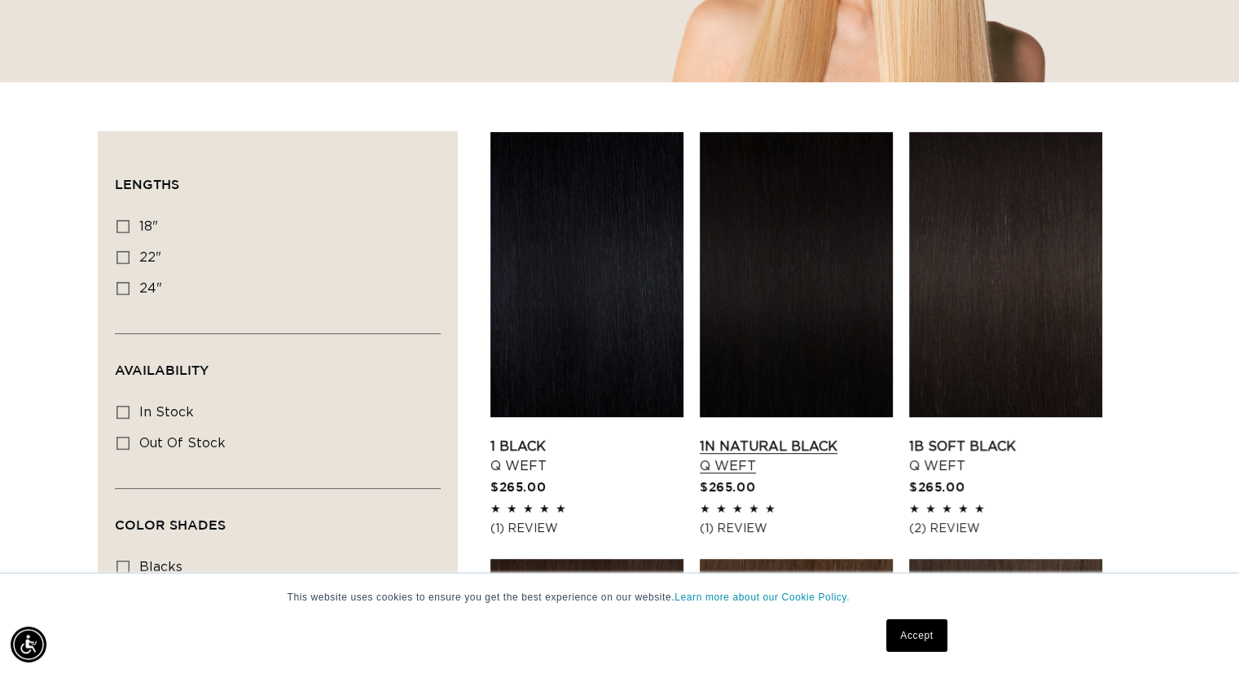
click at [765, 437] on link "1N Natural Black Q Weft" at bounding box center [796, 456] width 193 height 39
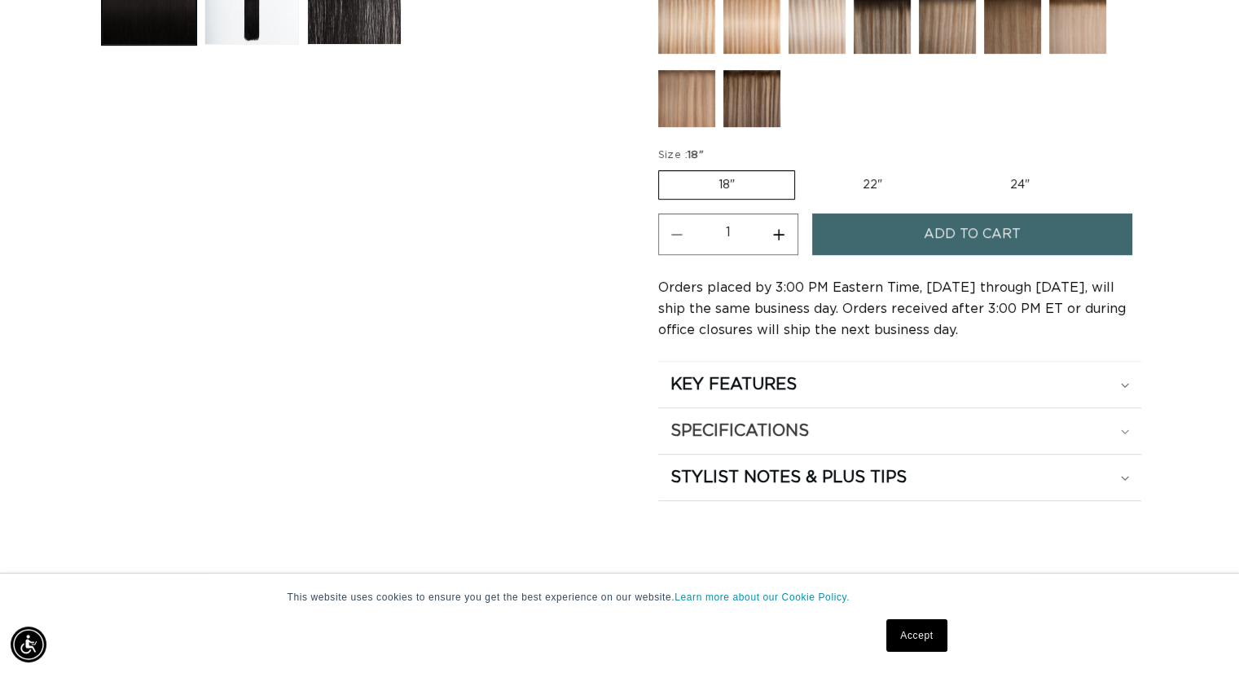
scroll to position [0, 2246]
click at [755, 410] on summary "SPECIFICATIONS" at bounding box center [899, 431] width 483 height 46
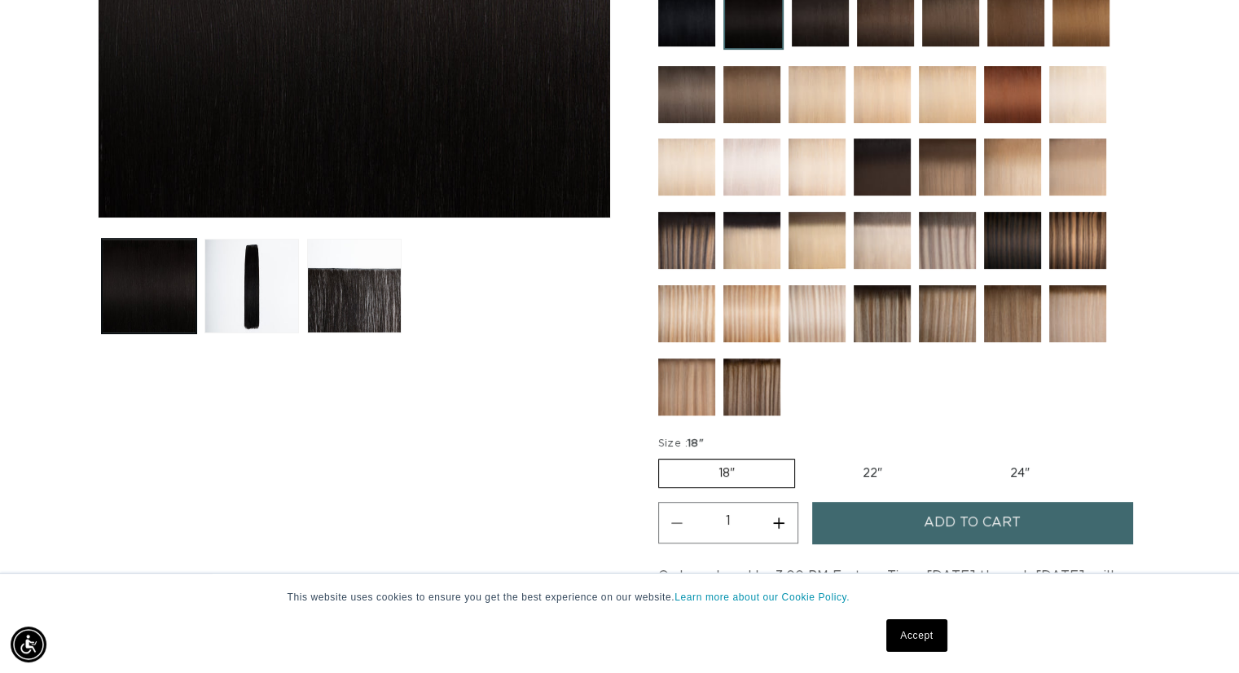
scroll to position [0, 0]
click at [873, 463] on label "22" Variant sold out or unavailable" at bounding box center [872, 474] width 139 height 28
click at [804, 456] on input "22" Variant sold out or unavailable" at bounding box center [803, 455] width 1 height 1
radio input "true"
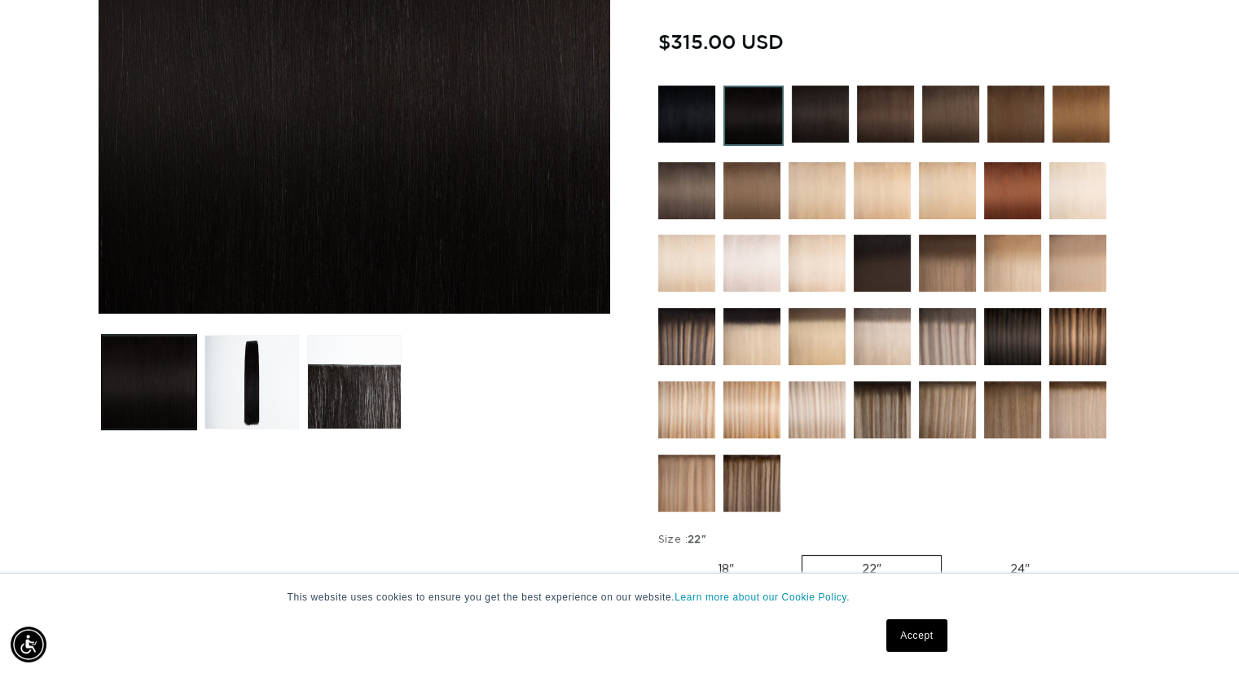
scroll to position [0, 1124]
click at [1003, 561] on label "24" Variant sold out or unavailable" at bounding box center [1020, 570] width 139 height 28
click at [951, 552] on input "24" Variant sold out or unavailable" at bounding box center [950, 552] width 1 height 1
radio input "true"
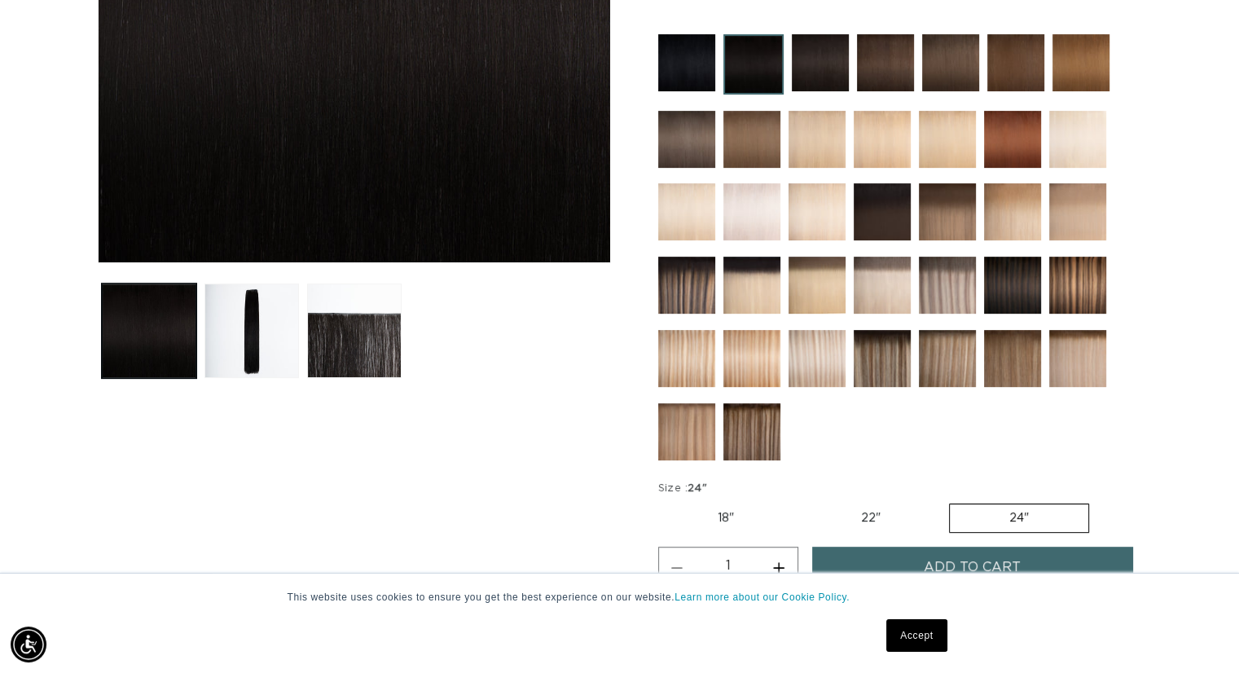
scroll to position [0, 1124]
